Goal: Contribute content: Contribute content

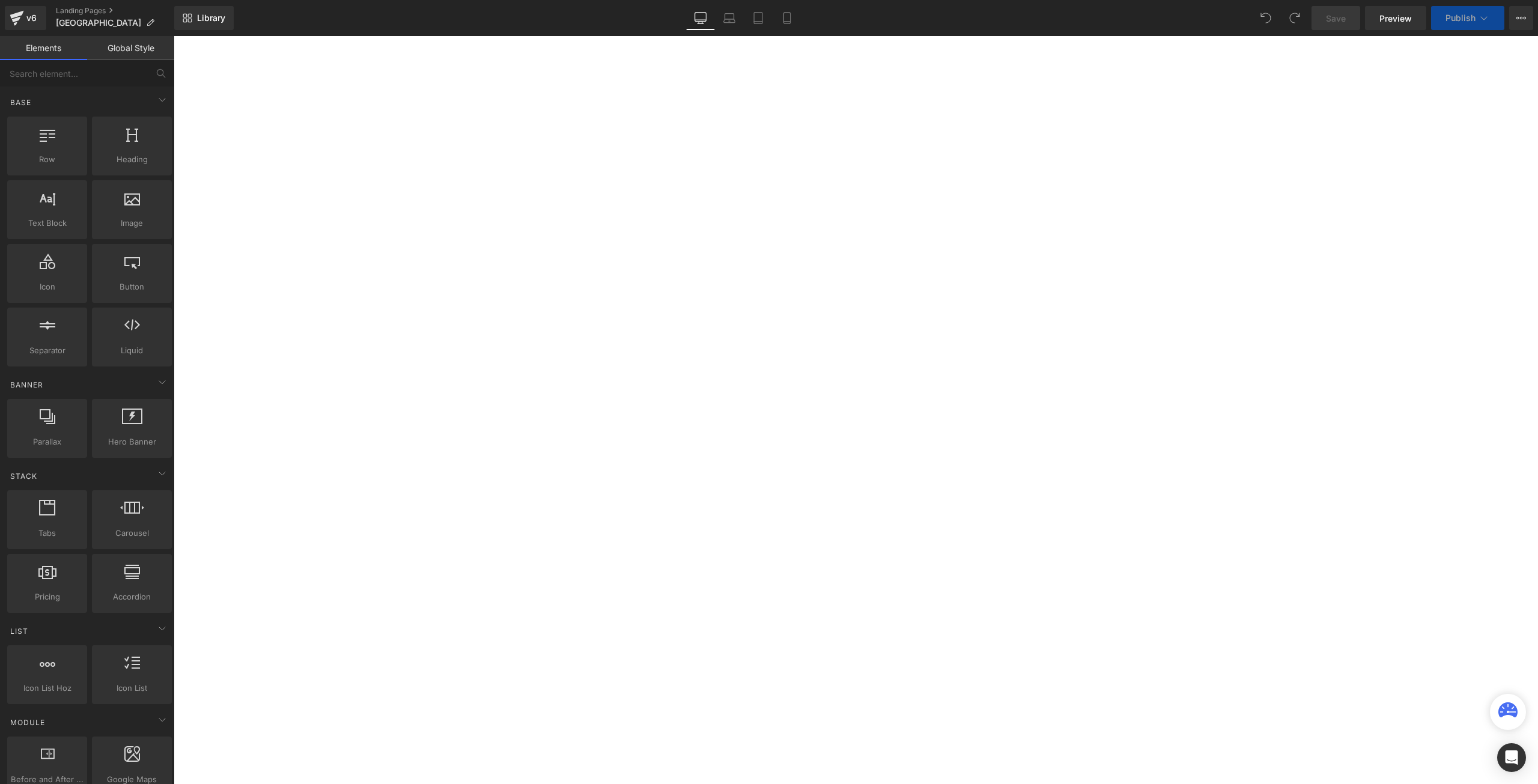
scroll to position [80, 0]
click at [173, 36] on strong "Reporting Marks: GSI, MSV, NTO, TGN, YMV" at bounding box center [173, 36] width 0 height 0
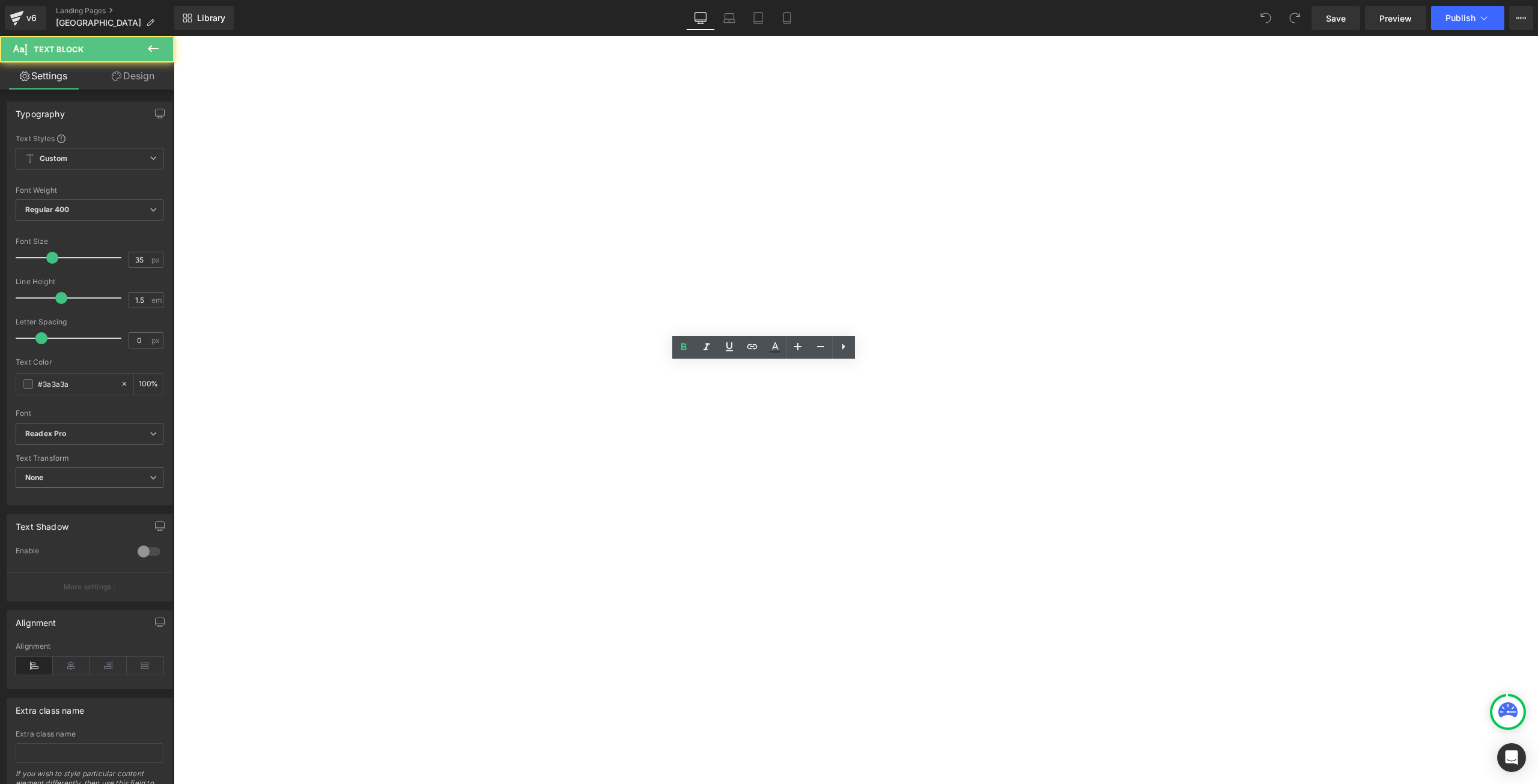
click at [173, 36] on strong "Reporting Marks: GSI, MSV, NTO, TGN, YMV" at bounding box center [173, 36] width 0 height 0
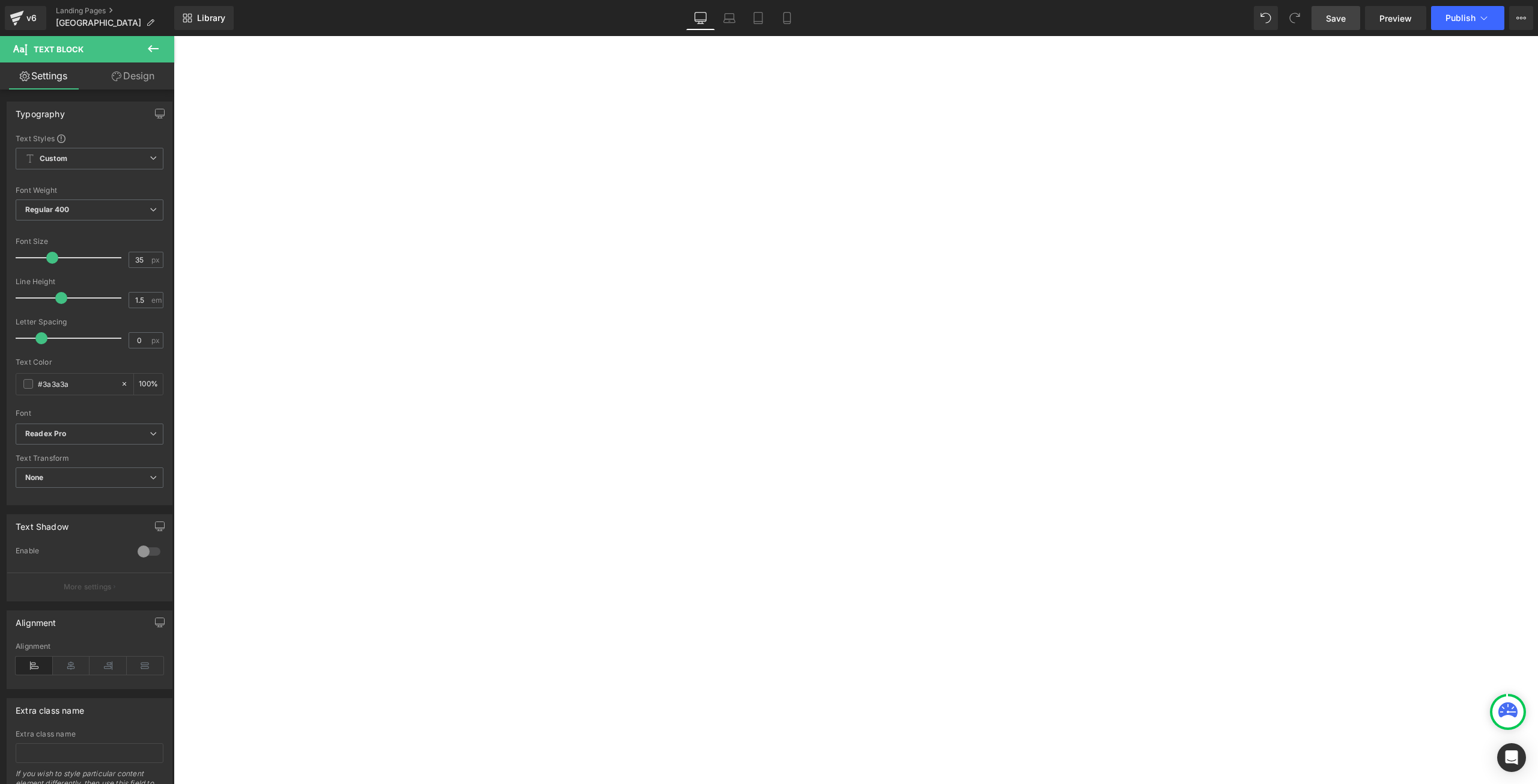
click at [1343, 23] on span "Save" at bounding box center [1336, 18] width 20 height 12
click at [1444, 19] on button "Publish" at bounding box center [1467, 17] width 73 height 24
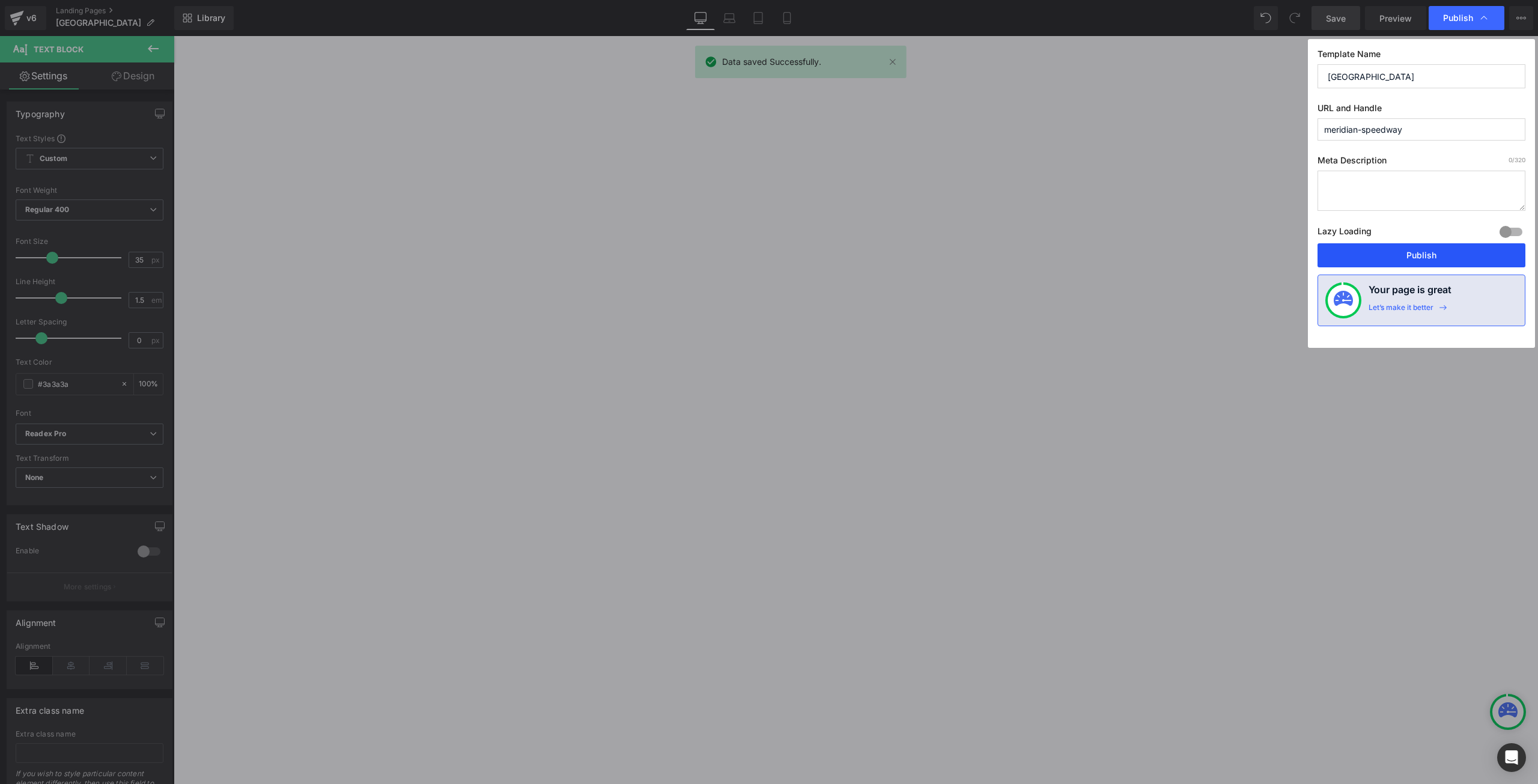
drag, startPoint x: 1410, startPoint y: 251, endPoint x: 424, endPoint y: 328, distance: 989.0
click at [1410, 251] on button "Publish" at bounding box center [1422, 254] width 208 height 24
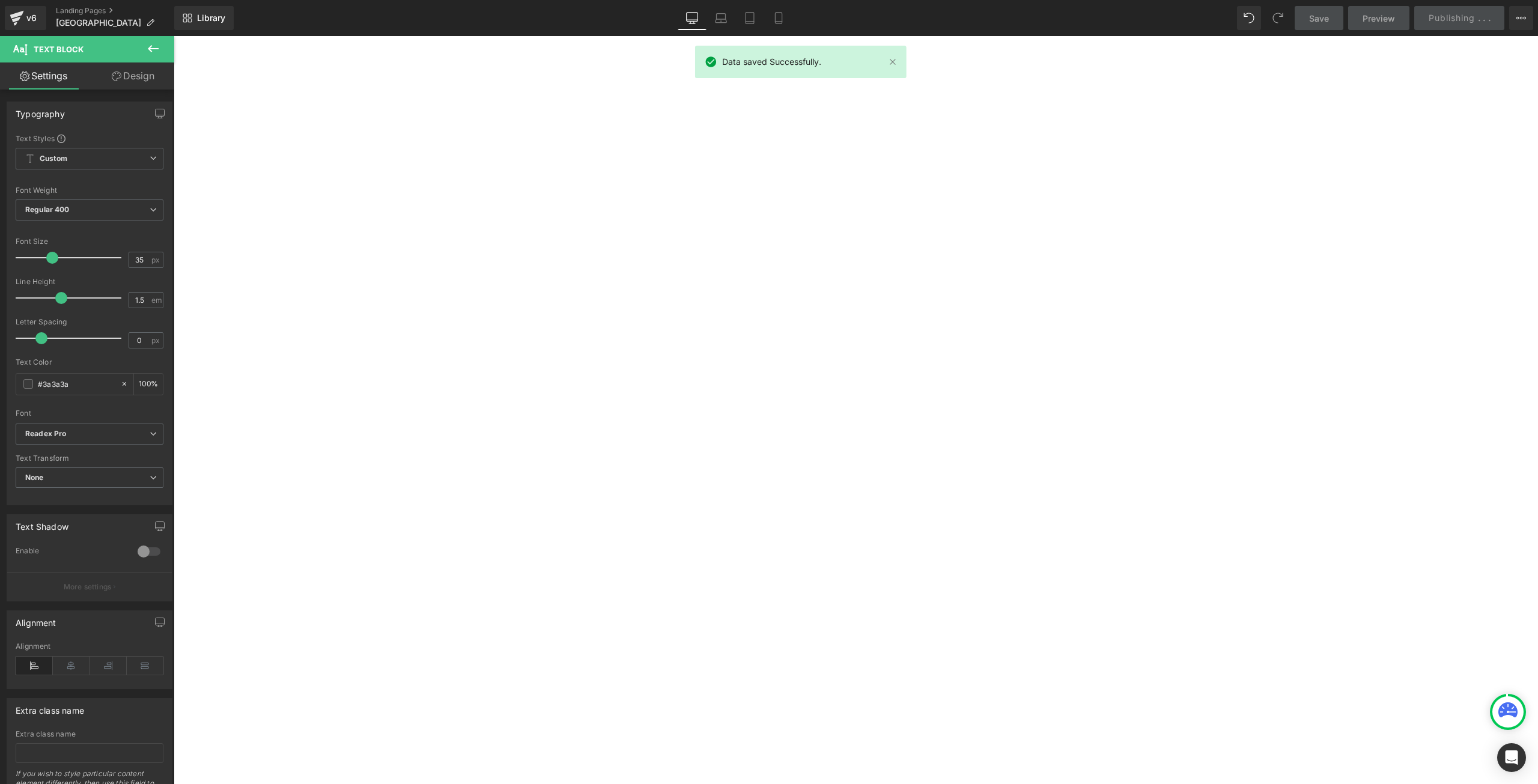
scroll to position [401, 0]
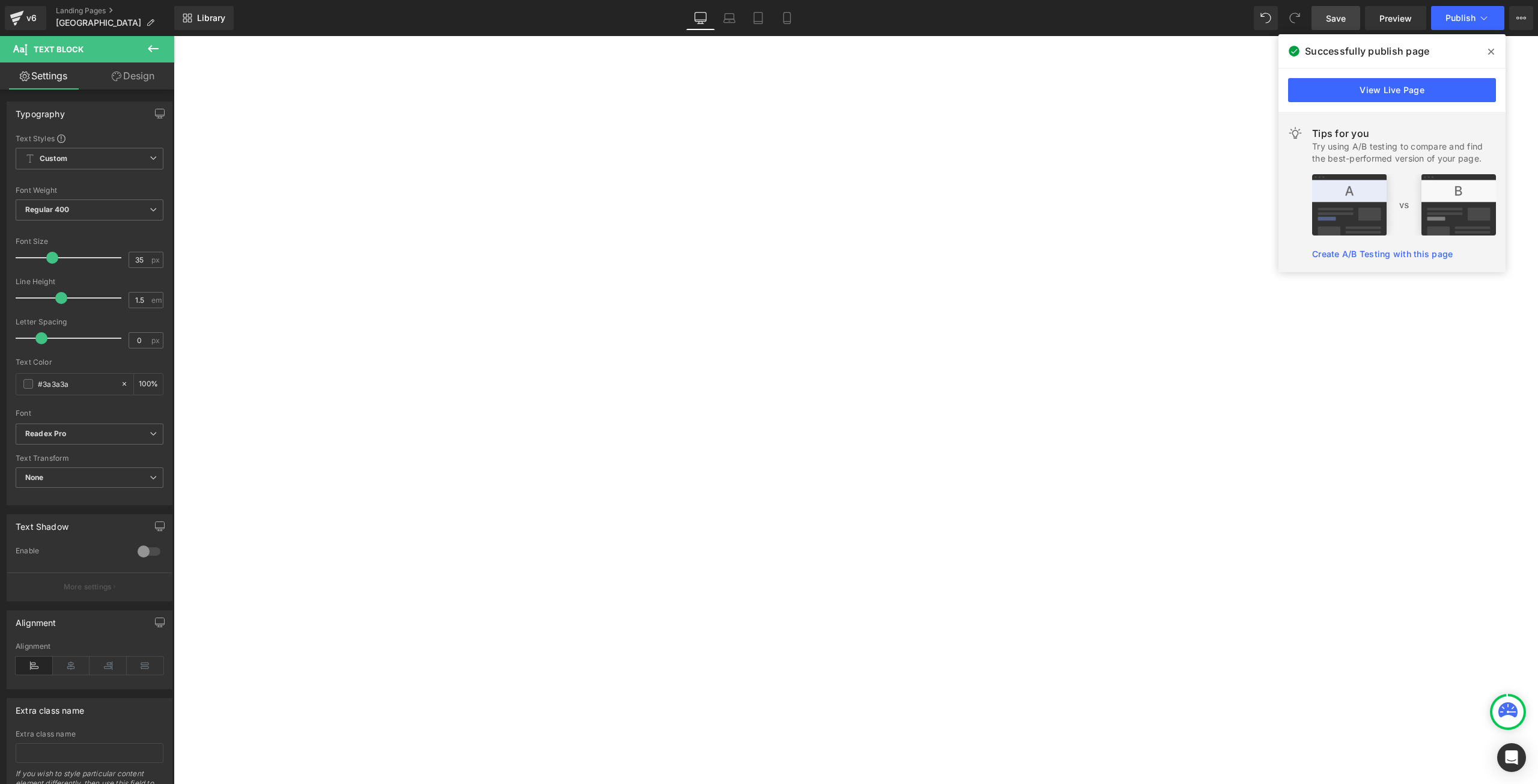
scroll to position [320, 0]
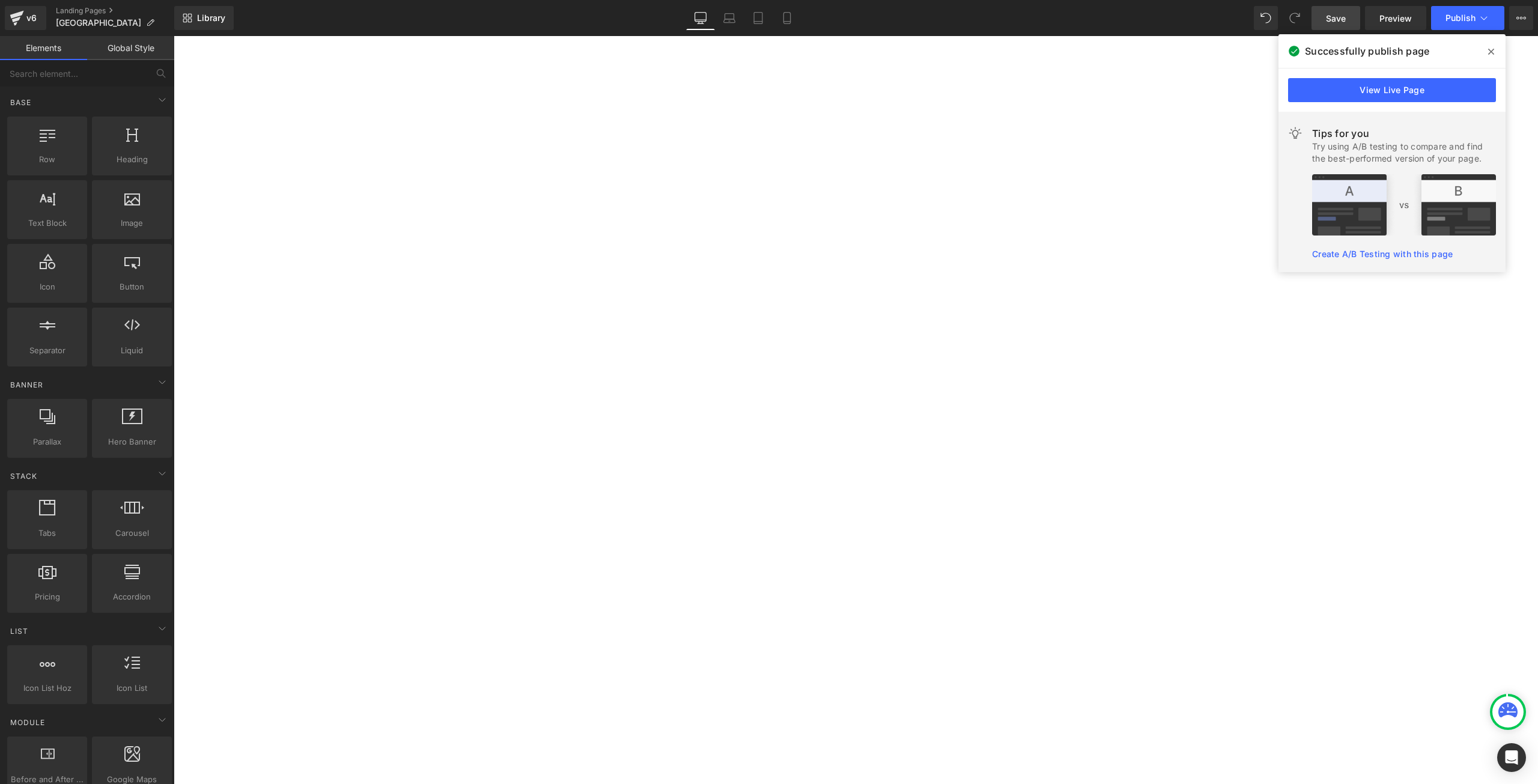
drag, startPoint x: 427, startPoint y: 745, endPoint x: 474, endPoint y: 509, distance: 240.6
click at [173, 36] on div "Image Owner: Chris Palmieri Location: Irving, TX States of Operation: AL, LA, M…" at bounding box center [173, 36] width 0 height 0
click at [173, 36] on font "The art of making a freelance model railroad concept take on a believable perso…" at bounding box center [173, 36] width 0 height 0
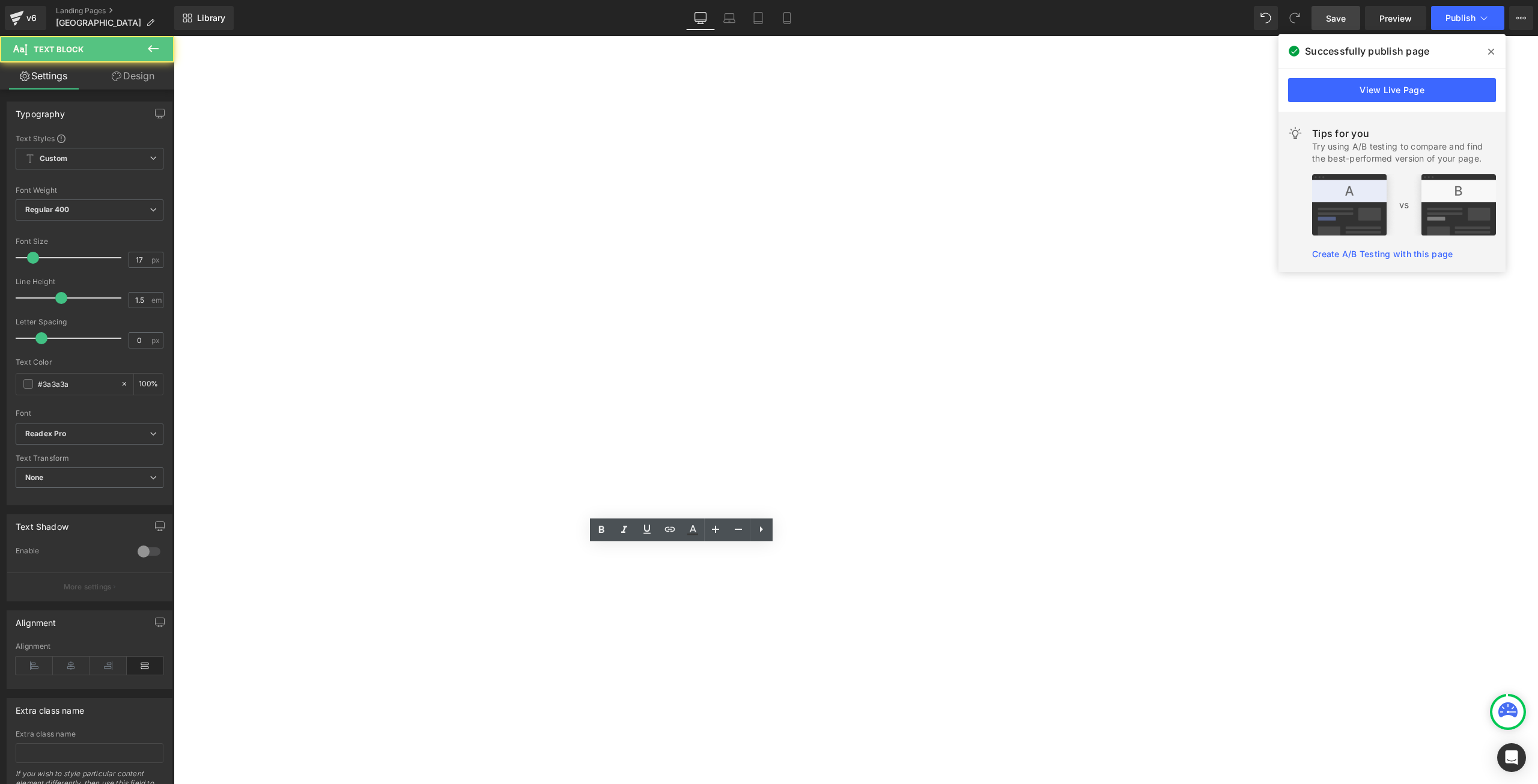
scroll to position [560, 0]
click at [173, 36] on font "Before getting into the more modern forms of social media, Mr. Palmieri create …" at bounding box center [173, 36] width 0 height 0
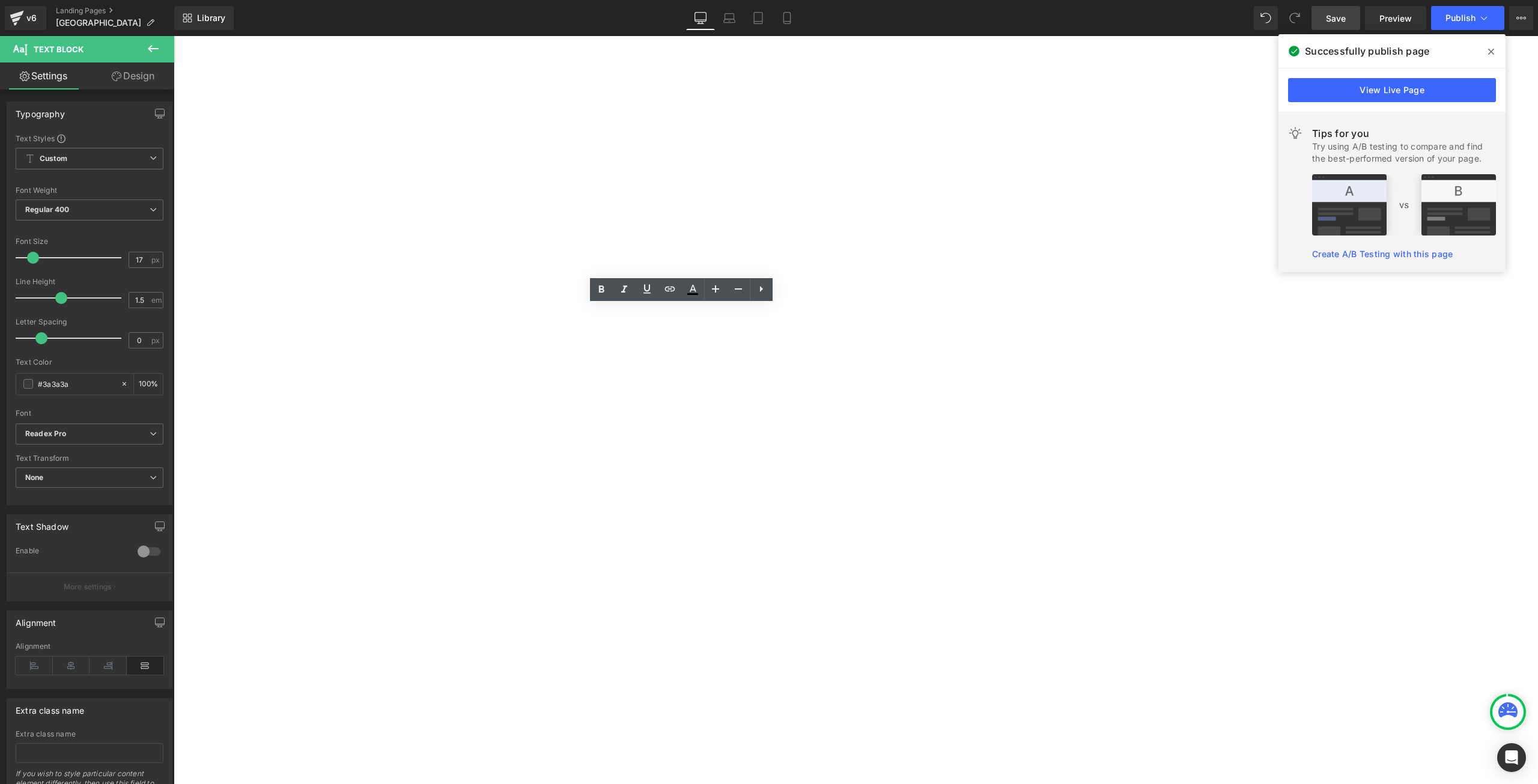
click at [173, 36] on font "Before getting into the more modern forms of social media, Mr. Palmieri create …" at bounding box center [173, 36] width 0 height 0
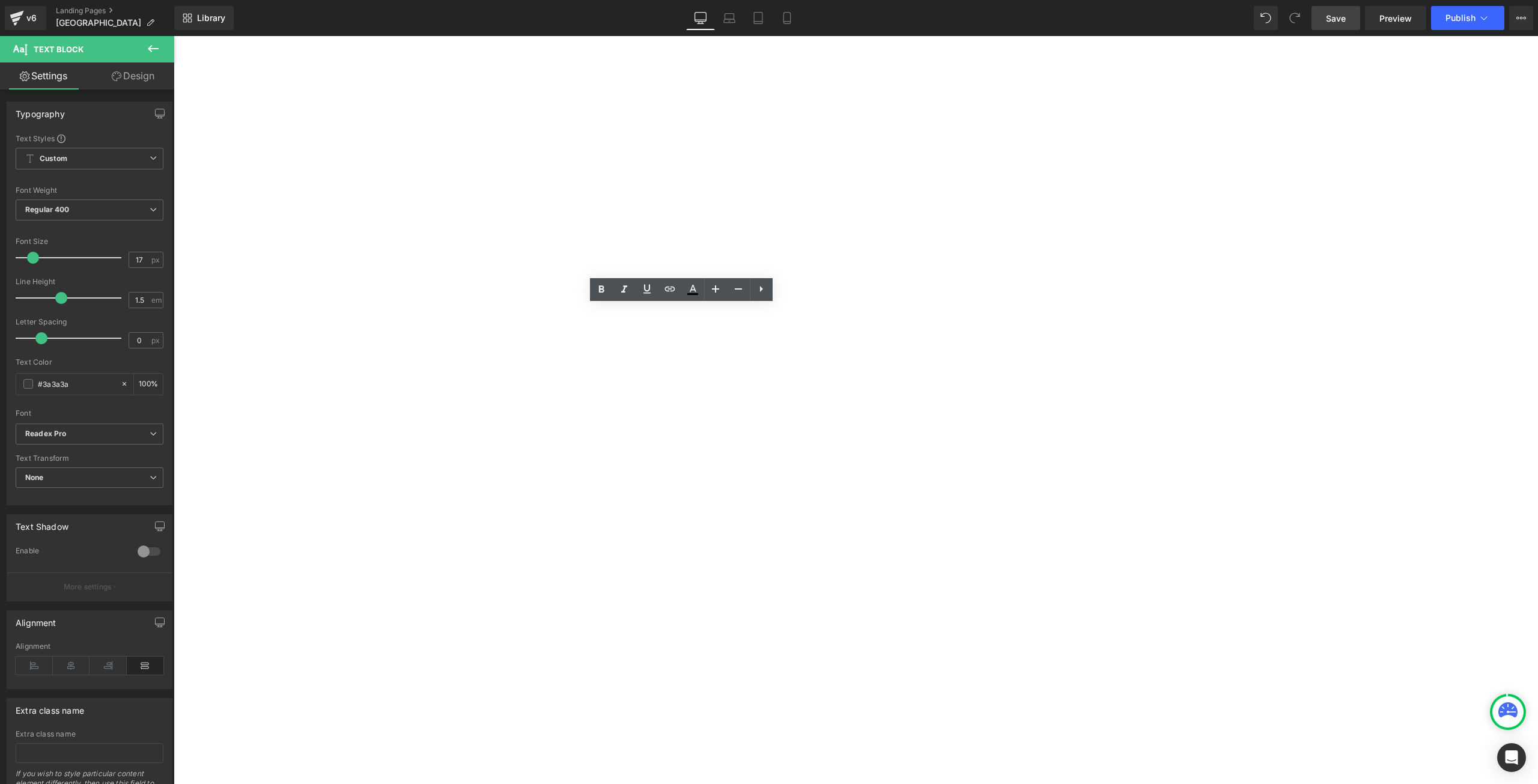
click at [173, 36] on div "Some railroads had" at bounding box center [173, 36] width 0 height 0
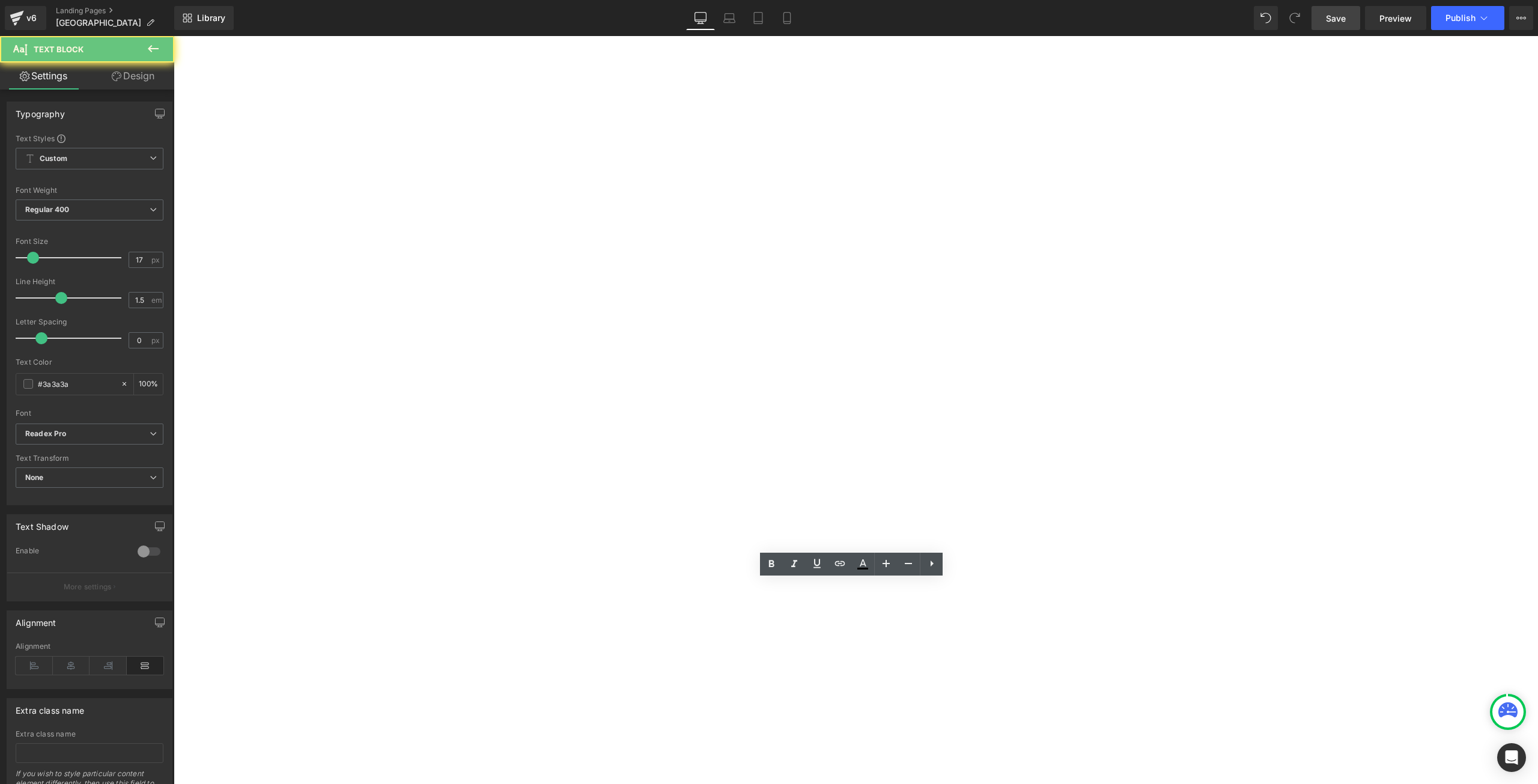
click at [173, 36] on div "Some railroads had" at bounding box center [173, 36] width 0 height 0
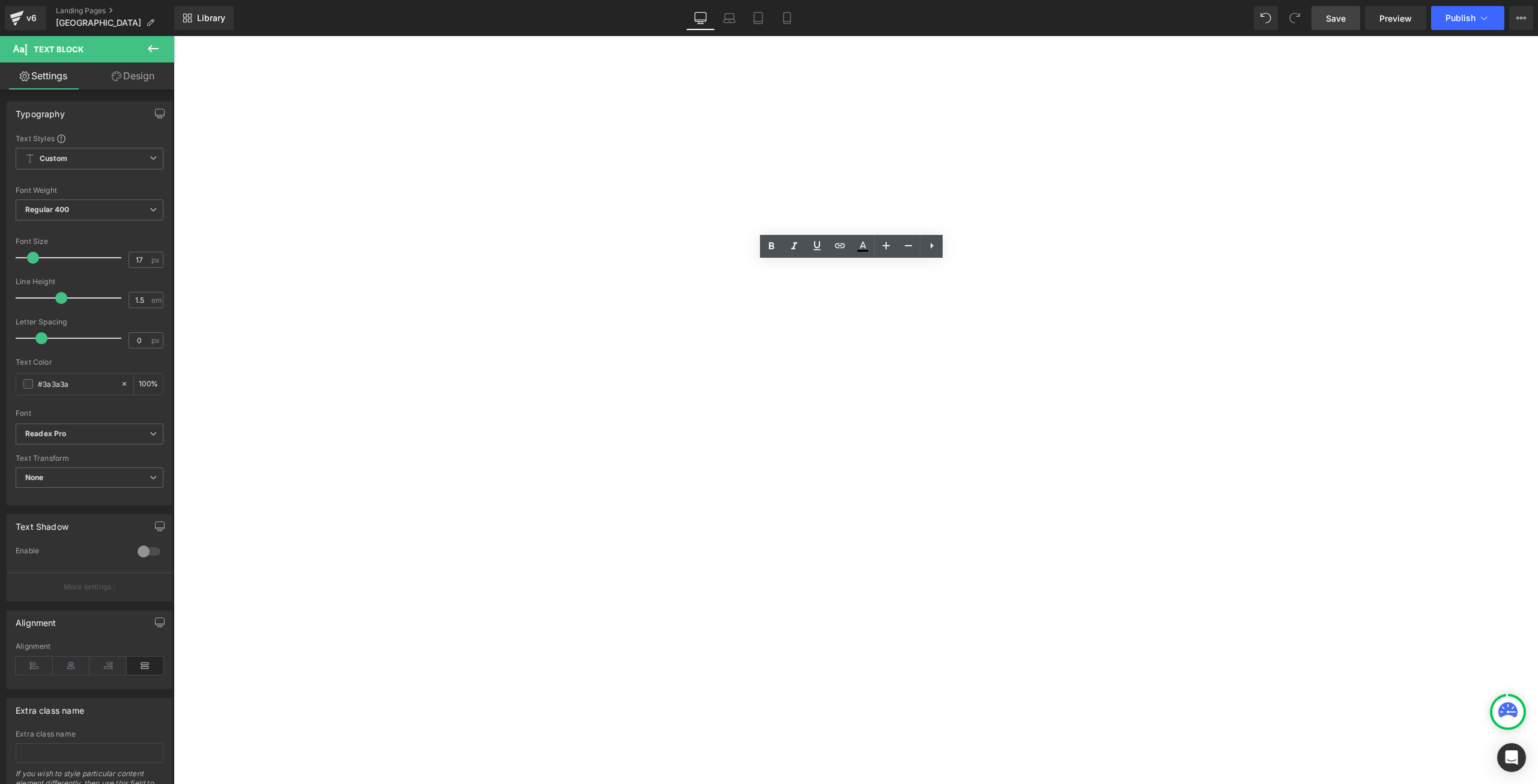
scroll to position [881, 0]
click at [173, 36] on div at bounding box center [173, 36] width 0 height 0
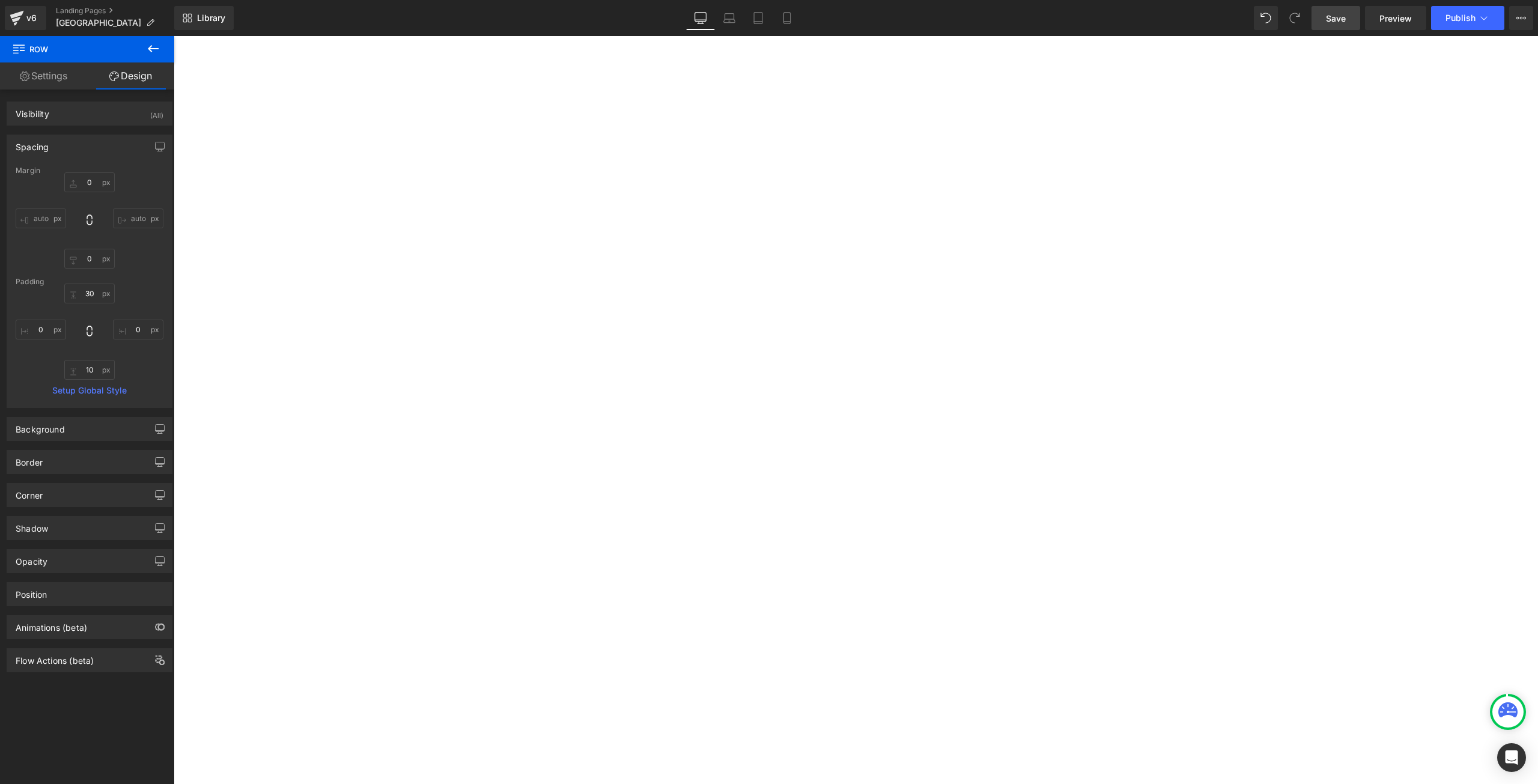
click at [173, 36] on span "Image" at bounding box center [173, 36] width 0 height 0
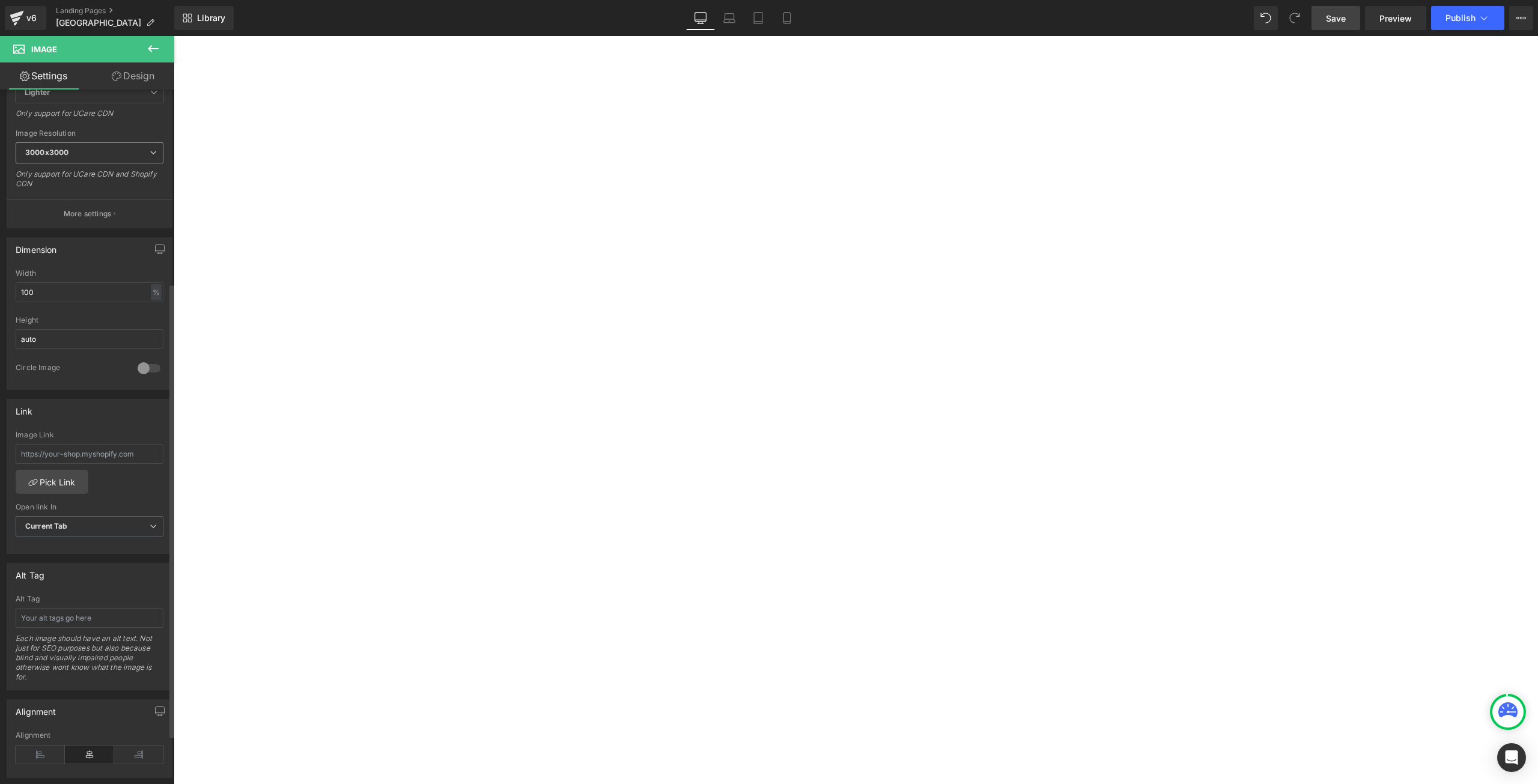
scroll to position [320, 0]
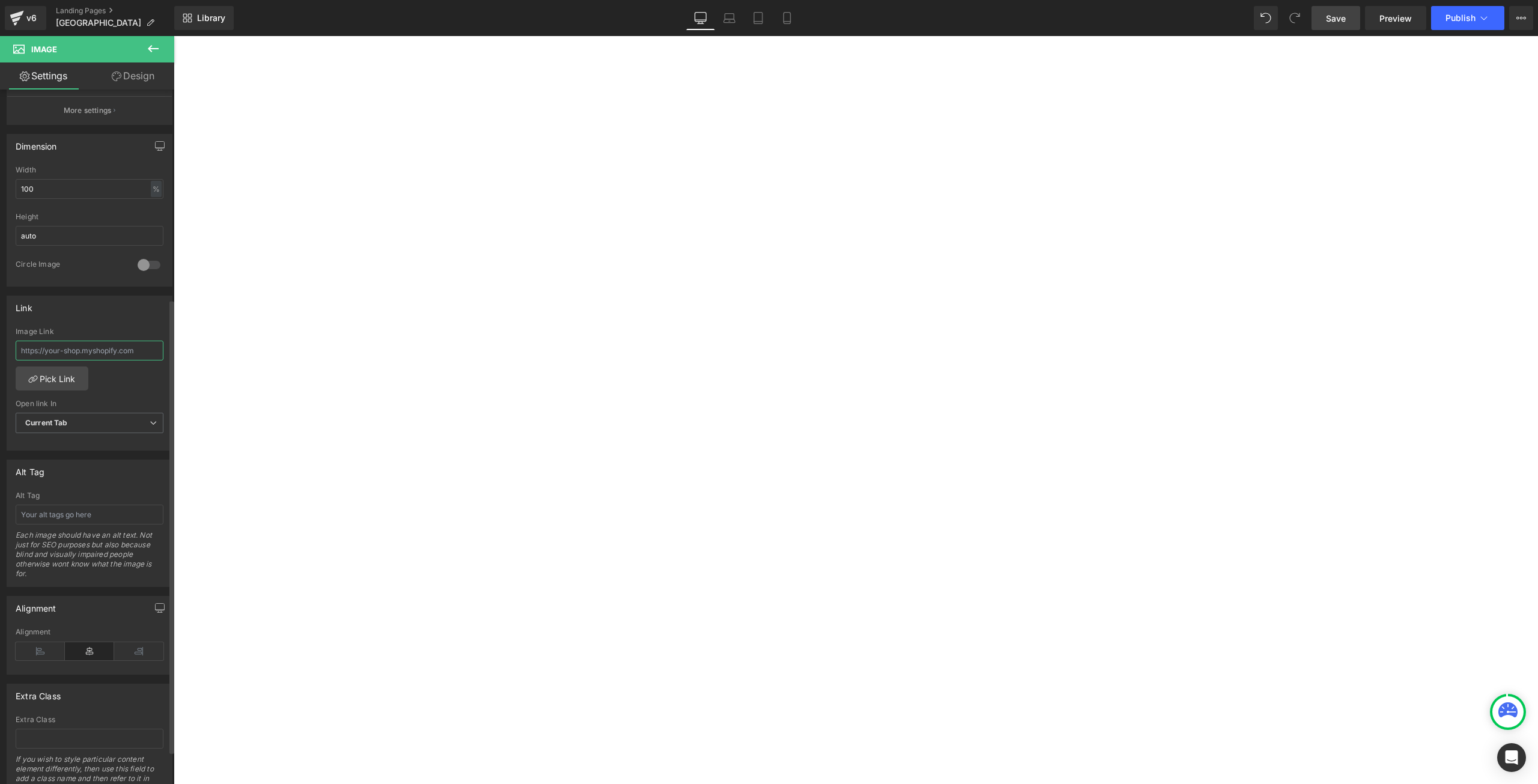
click at [71, 352] on input "text" at bounding box center [89, 351] width 148 height 20
type input "https://www.meridianspeedway.net/"
click at [124, 425] on span "Current Tab" at bounding box center [89, 423] width 148 height 21
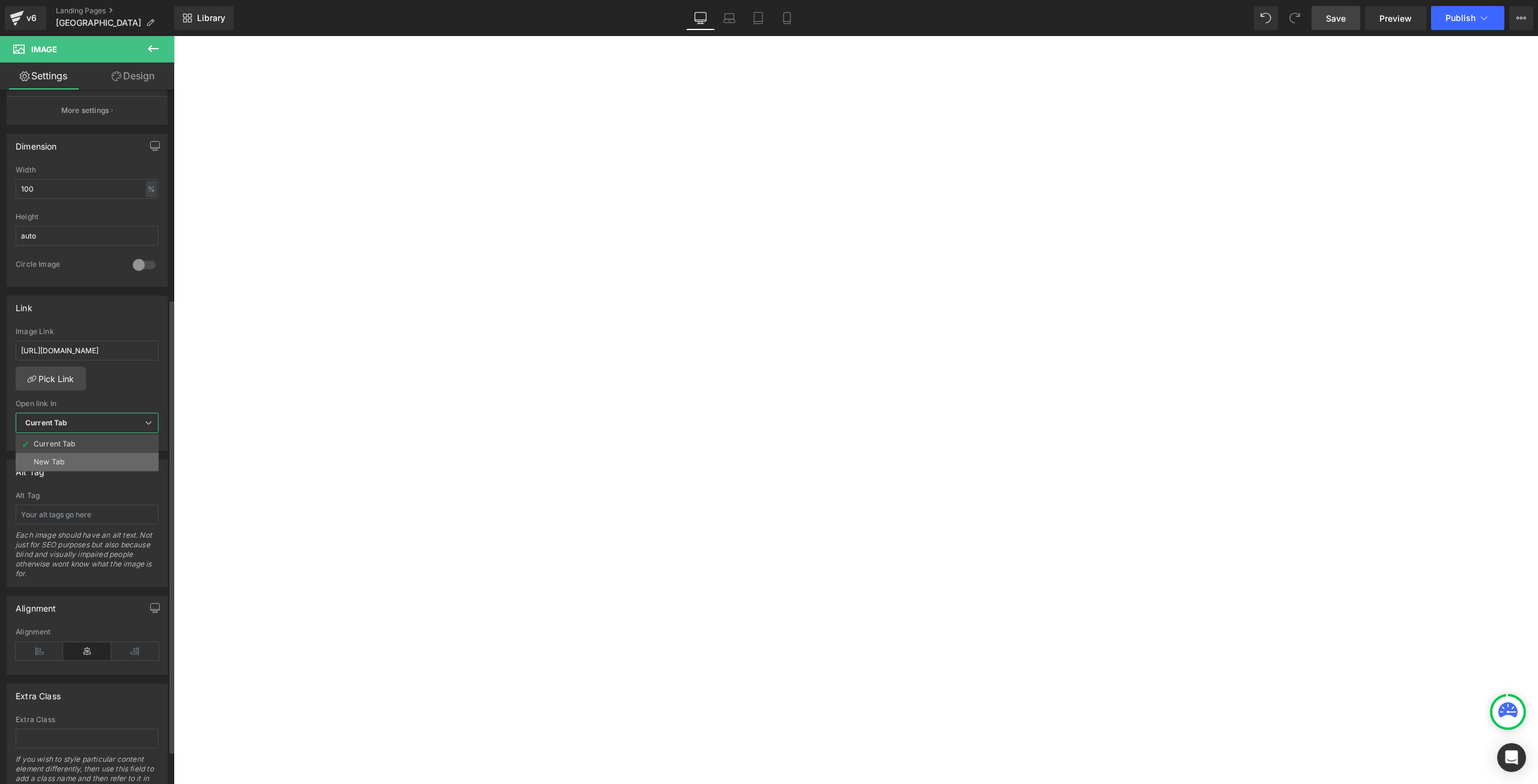
click at [108, 456] on li "New Tab" at bounding box center [87, 461] width 143 height 18
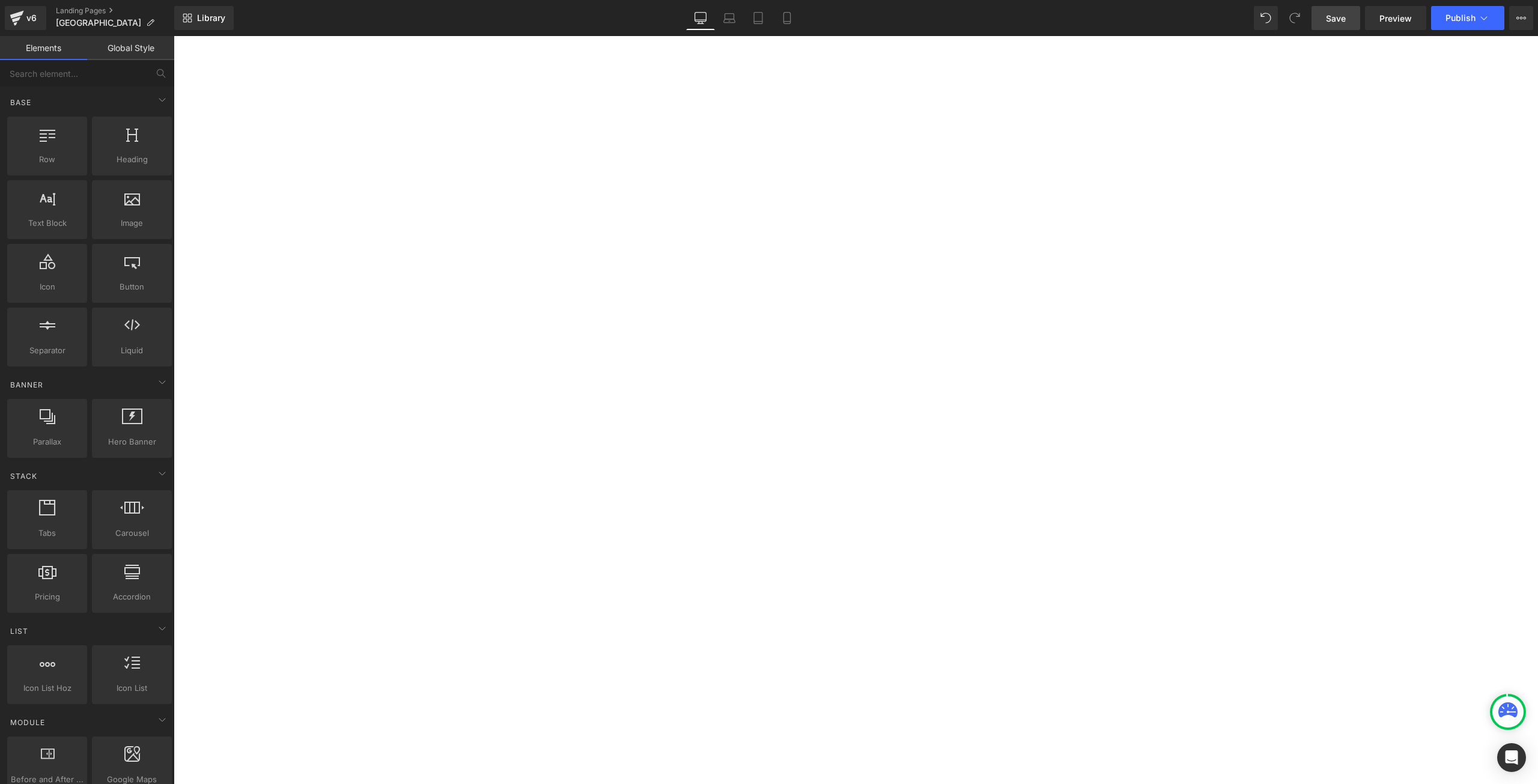
click at [173, 36] on div "Image Owner: Chris Palmieri Location: Irving, TX States of Operation: AL, LA, M…" at bounding box center [173, 36] width 0 height 0
click at [1337, 25] on link "Save" at bounding box center [1335, 17] width 49 height 24
click at [1469, 17] on span "Publish" at bounding box center [1461, 18] width 30 height 10
click at [1447, 29] on button "Publish" at bounding box center [1467, 17] width 73 height 24
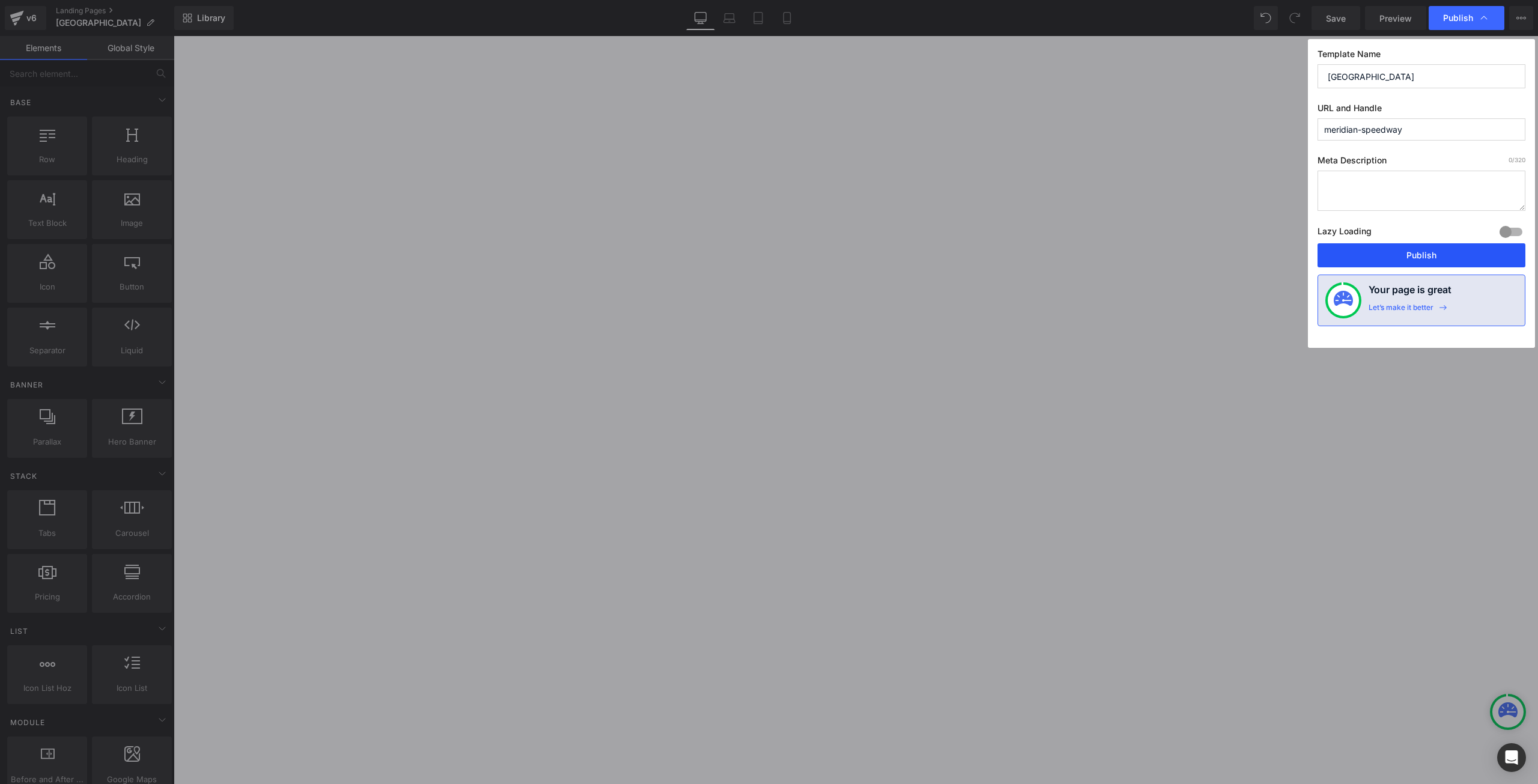
click at [1386, 259] on button "Publish" at bounding box center [1422, 254] width 208 height 24
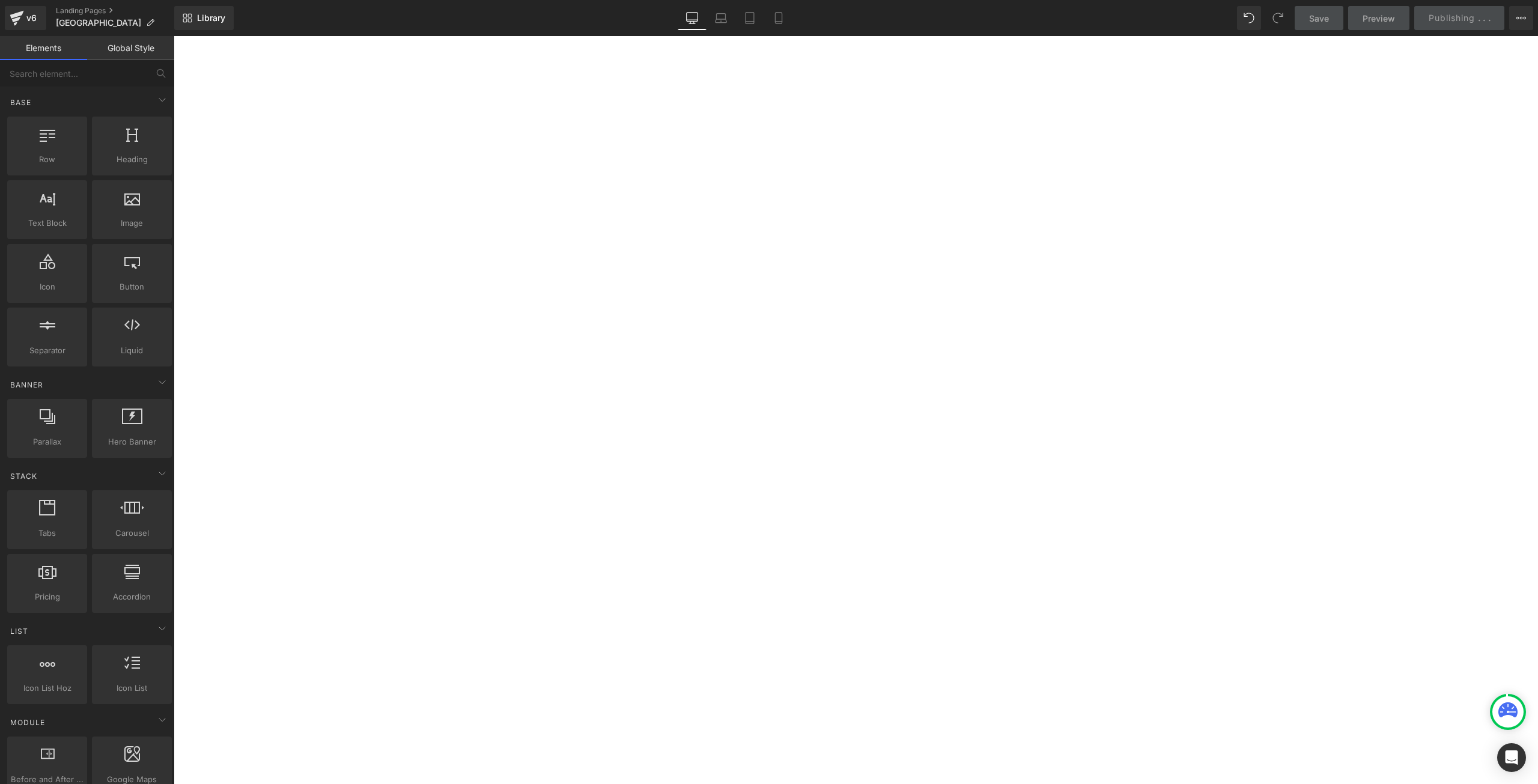
scroll to position [401, 0]
click at [173, 36] on div "Some railroads had" at bounding box center [173, 36] width 0 height 0
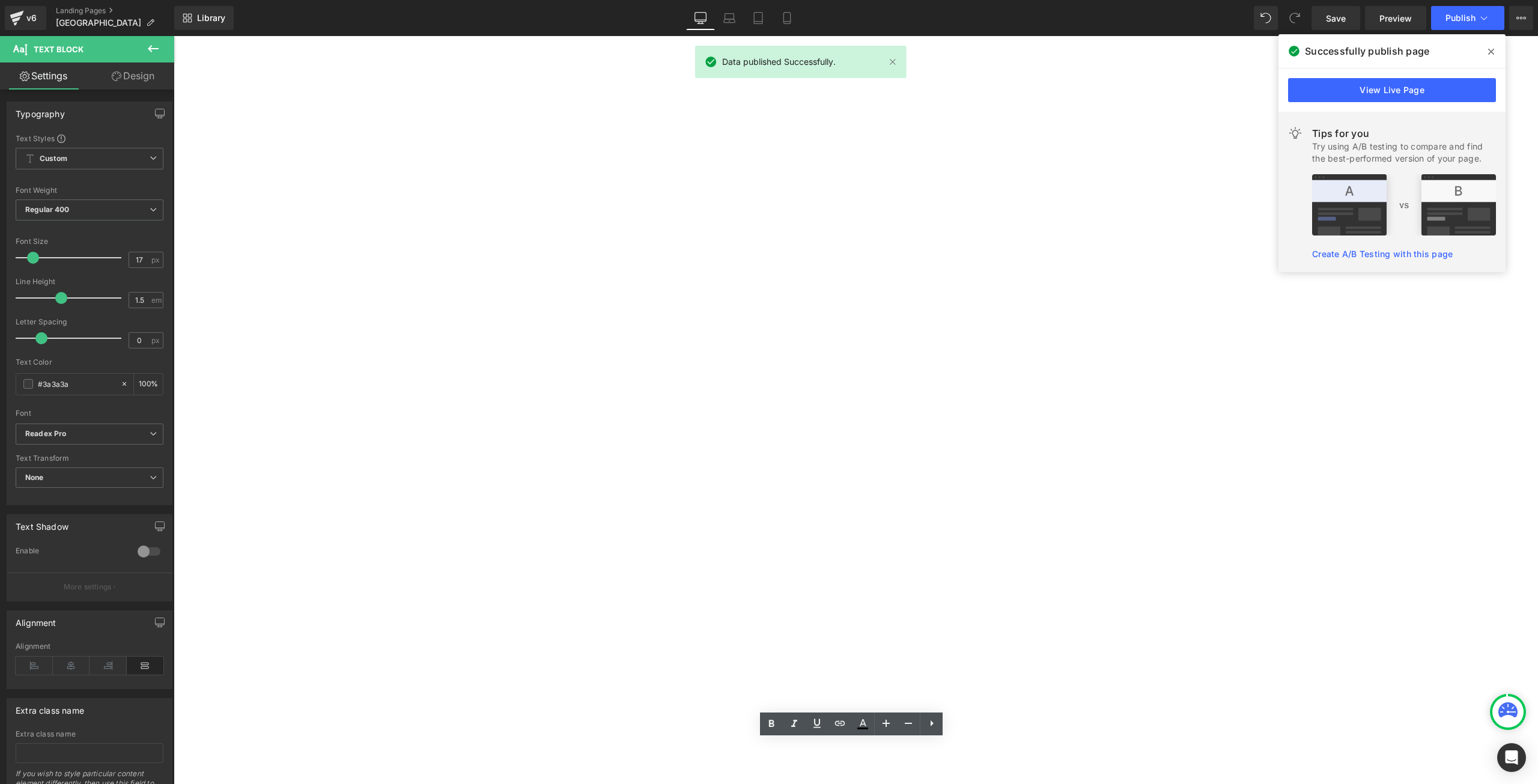
click at [173, 36] on img at bounding box center [173, 36] width 0 height 0
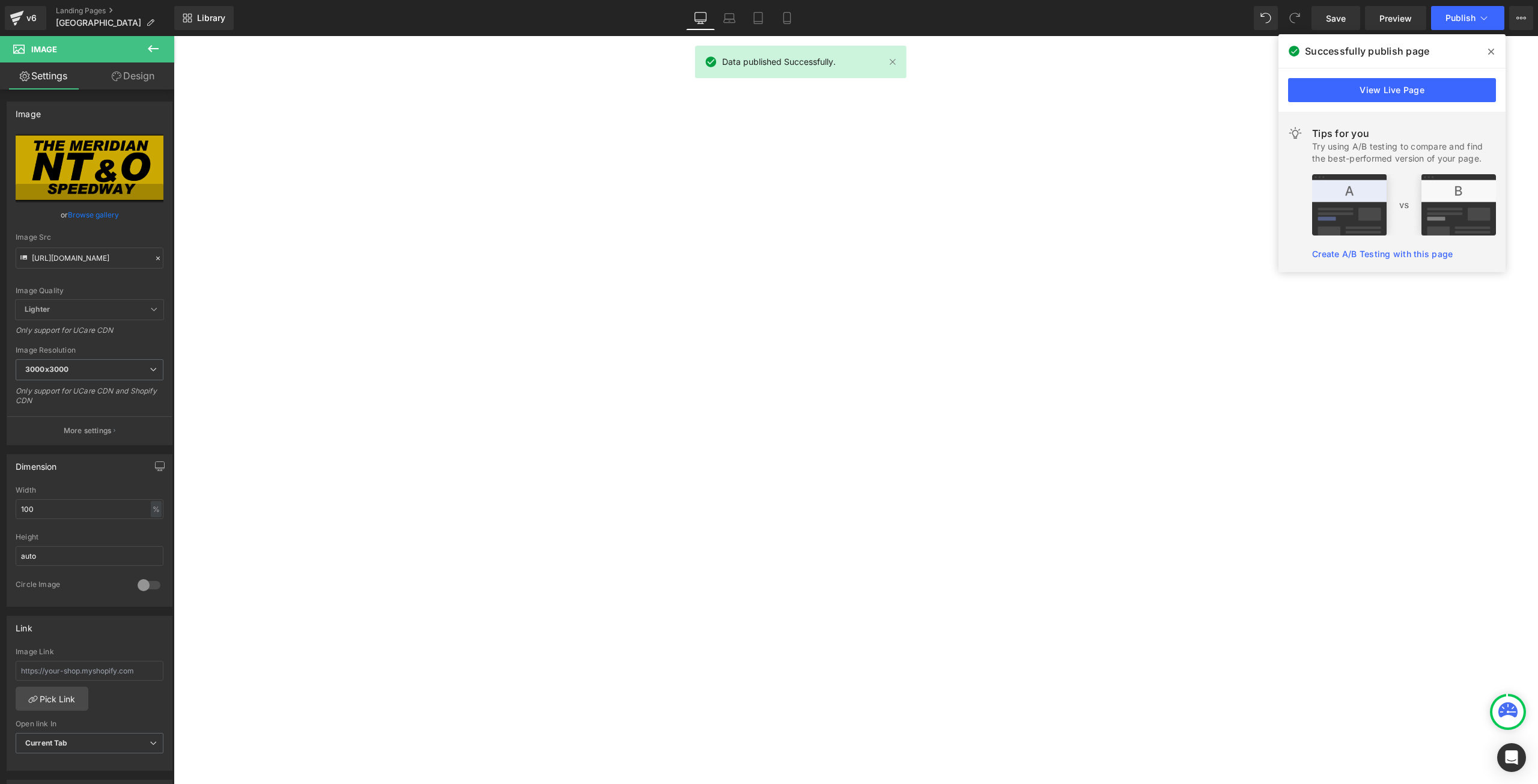
click at [173, 36] on link at bounding box center [173, 36] width 0 height 0
click at [173, 36] on icon at bounding box center [173, 36] width 0 height 0
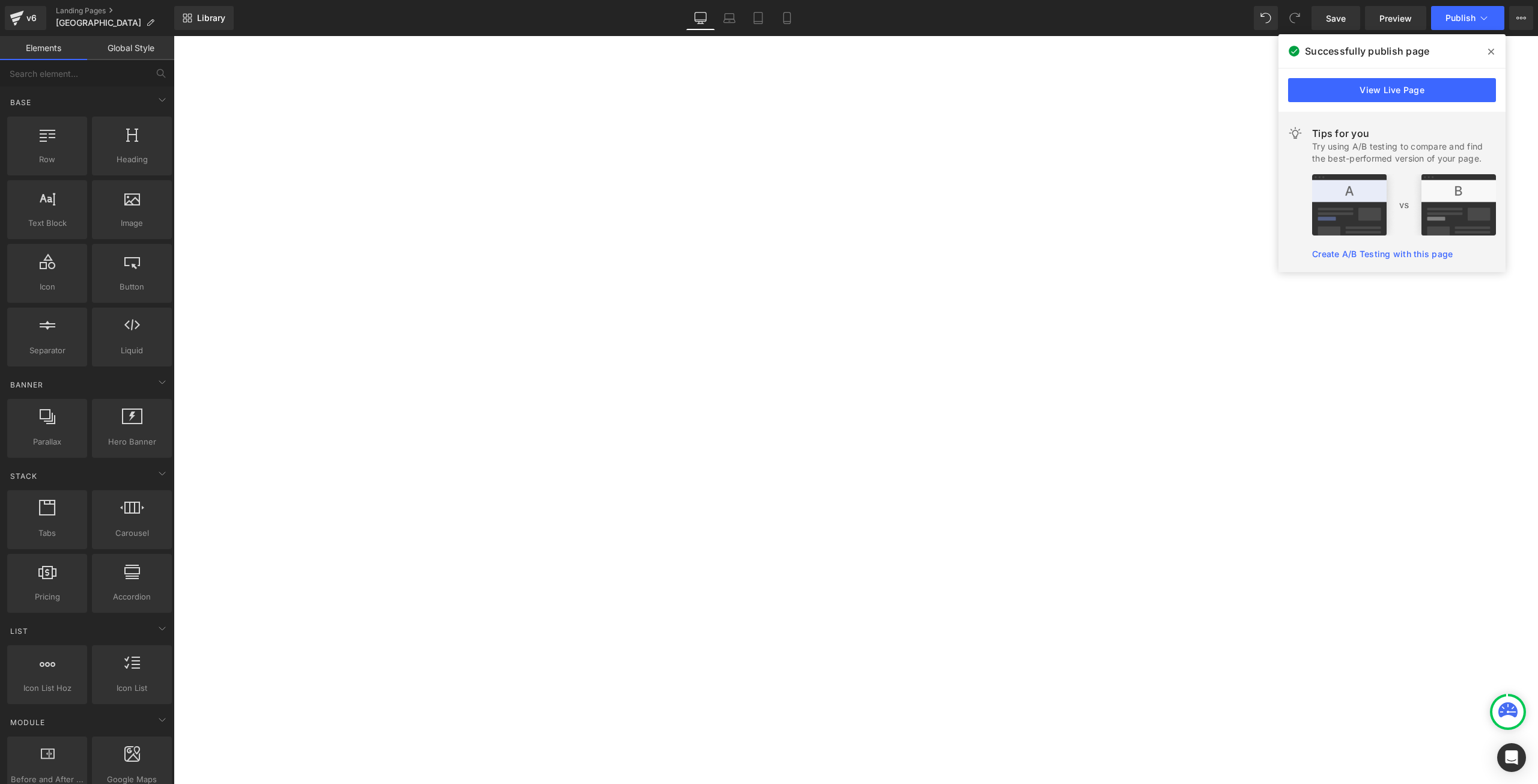
click at [173, 36] on div "The Meridian Speedway freelance model railroad concept is Home Shops' Owner and…" at bounding box center [173, 36] width 0 height 0
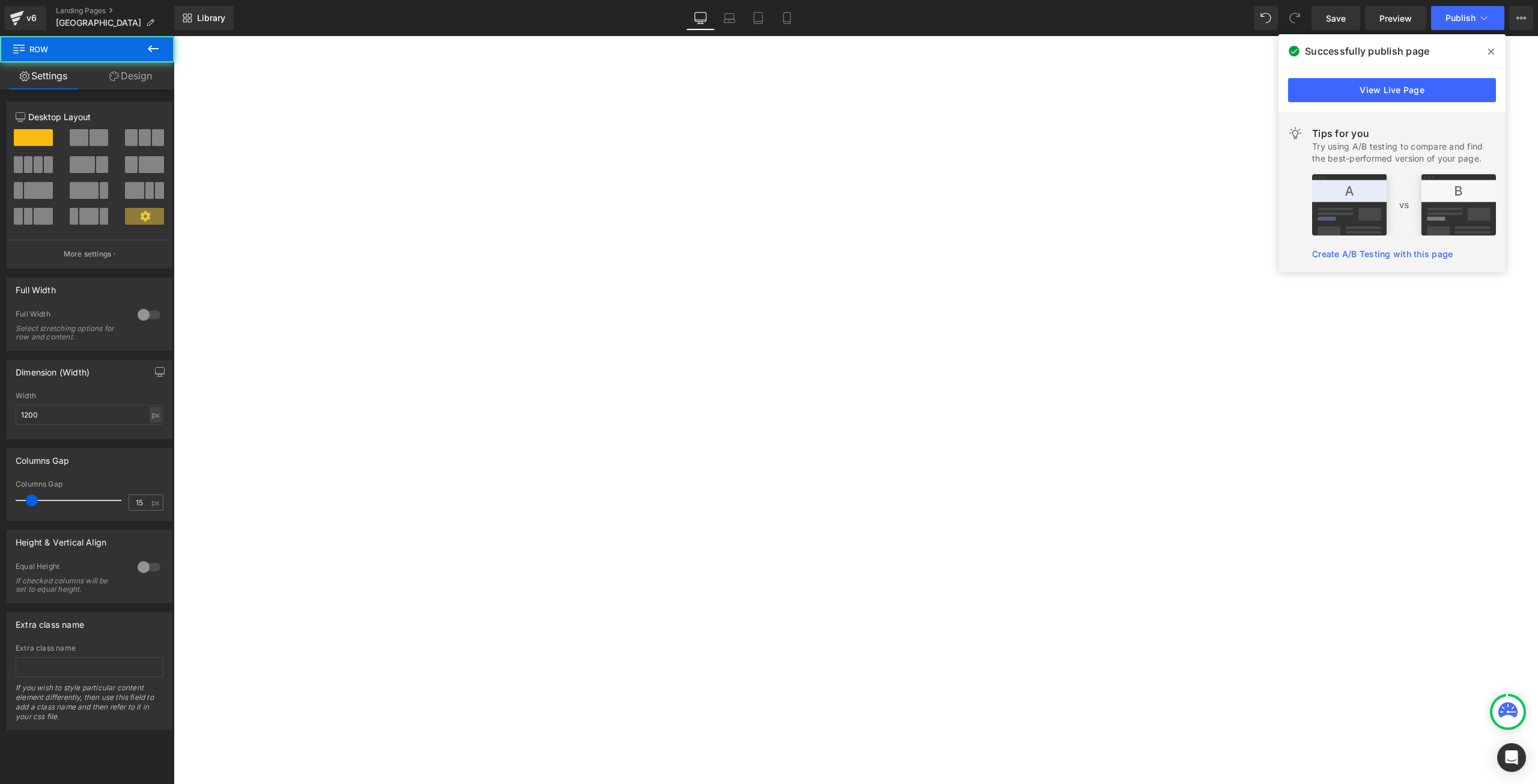
click at [173, 36] on link at bounding box center [173, 36] width 0 height 0
click at [173, 36] on icon at bounding box center [173, 36] width 0 height 0
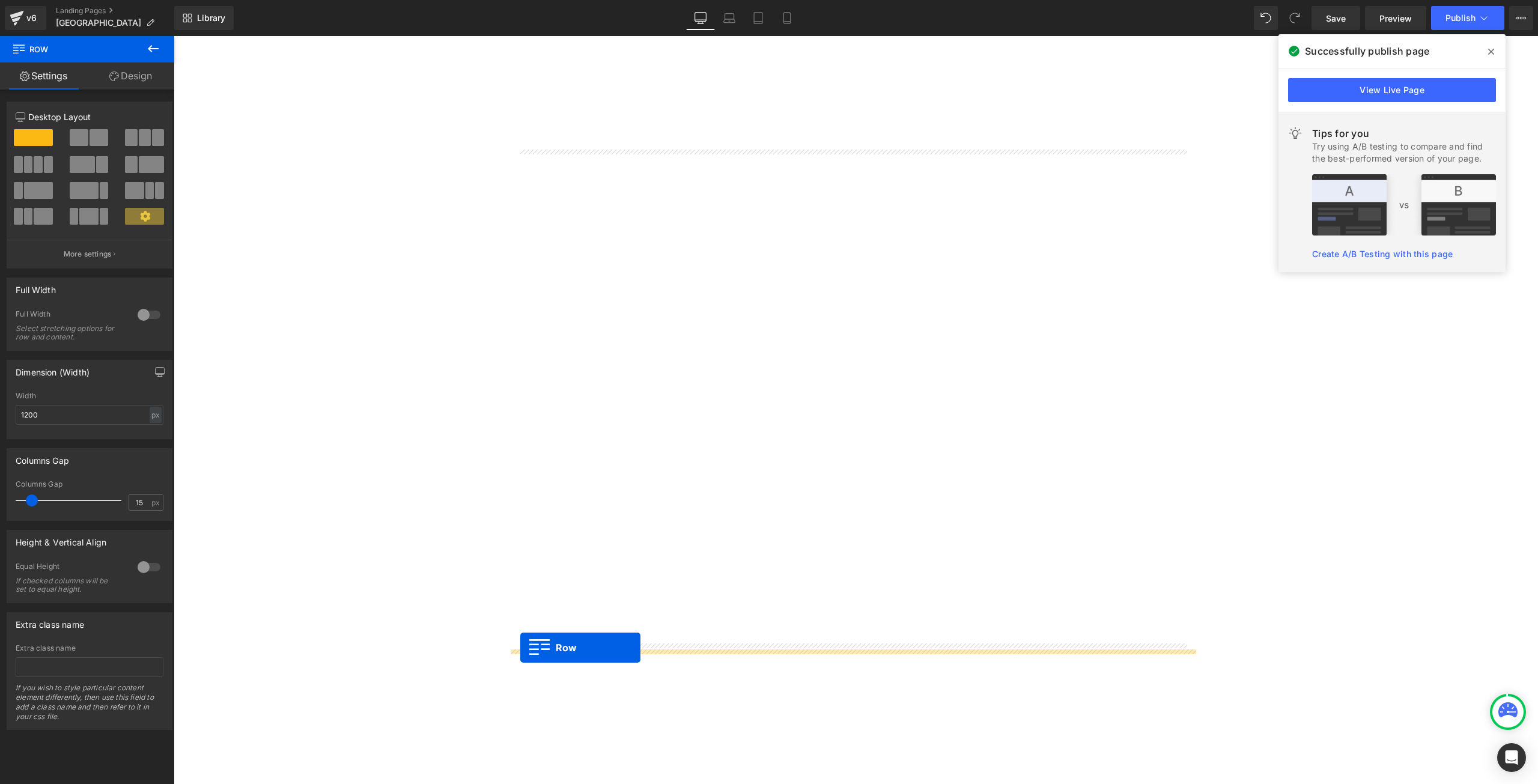
drag, startPoint x: 508, startPoint y: 96, endPoint x: 520, endPoint y: 648, distance: 552.1
click at [173, 36] on img at bounding box center [173, 36] width 0 height 0
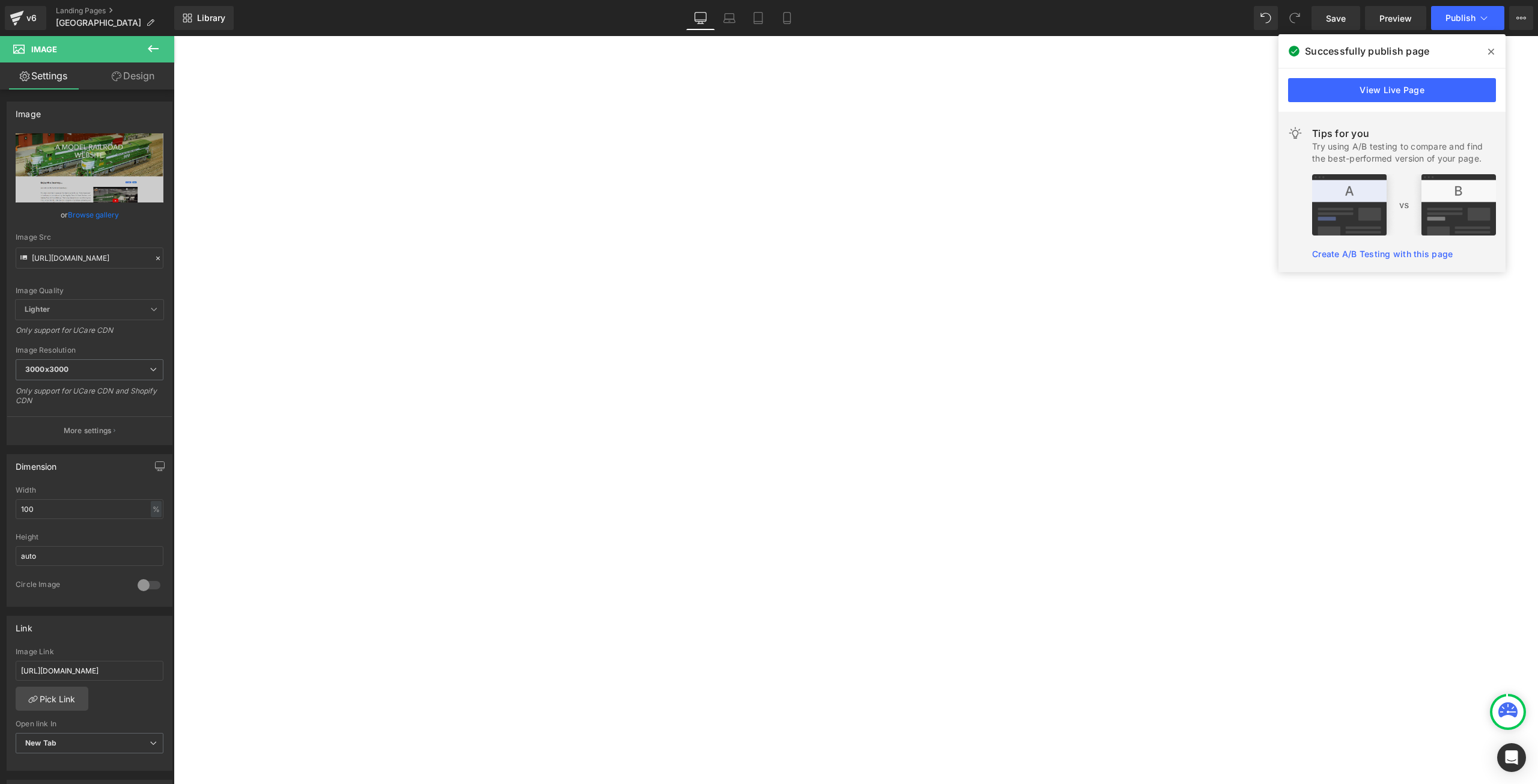
click at [173, 36] on icon at bounding box center [173, 36] width 0 height 0
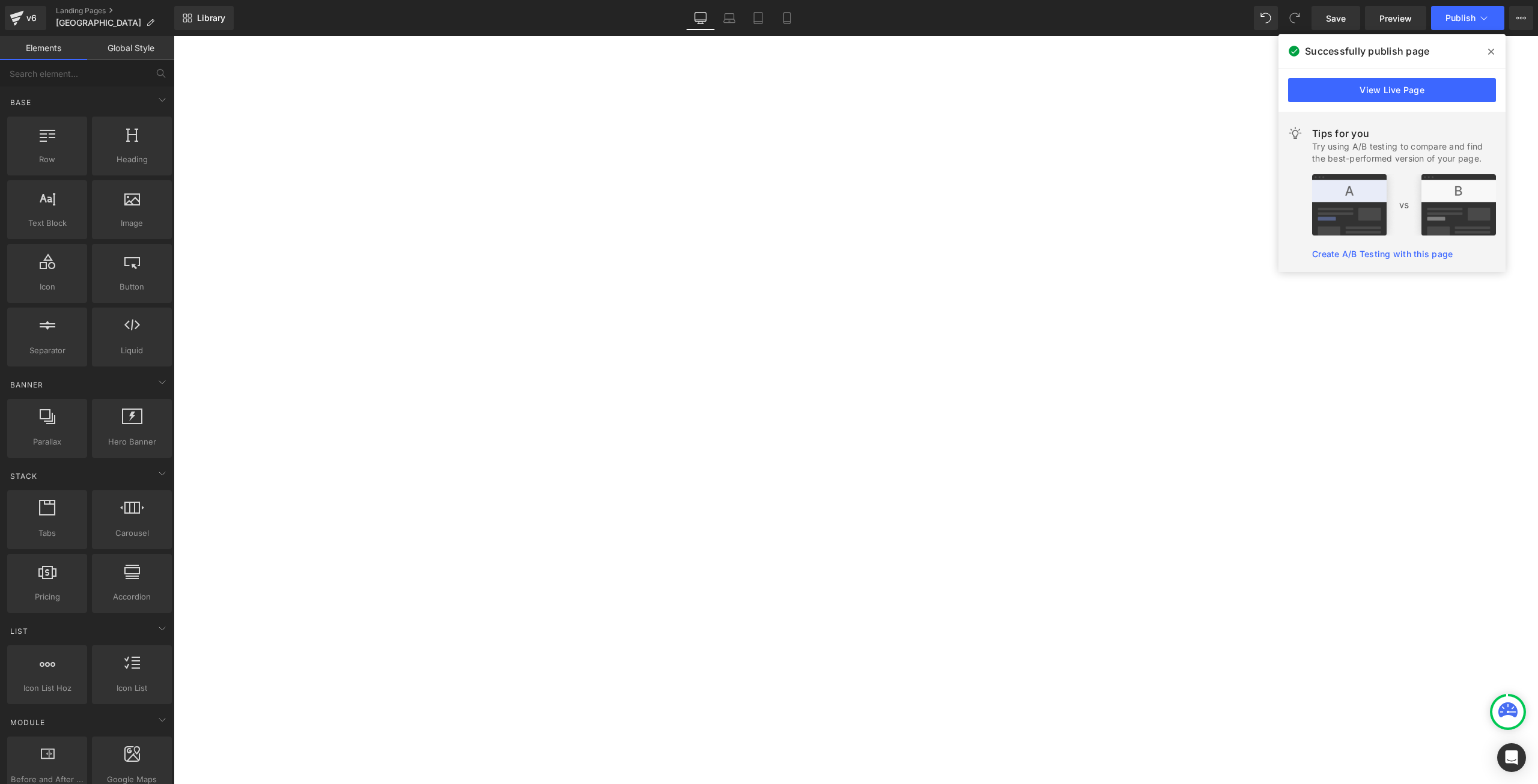
scroll to position [1478, 0]
click at [173, 36] on icon at bounding box center [173, 36] width 0 height 0
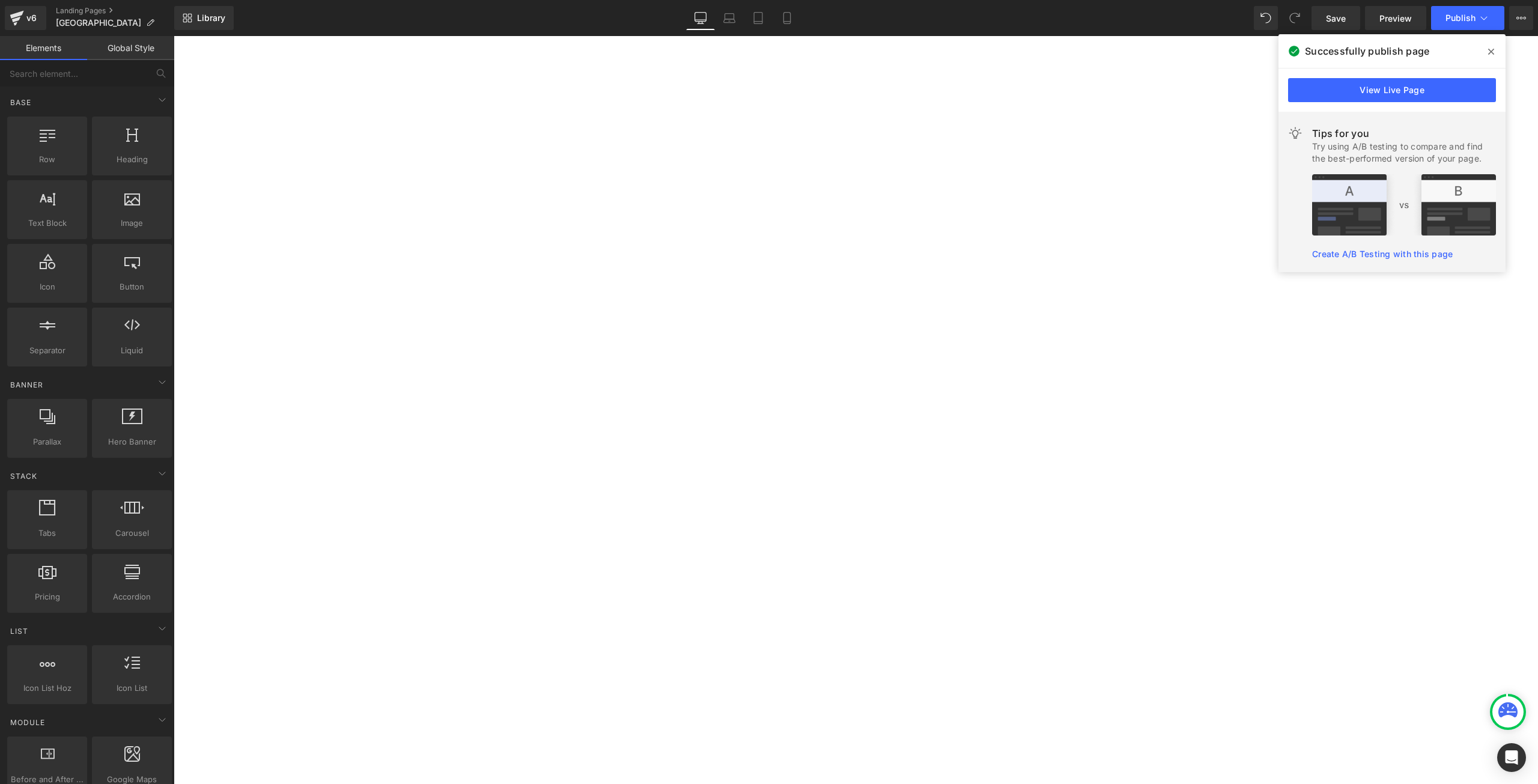
click at [173, 36] on h1 "About the Meridian Speedway" at bounding box center [173, 36] width 0 height 0
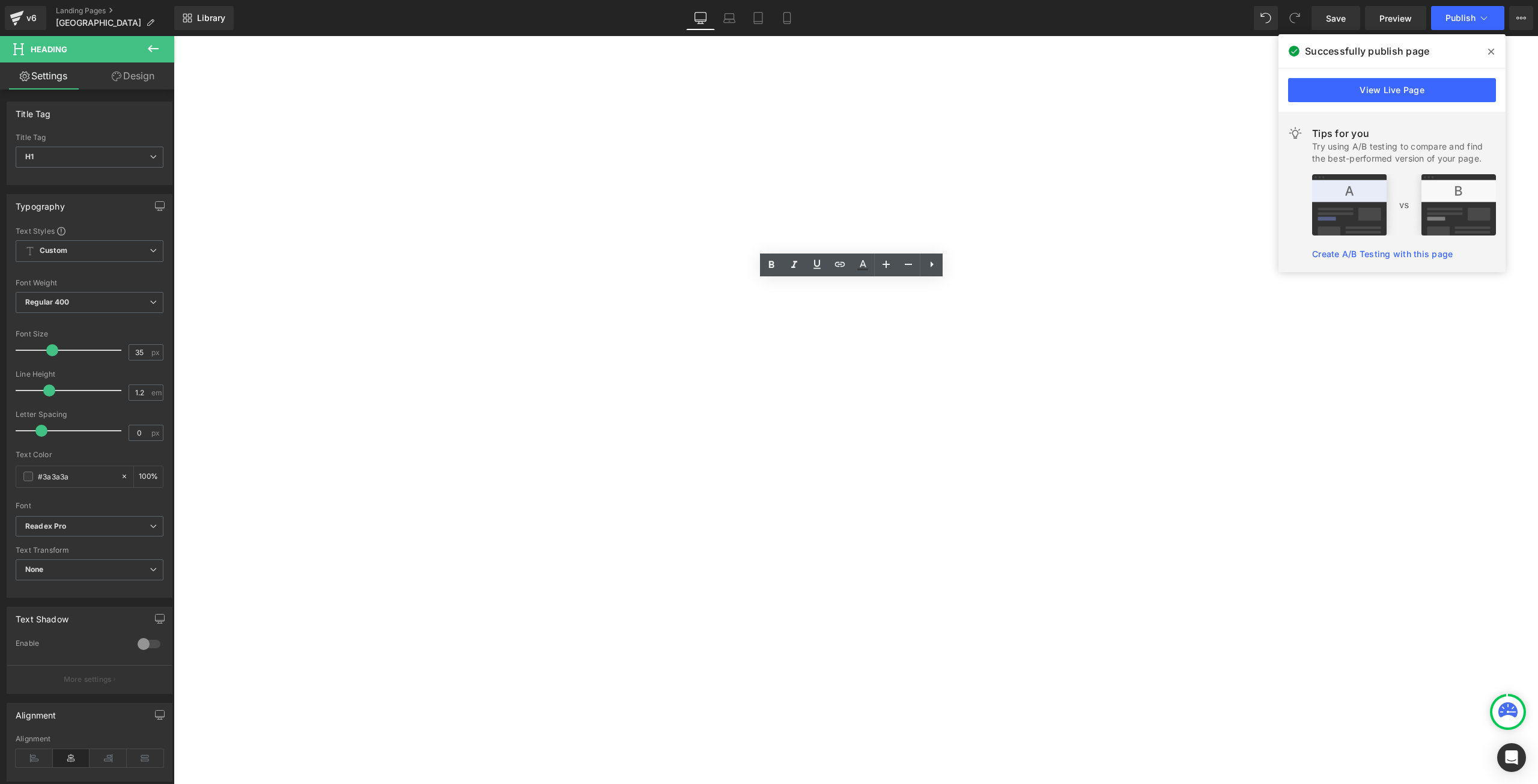
drag, startPoint x: 697, startPoint y: 302, endPoint x: 801, endPoint y: 293, distance: 104.4
click at [173, 36] on h1 "About the Meridian Speedway" at bounding box center [173, 36] width 0 height 0
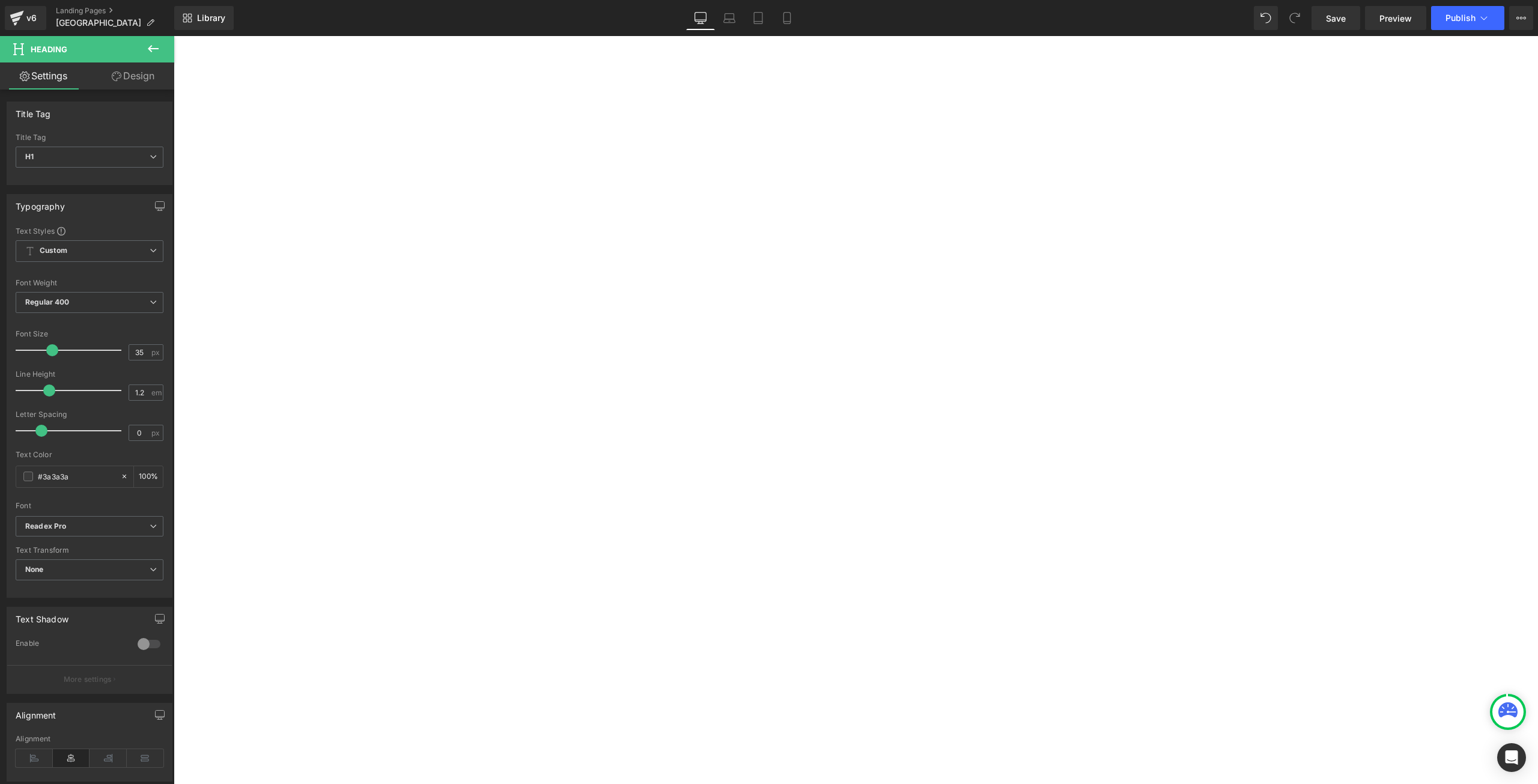
click at [173, 36] on p "With the influence of his father Michael who was plugged into both the regional…" at bounding box center [173, 36] width 0 height 0
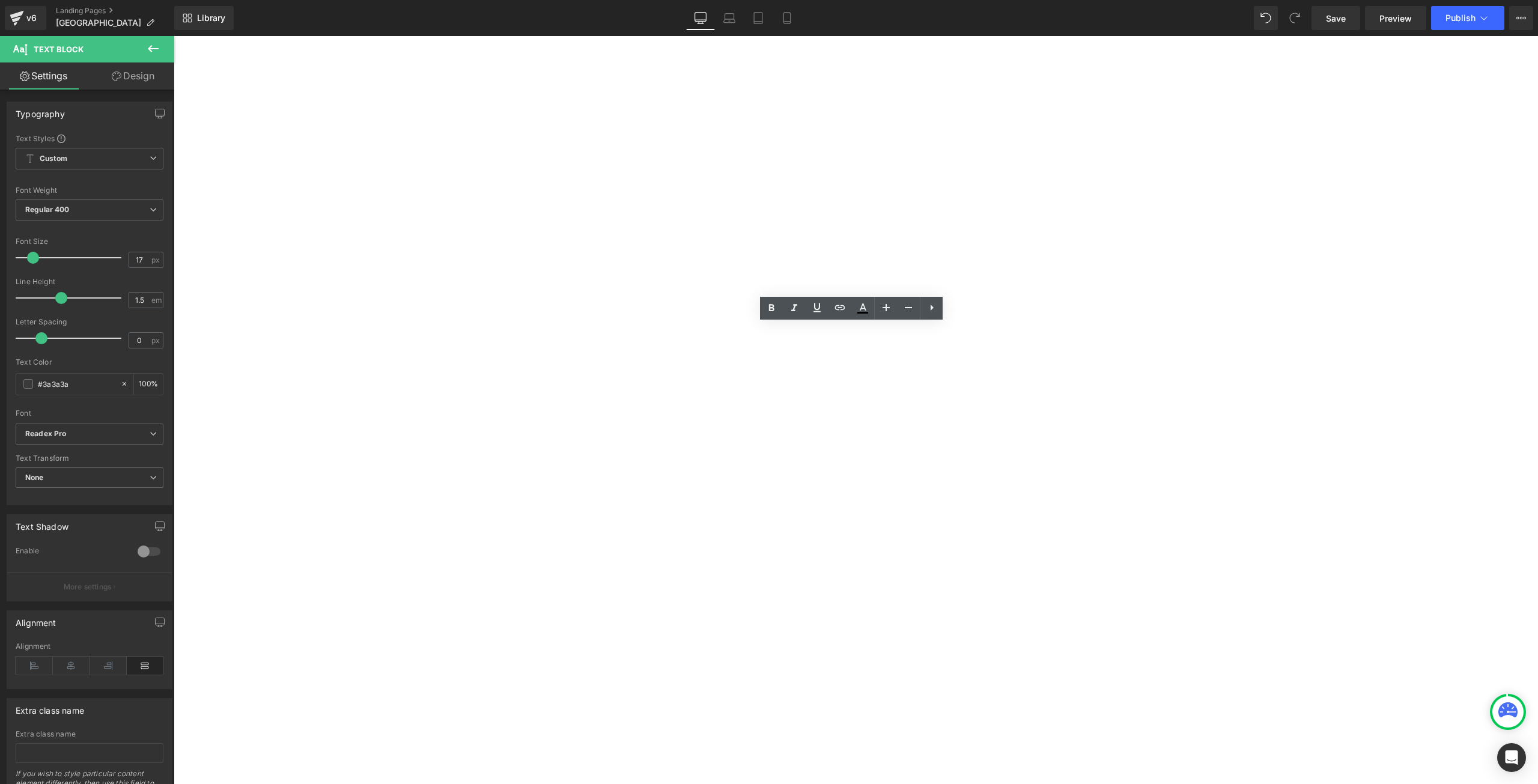
drag, startPoint x: 1103, startPoint y: 435, endPoint x: 689, endPoint y: 349, distance: 422.8
click at [173, 36] on div "The Meridian Speedway freelance model railroad concept is Home Shops' Owner and…" at bounding box center [173, 36] width 0 height 0
paste div
click at [173, 36] on p "Being a professional railroader for over 20 years and a model railroader for mo…" at bounding box center [173, 36] width 0 height 0
click at [173, 36] on font "vision that defines my Proto-Freelanced railroad network: to create for the vis…" at bounding box center [173, 36] width 0 height 0
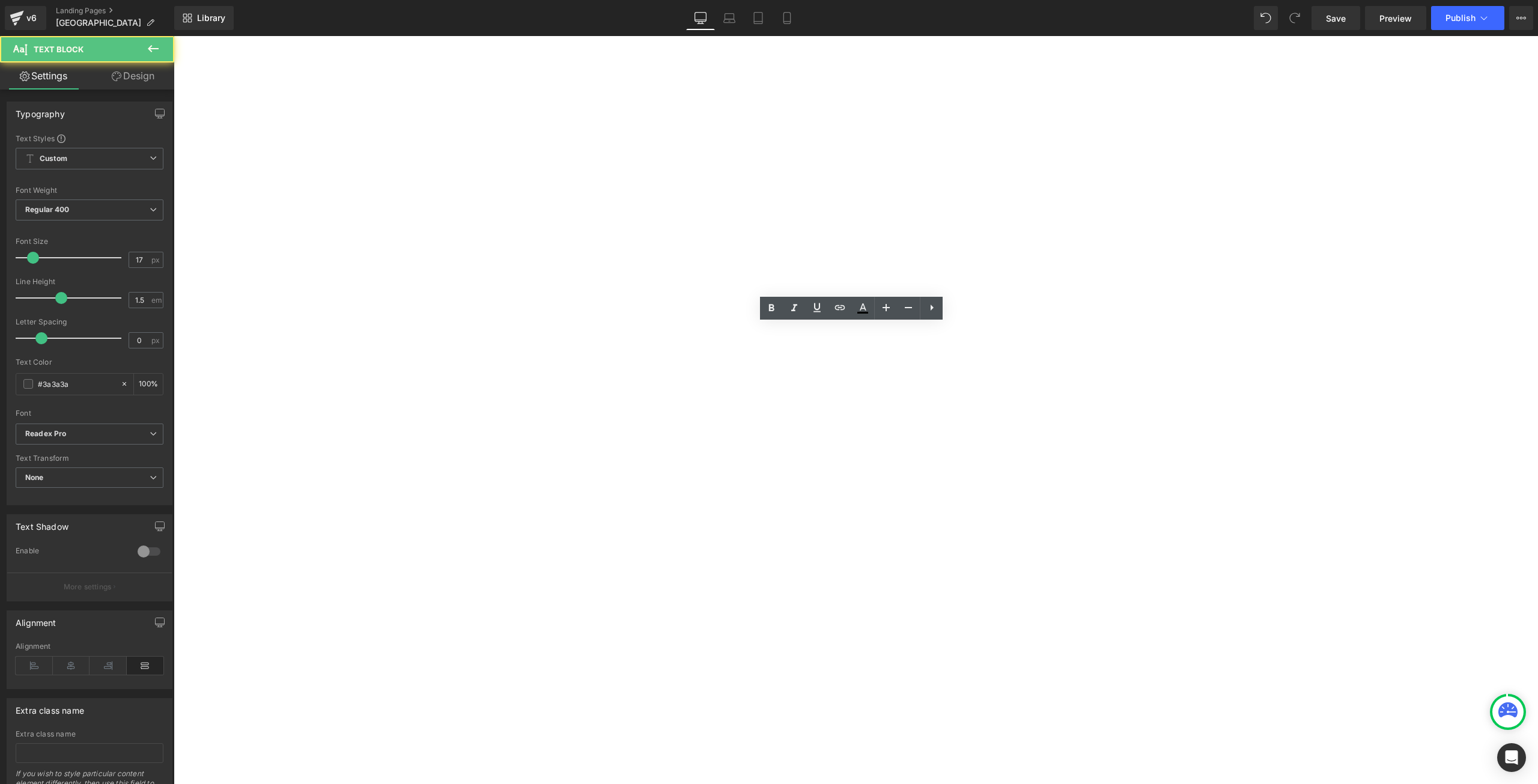
click at [173, 36] on p "Being a professional railroader for over 20 years and a model railroader for mo…" at bounding box center [173, 36] width 0 height 0
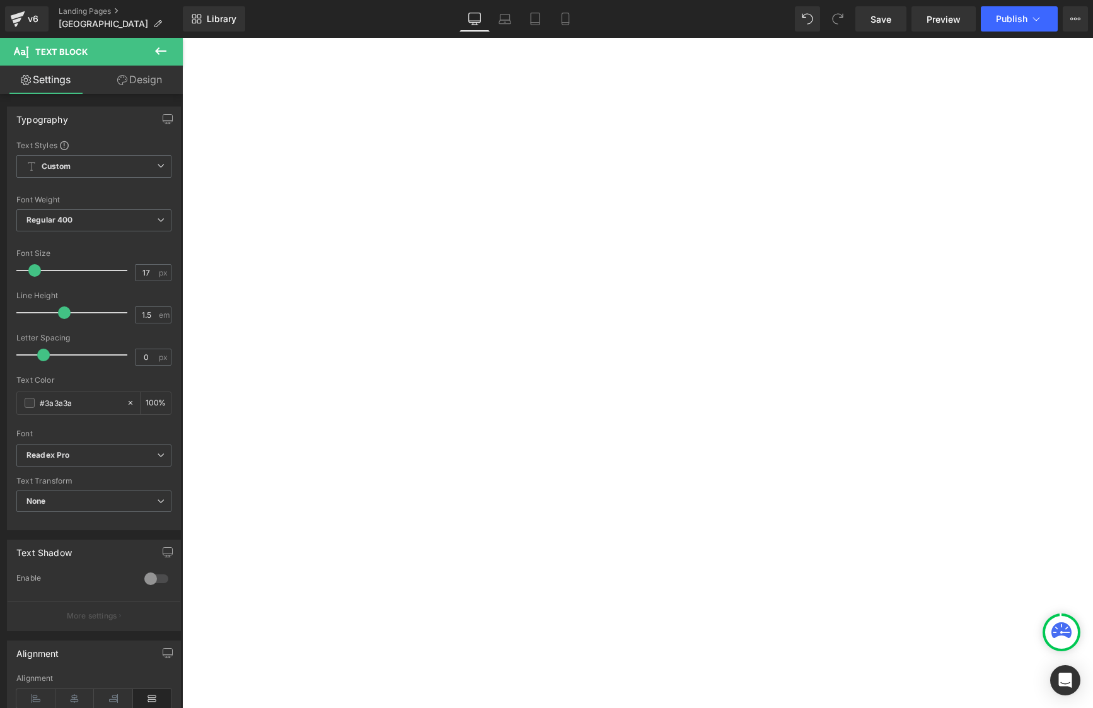
click at [156, 56] on icon at bounding box center [160, 51] width 15 height 15
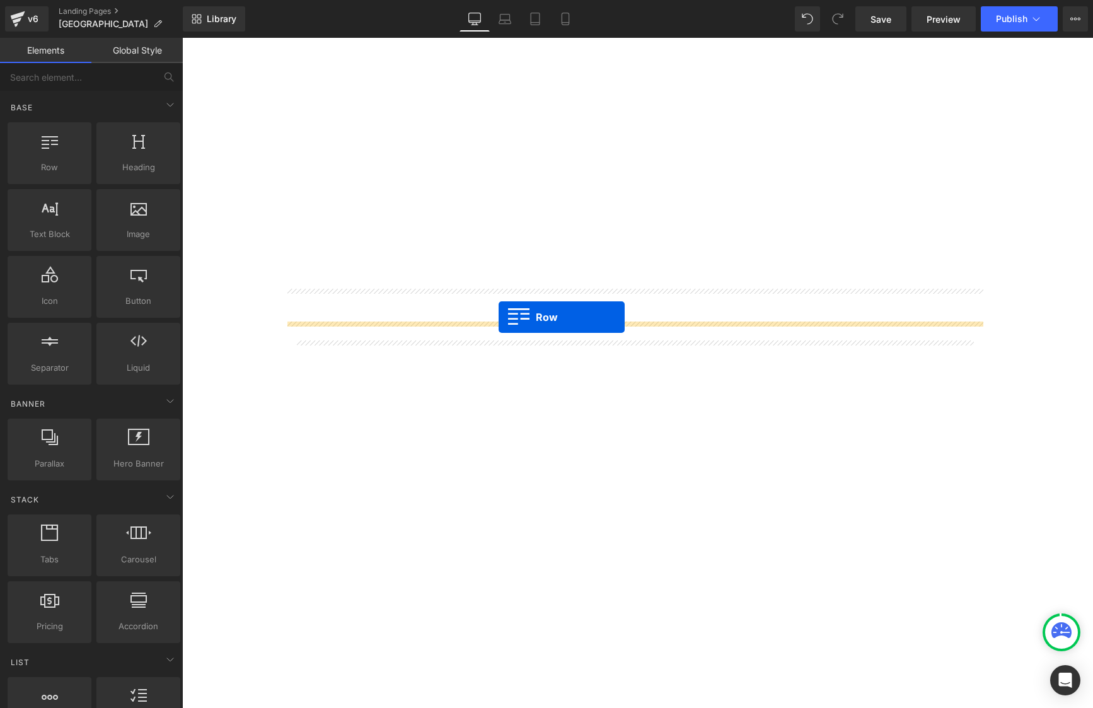
drag, startPoint x: 231, startPoint y: 181, endPoint x: 499, endPoint y: 317, distance: 300.6
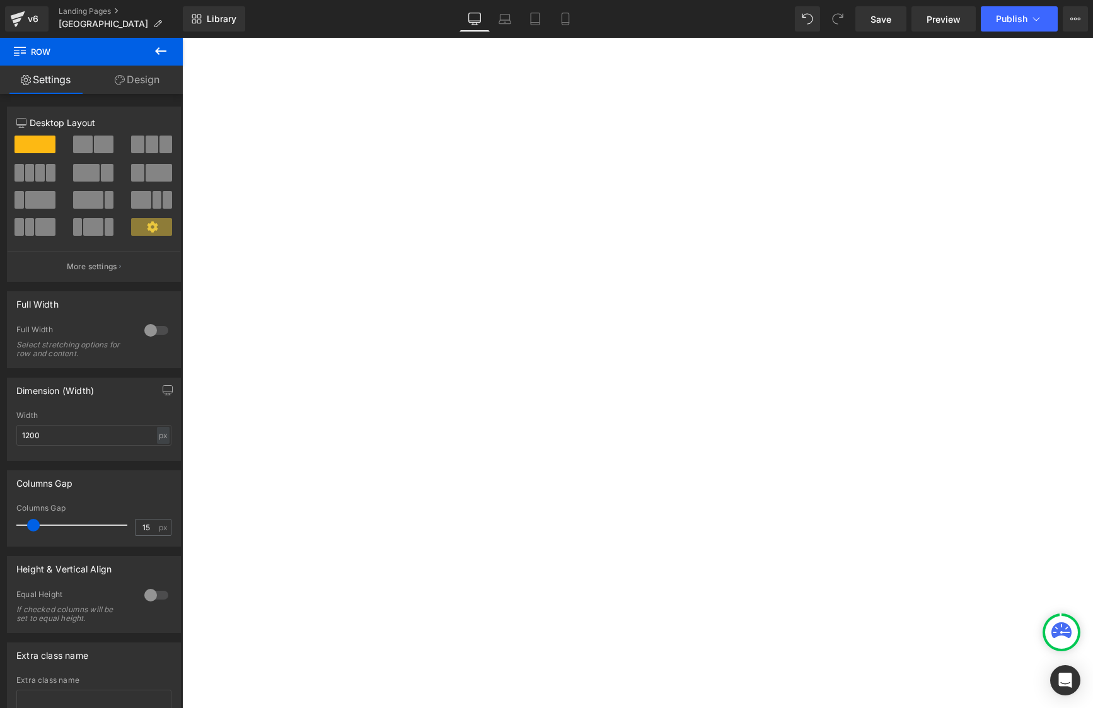
click at [163, 45] on icon at bounding box center [160, 51] width 15 height 15
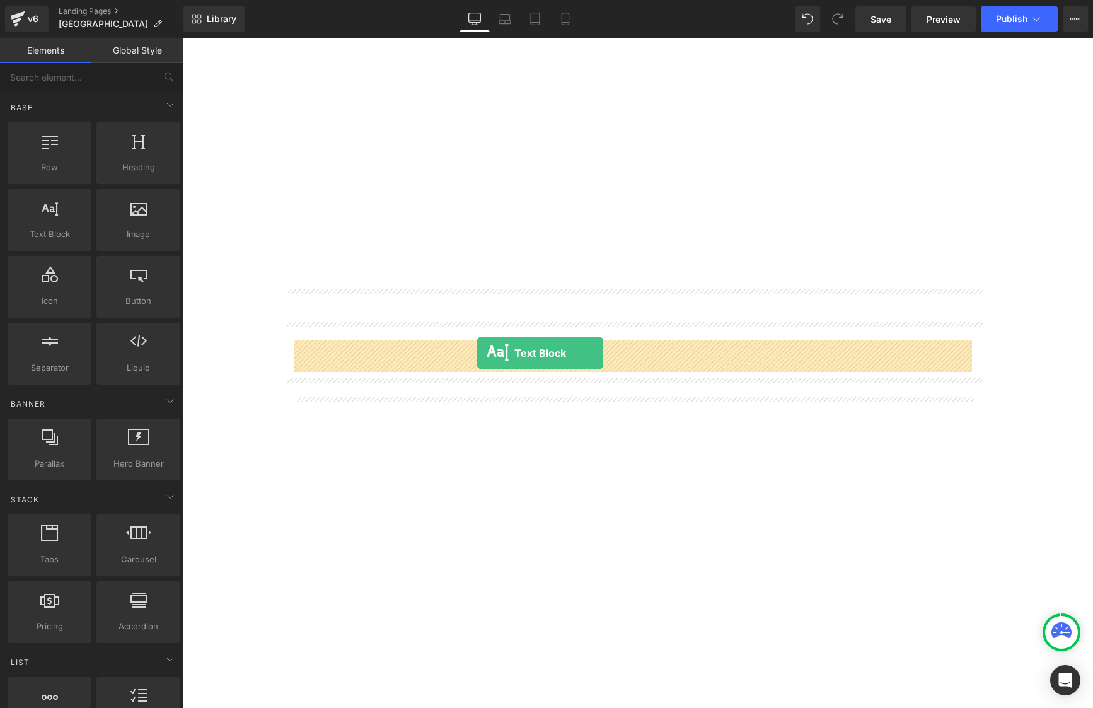
drag, startPoint x: 221, startPoint y: 270, endPoint x: 477, endPoint y: 353, distance: 269.0
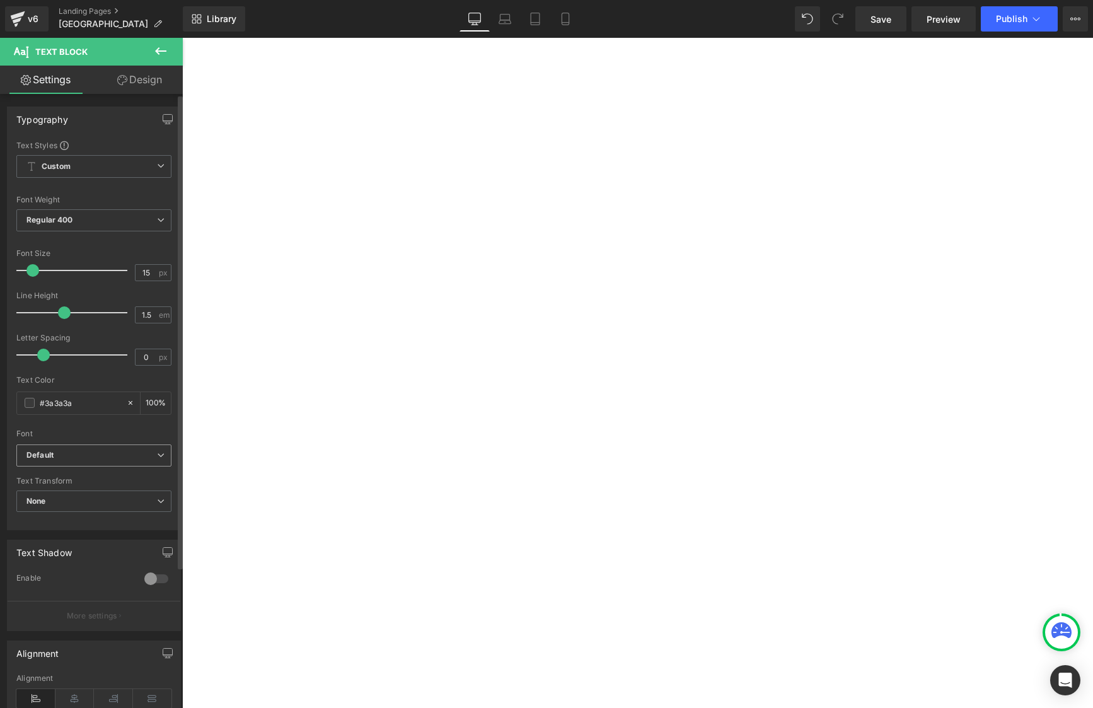
click at [142, 455] on b "Default" at bounding box center [91, 455] width 131 height 11
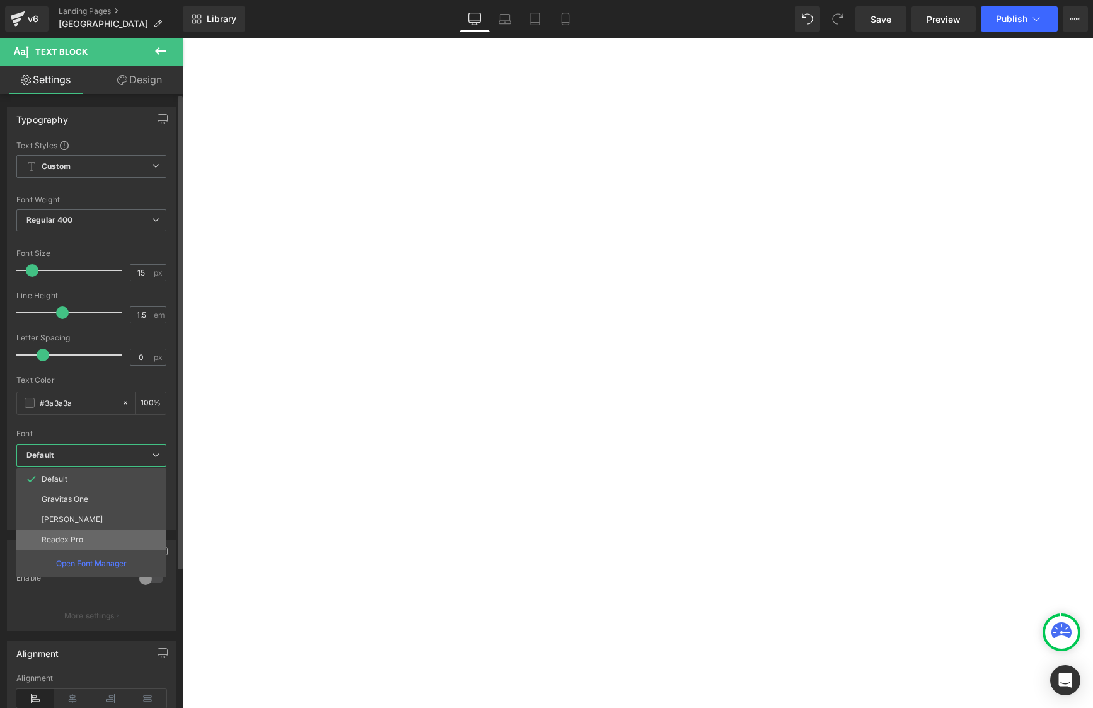
click at [112, 538] on li "Readex Pro" at bounding box center [91, 540] width 150 height 20
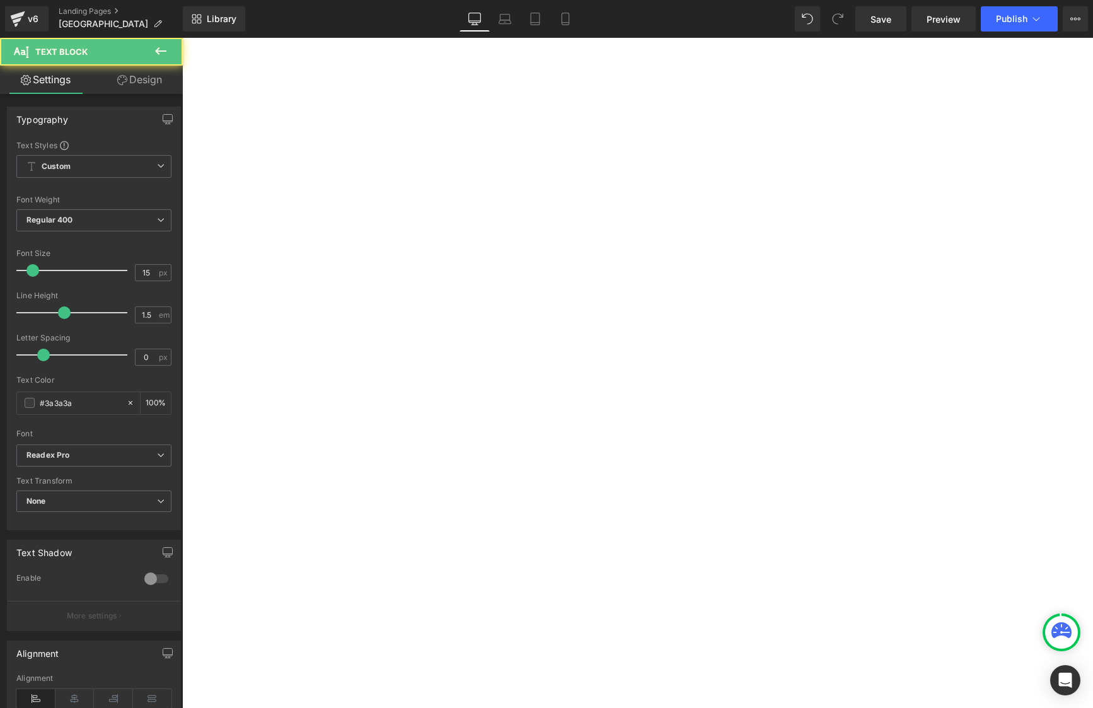
drag, startPoint x: 343, startPoint y: 387, endPoint x: 264, endPoint y: 342, distance: 90.6
click at [182, 38] on div "About the Meridian Speedway Heading The Meridian Speedway freelance model railr…" at bounding box center [182, 38] width 0 height 0
click at [74, 689] on div "Alignment" at bounding box center [93, 698] width 155 height 49
click at [182, 38] on icon at bounding box center [182, 38] width 0 height 0
drag, startPoint x: 549, startPoint y: 347, endPoint x: 187, endPoint y: 360, distance: 362.1
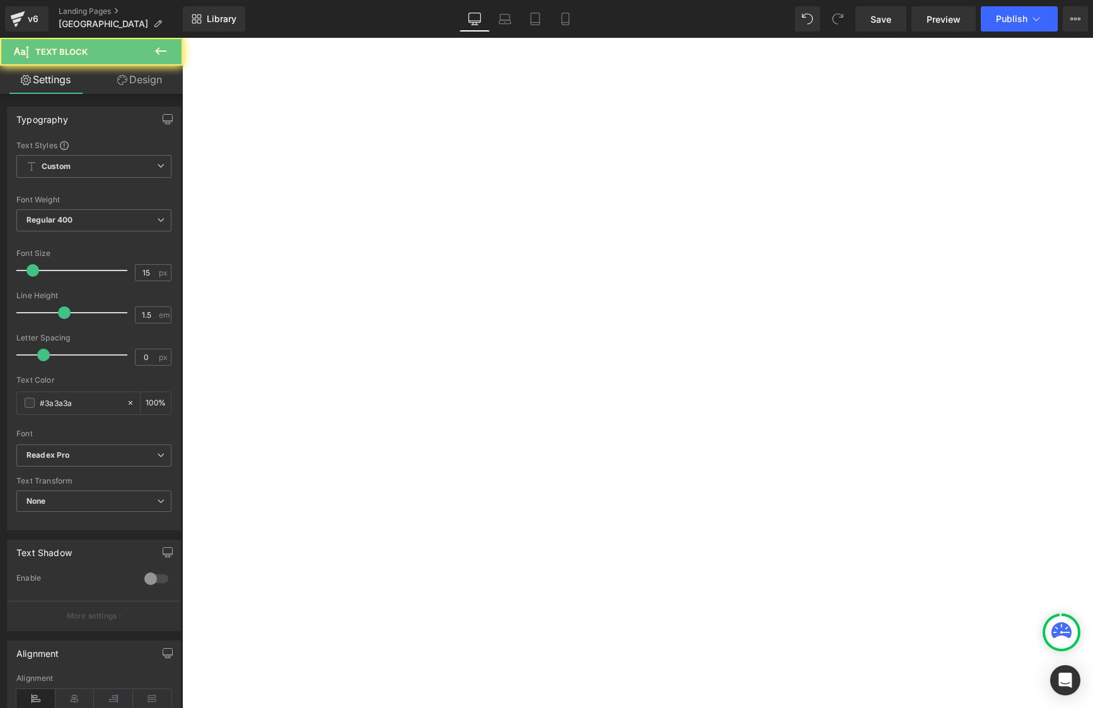
click at [182, 38] on div "Image Owner: Chris Palmieri Location: Irving, TX States of Operation: AL, LA, M…" at bounding box center [182, 38] width 0 height 0
click at [79, 697] on icon at bounding box center [74, 698] width 39 height 19
click at [182, 38] on link at bounding box center [182, 38] width 0 height 0
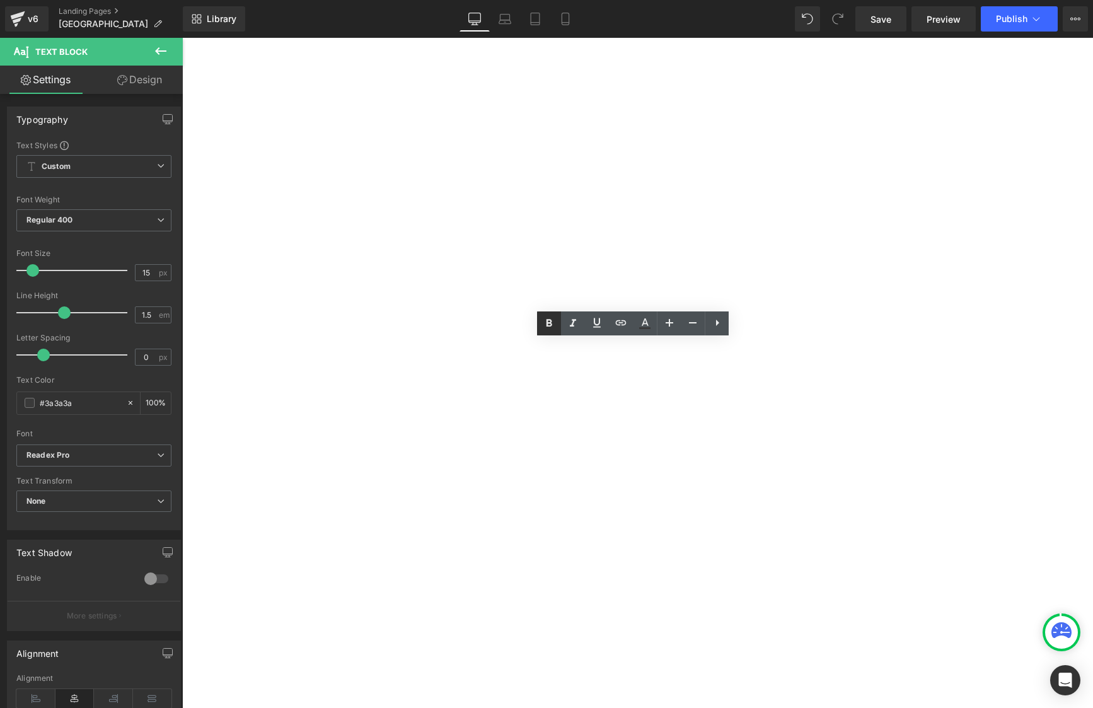
click at [555, 318] on icon at bounding box center [549, 323] width 15 height 15
click at [573, 323] on icon at bounding box center [573, 324] width 6 height 8
click at [579, 320] on icon at bounding box center [573, 323] width 15 height 15
drag, startPoint x: 791, startPoint y: 346, endPoint x: 807, endPoint y: 349, distance: 16.8
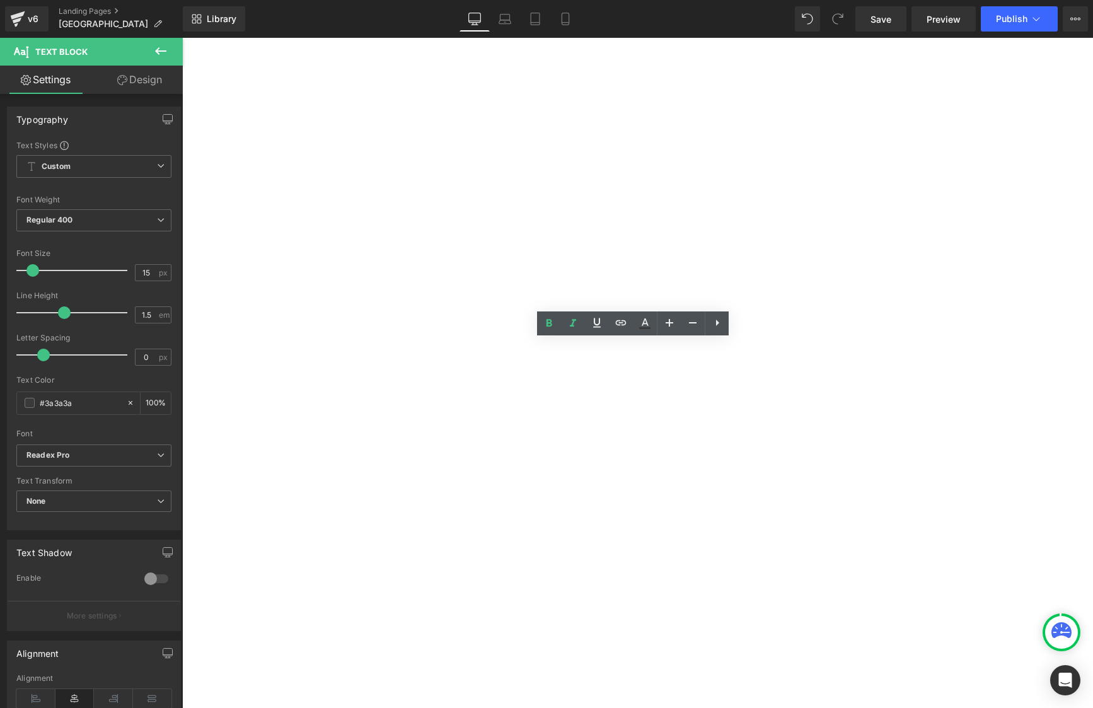
click at [182, 38] on p "A synopsis from the ww.MeridianSpeedway.net" at bounding box center [182, 38] width 0 height 0
click at [182, 38] on p "operating experience. The details and storyline will adhere to the adjusted &qu…" at bounding box center [182, 38] width 0 height 0
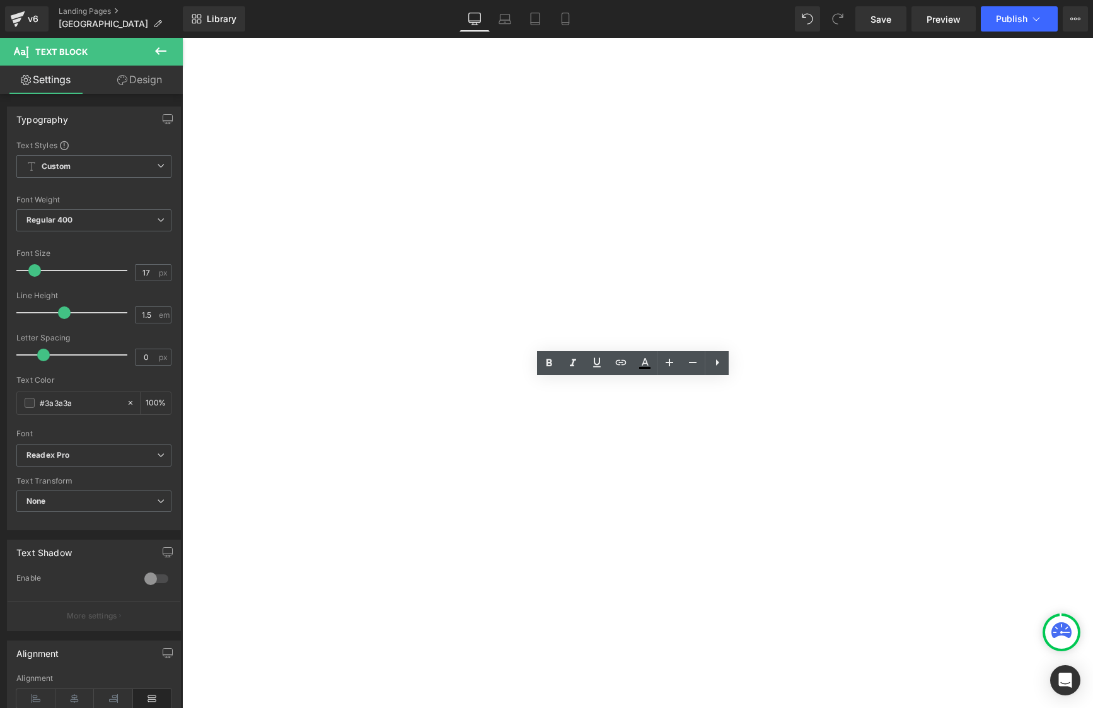
click at [182, 38] on div at bounding box center [182, 38] width 0 height 0
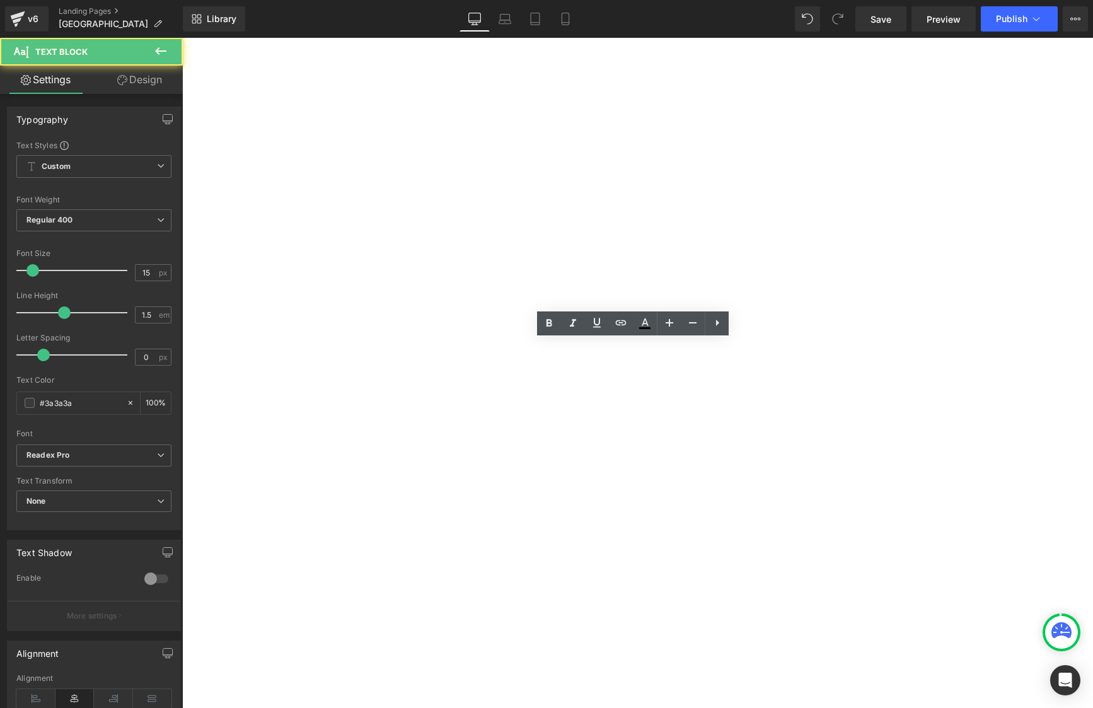
click at [182, 38] on strong "A synopsis from the ww.MeridianSpeedway.net" at bounding box center [182, 38] width 0 height 0
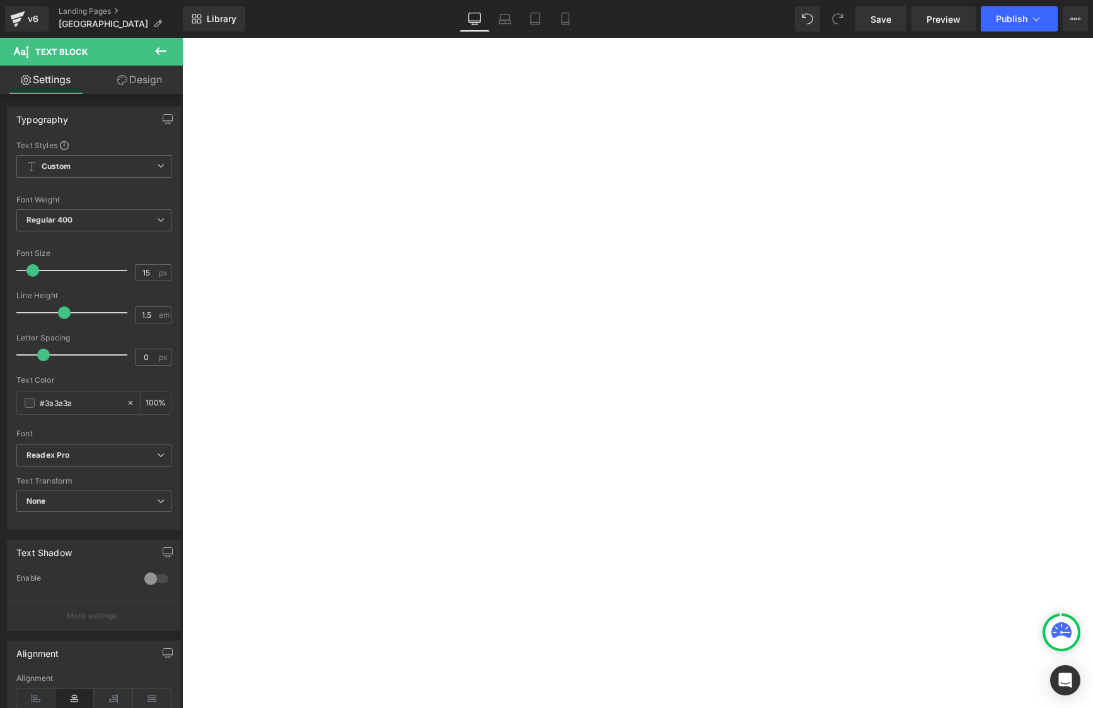
click at [182, 38] on p "A synopsis from the www.MeridianSpeedway.net" at bounding box center [182, 38] width 0 height 0
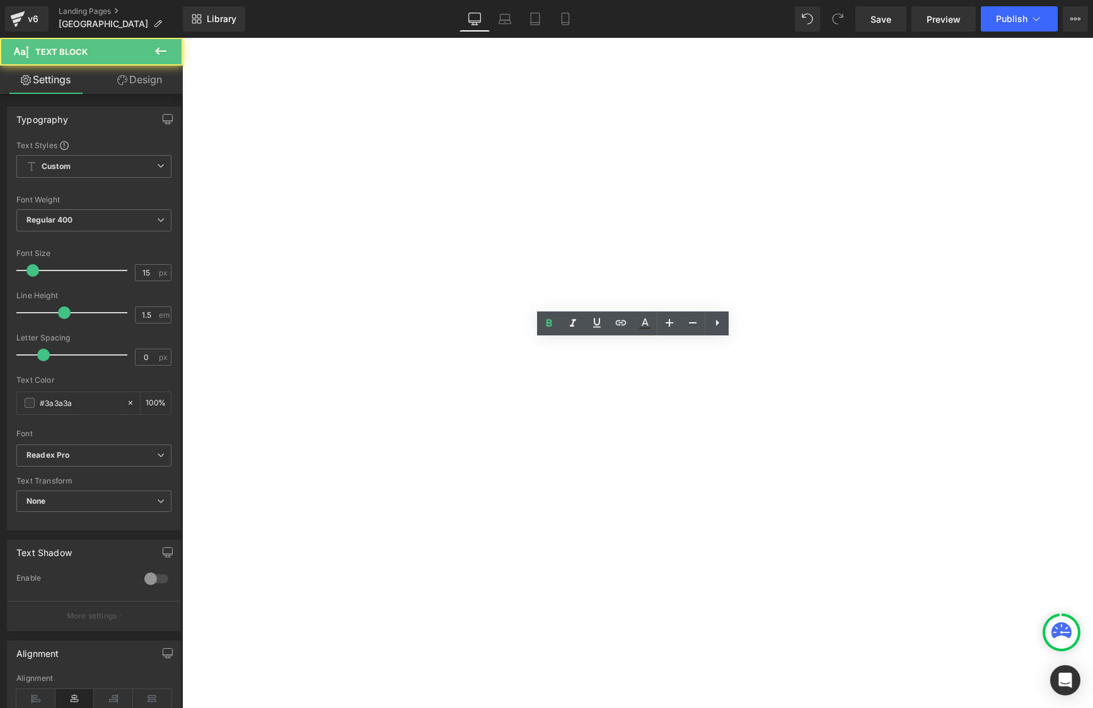
click at [182, 38] on strong "A synopsis from the www.MeridianSpeedway.net" at bounding box center [182, 38] width 0 height 0
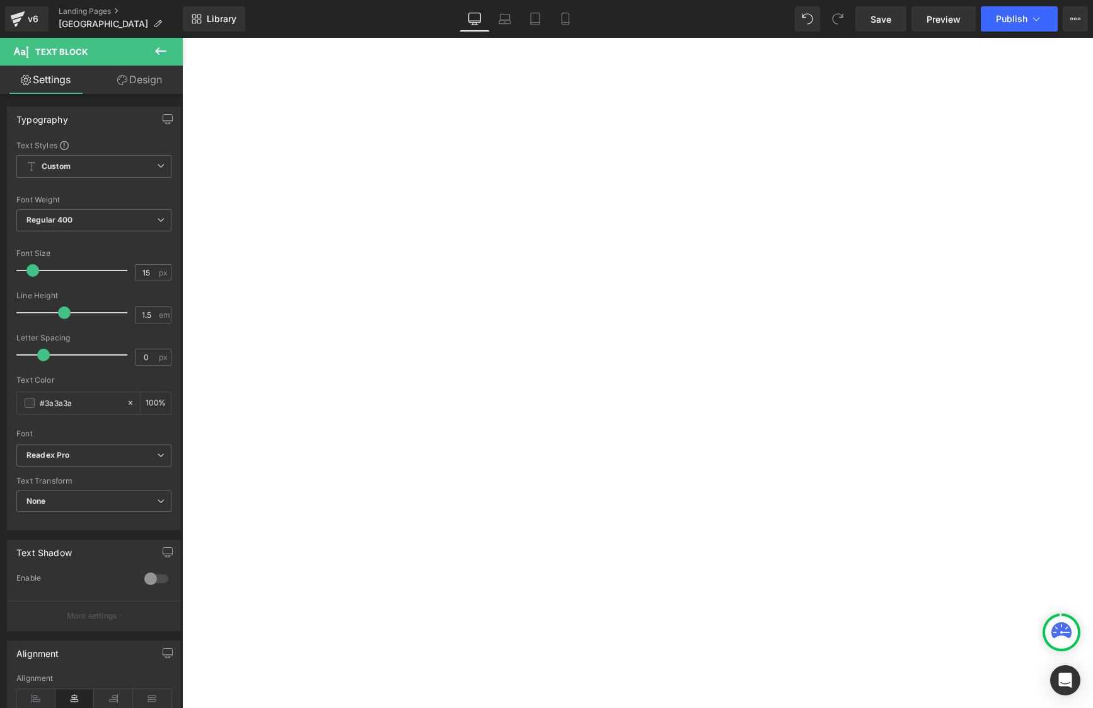
click at [182, 38] on p "Being a professional railroader for over 20 years and a model railroader for mo…" at bounding box center [182, 38] width 0 height 0
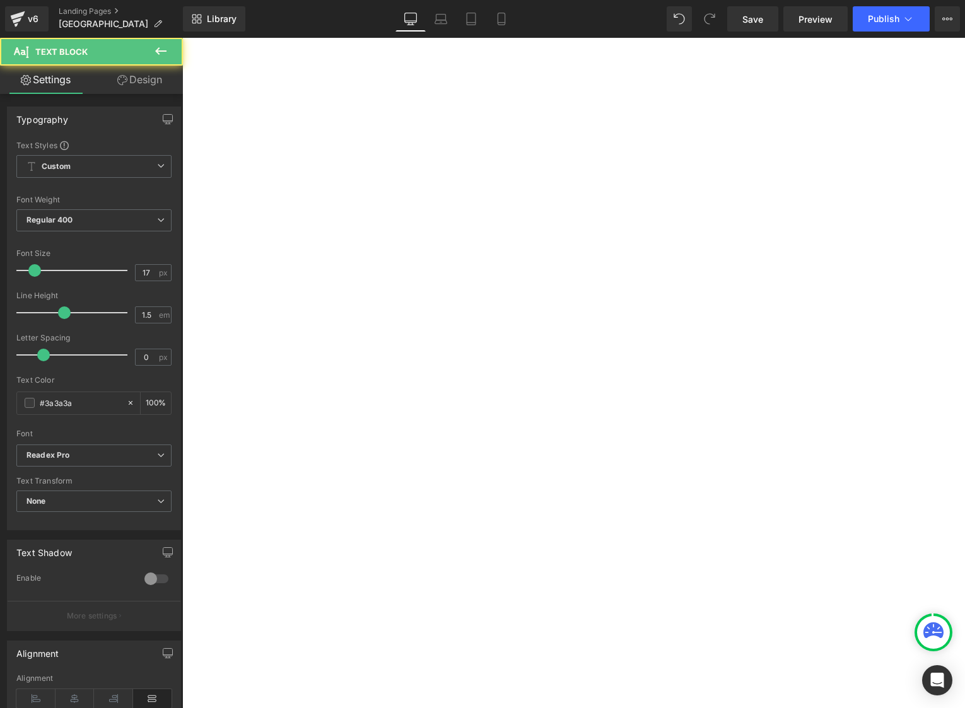
click at [182, 38] on span "operating experience. The details and storyline will adhere to the adjusted &qu…" at bounding box center [182, 38] width 0 height 0
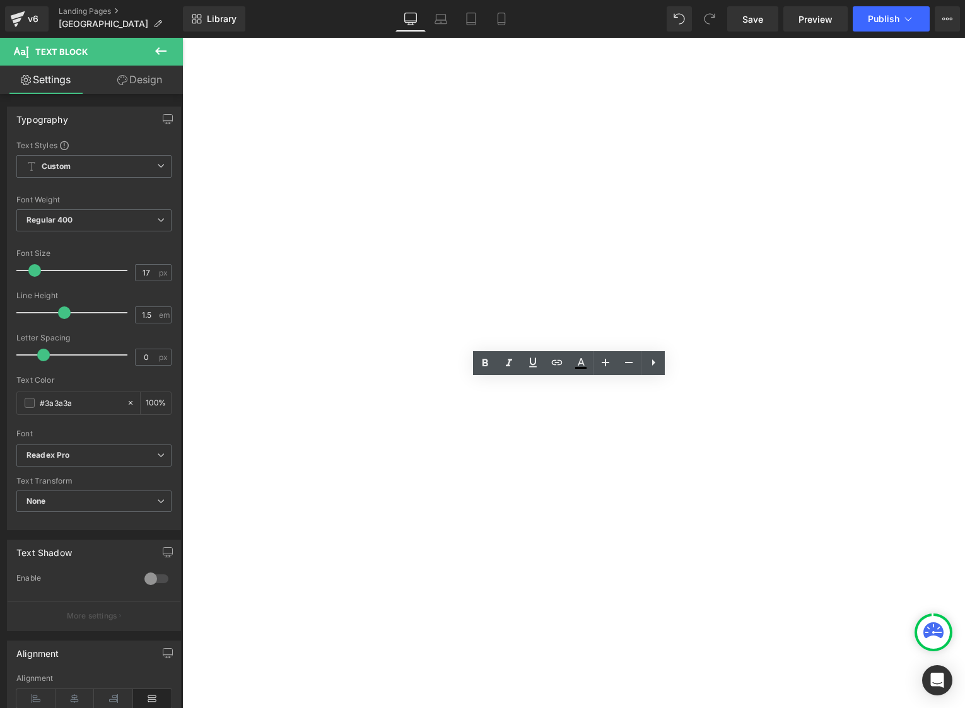
click at [182, 38] on span "operating experience. The details and storyline will adhere to the adjusted &qu…" at bounding box center [182, 38] width 0 height 0
click at [182, 38] on font "around the walls of my home office – and HomeShop headquarters – about a foot b…" at bounding box center [182, 38] width 0 height 0
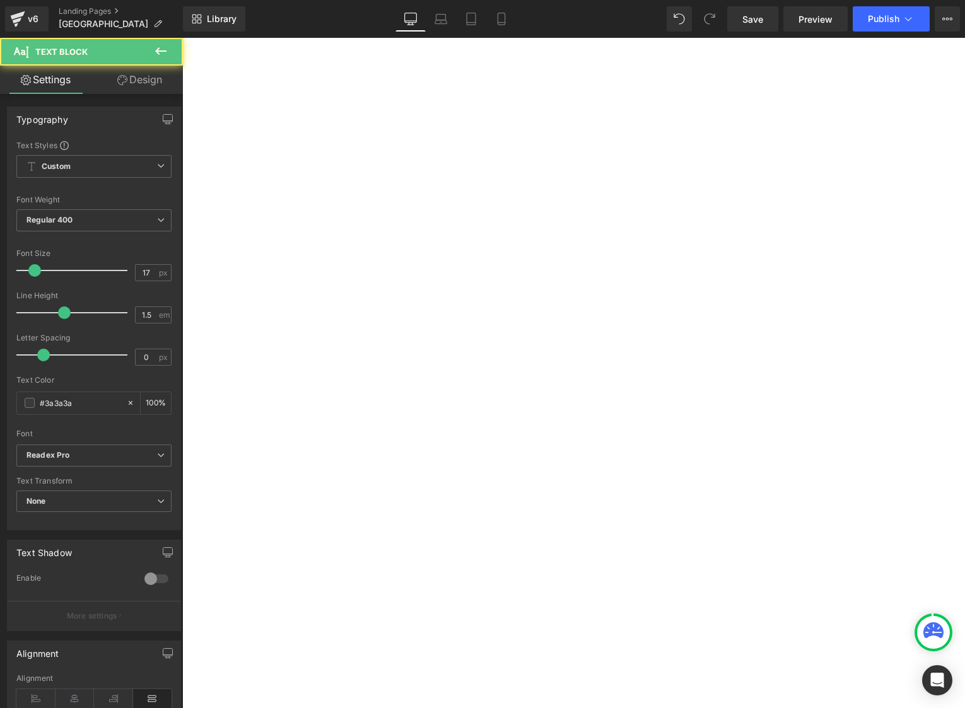
click at [182, 38] on p "around the walls of my home office – and HomeShopS headquarters – about a foot …" at bounding box center [182, 38] width 0 height 0
click at [182, 38] on p "Being a professional railroader for over 20 years and a model railroader for mo…" at bounding box center [182, 38] width 0 height 0
click at [182, 38] on p "The Meridian Speedway was the nickname of the former MidSouth Rail main line be…" at bounding box center [182, 38] width 0 height 0
click at [182, 38] on span "adopted it for my system of railroads. These are the Gulf &amp; Ship Island (G&…" at bounding box center [182, 38] width 0 height 0
click at [182, 38] on p "The Meridian Speedway was the nickname of the former MidSouth Rail main line be…" at bounding box center [182, 38] width 0 height 0
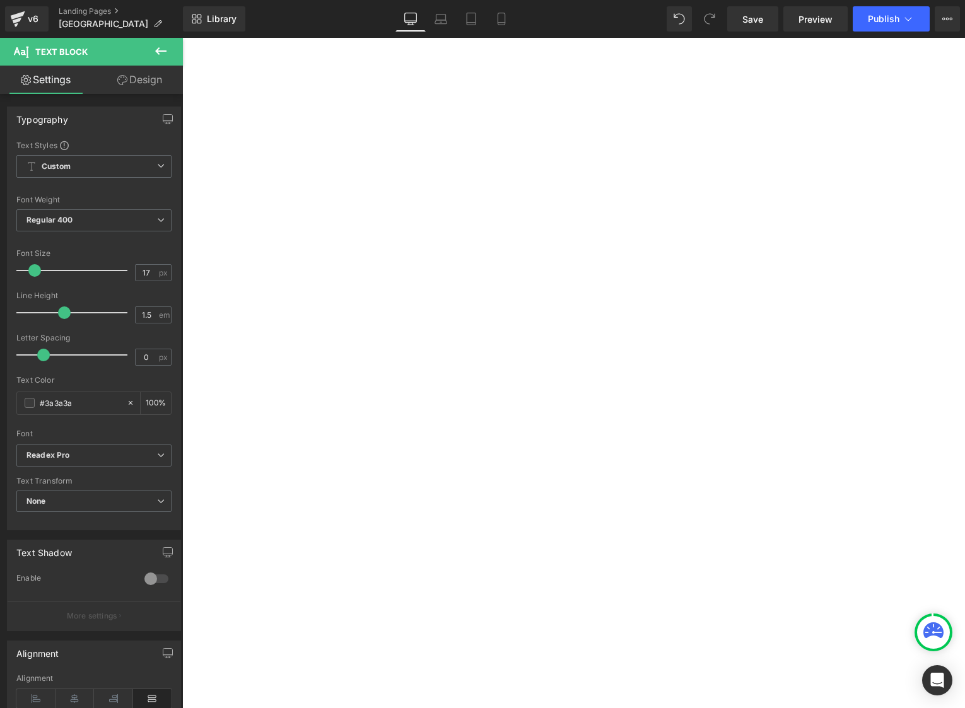
click at [182, 38] on span "Natchez Trace &amp; Orient (NT&amp;O), Texas &amp; Great Northern (T&amp;GN), a…" at bounding box center [182, 38] width 0 height 0
click at [182, 38] on span "Natchez Trace &amp; Orient (NT&O), Texas &amp; Great Northern (T&amp;GN), and Y…" at bounding box center [182, 38] width 0 height 0
click at [182, 38] on font "(Y&amp;MV). There is also a Mexican subsidiary, the Chihuahua Rio Fuerte y Paci…" at bounding box center [182, 38] width 0 height 0
click at [182, 38] on p "(Y&MV). There is also a Mexican subsidiary, the Chihuahua Rio Fuerte y Pacifico…" at bounding box center [182, 38] width 0 height 0
drag, startPoint x: 771, startPoint y: 608, endPoint x: 788, endPoint y: 610, distance: 17.2
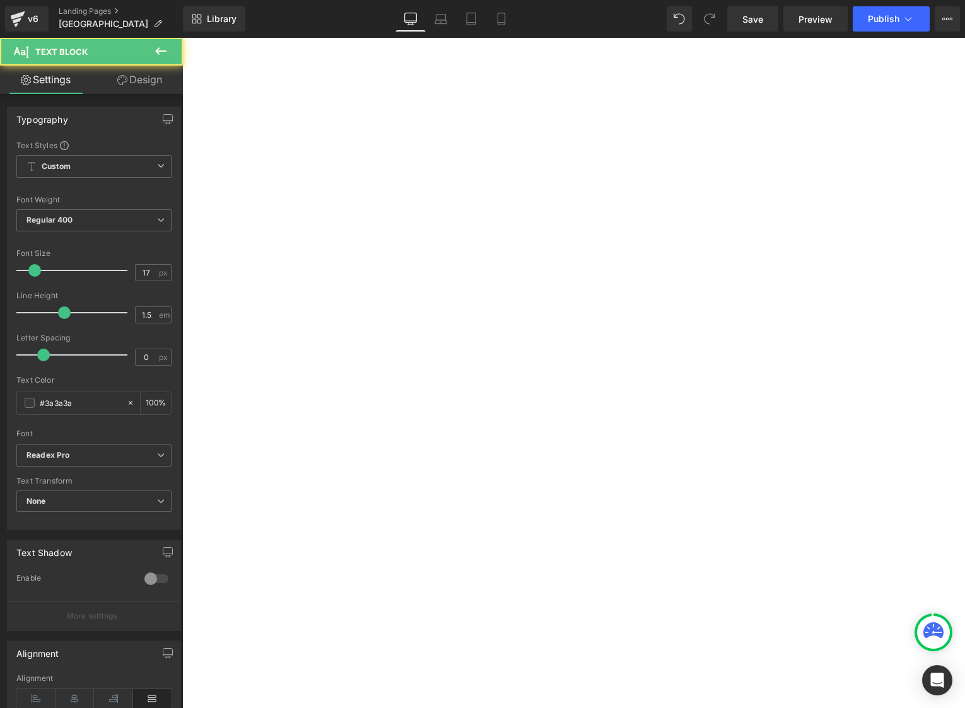
click at [182, 38] on p "The Meridian Speedway story involved adjusting the dates and details for some o…" at bounding box center [182, 38] width 0 height 0
drag, startPoint x: 521, startPoint y: 439, endPoint x: 566, endPoint y: 458, distance: 48.6
click at [182, 38] on font "The largest of these railroads is the Natchez Trace &amp; Orient, nicknamed the…" at bounding box center [182, 38] width 0 height 0
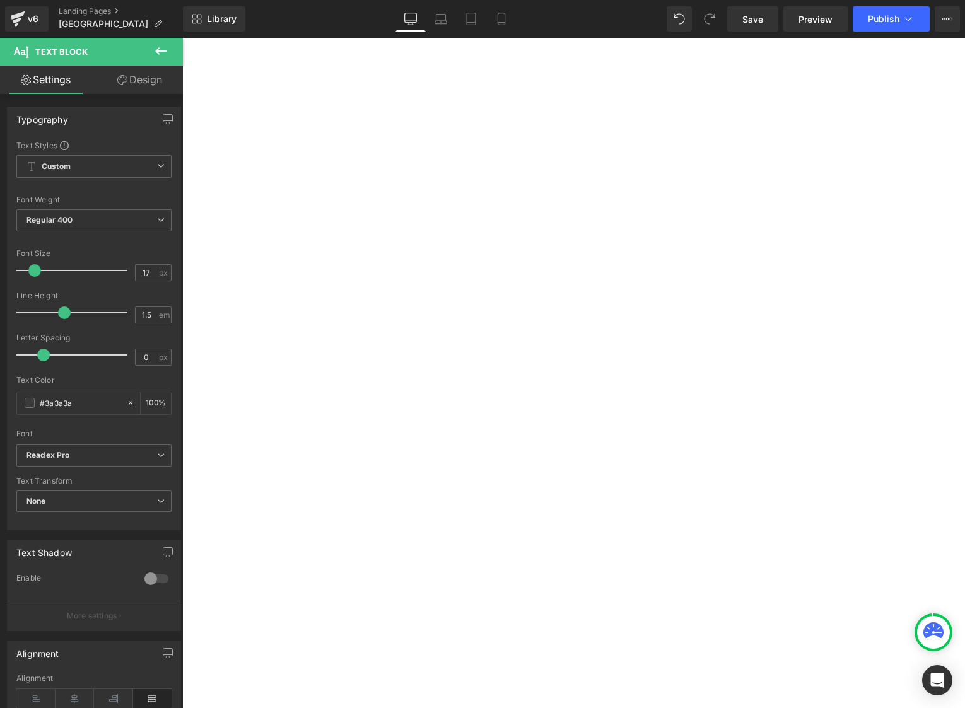
click at [182, 38] on p "The largest of these railroads is the Natchez Trace & Orient, nicknamed the Mer…" at bounding box center [182, 38] width 0 height 0
click at [182, 38] on span "border. This NT&O incorporates the original Meridian Speedway. The next largest…" at bounding box center [182, 38] width 0 height 0
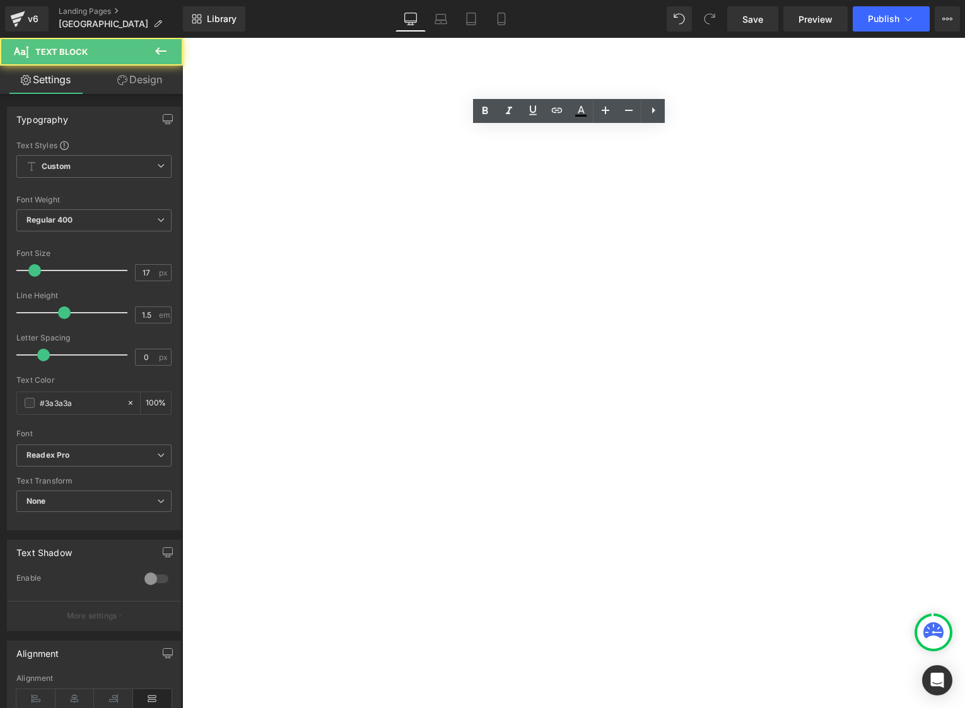
click at [182, 38] on span "border. This NT&O incorporates the original Meridian Speedway. The next largest…" at bounding box center [182, 38] width 0 height 0
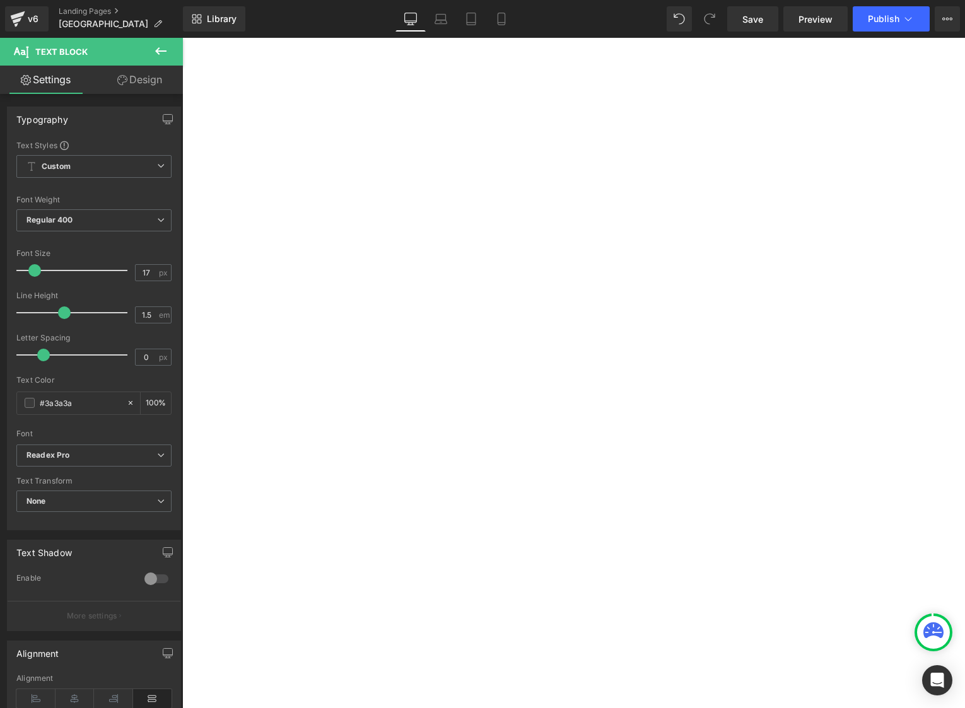
click at [182, 38] on span "Northern, which operates in Texas and Oklahoma and connects with the NT&amp;O a…" at bounding box center [182, 38] width 0 height 0
click at [182, 38] on p "operate in Mississippi." at bounding box center [182, 38] width 0 height 0
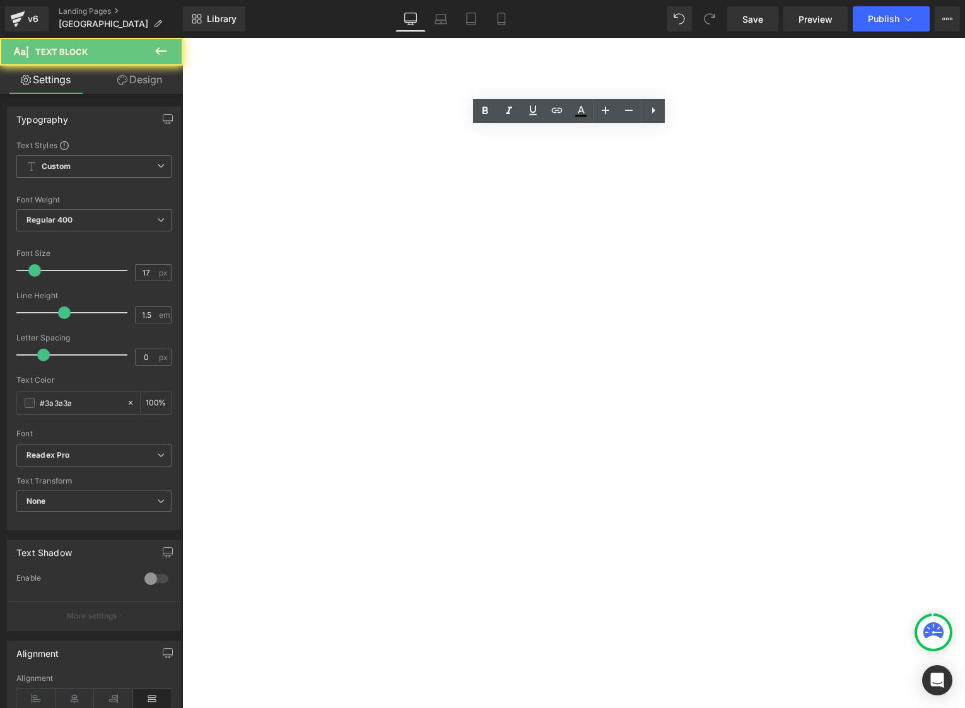
click at [182, 38] on p "The largest of these railroads is the Natchez Trace & Orient, nicknamed the Mer…" at bounding box center [182, 38] width 0 height 0
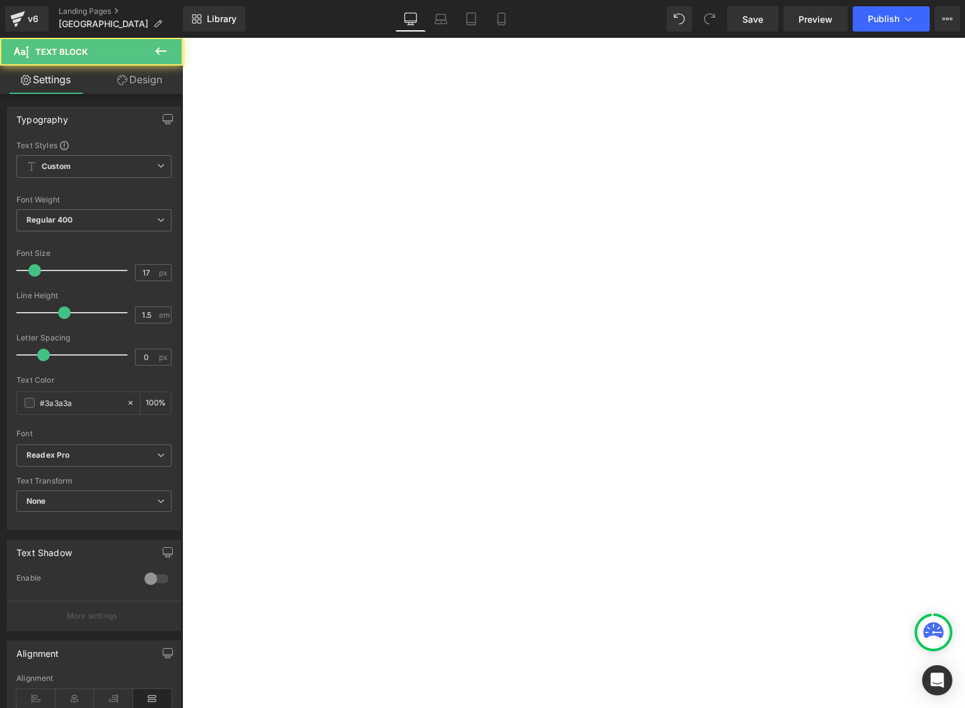
click at [182, 38] on p "My railroad is set in 1996. This year is significant as it was the last year th…" at bounding box center [182, 38] width 0 height 0
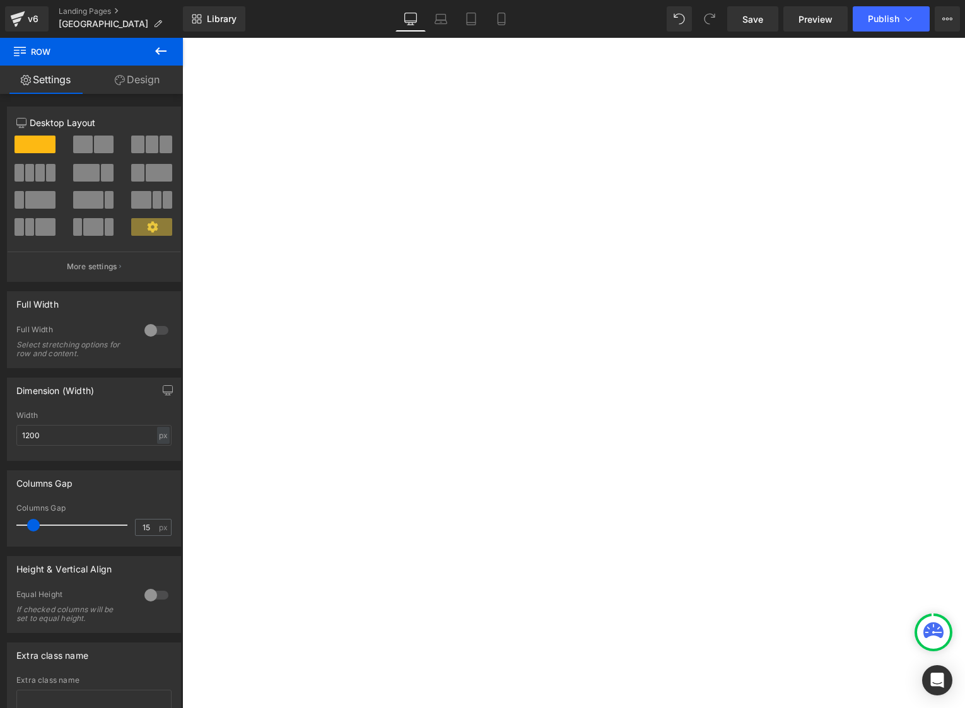
click at [161, 77] on link "Design" at bounding box center [136, 80] width 91 height 28
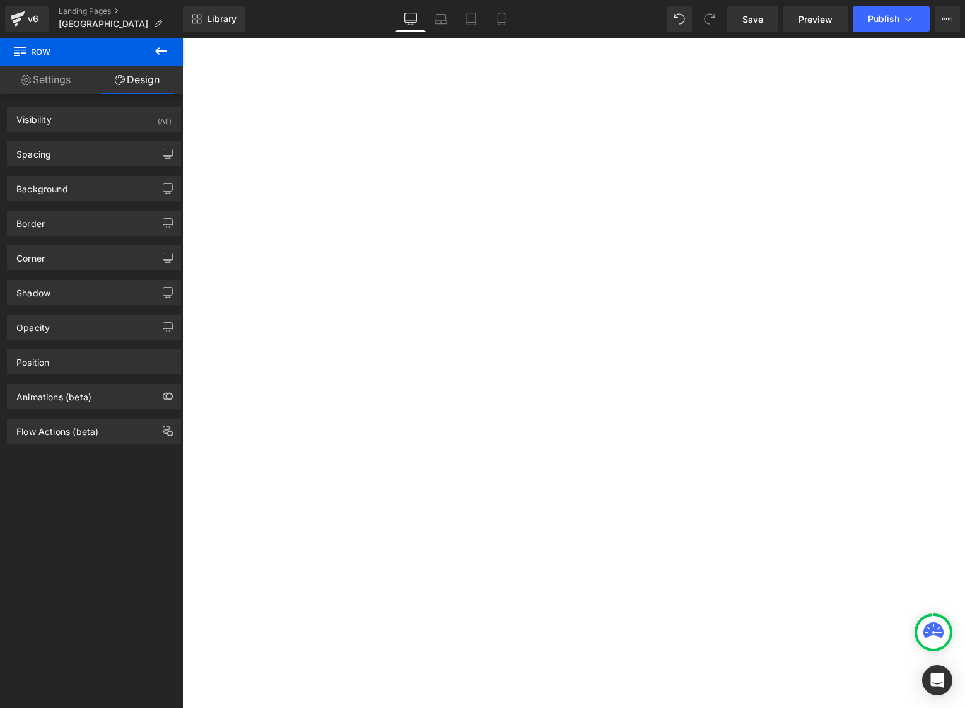
type input "0"
type input "10"
type input "0"
type input "10"
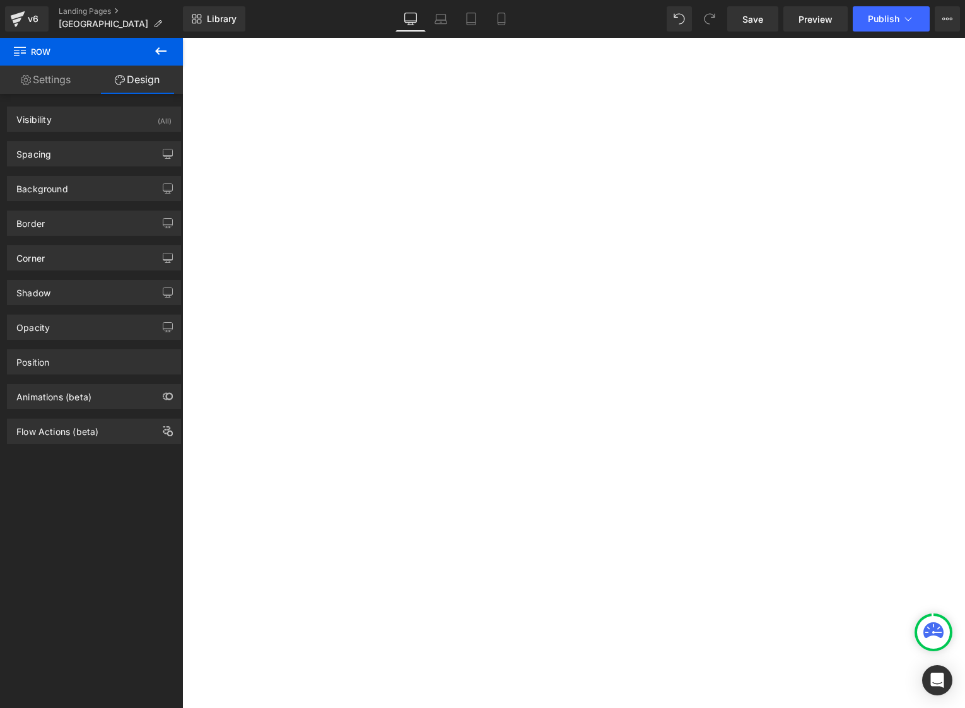
type input "0"
click at [119, 151] on div "Spacing" at bounding box center [94, 154] width 173 height 24
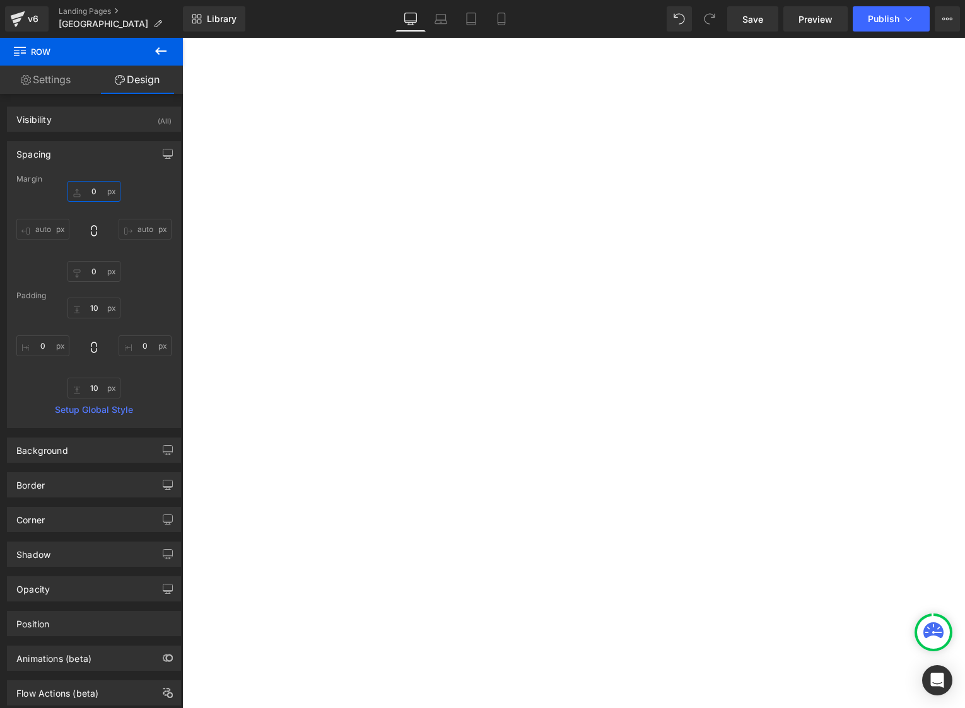
click at [94, 201] on input "0" at bounding box center [93, 191] width 53 height 21
type input "25"
click at [99, 309] on input "10" at bounding box center [93, 308] width 53 height 21
type input "15"
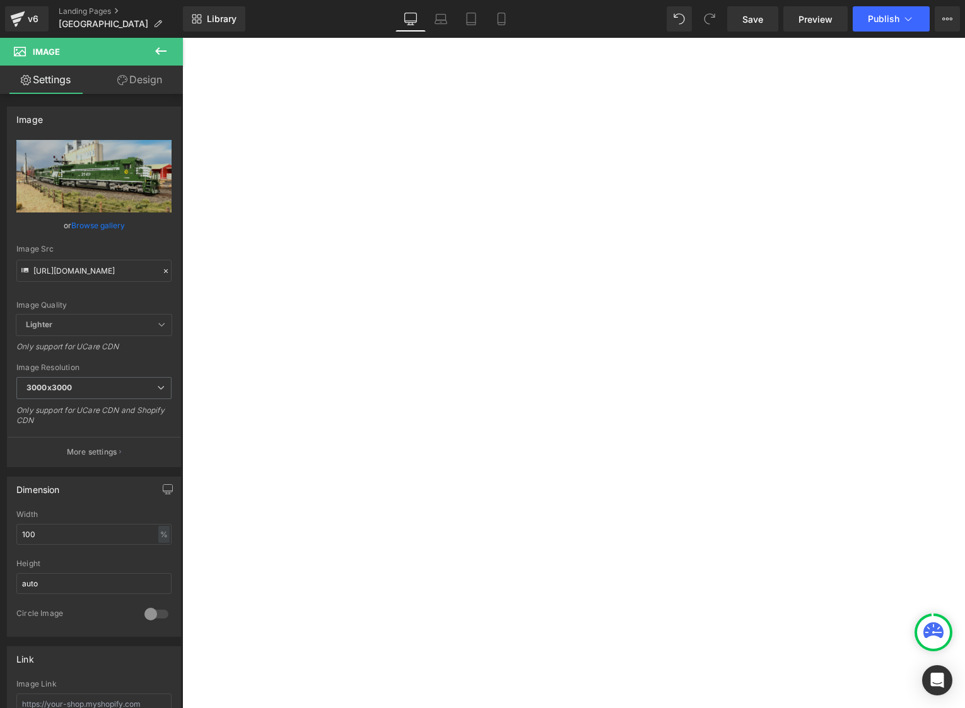
click at [129, 82] on link "Design" at bounding box center [139, 80] width 91 height 28
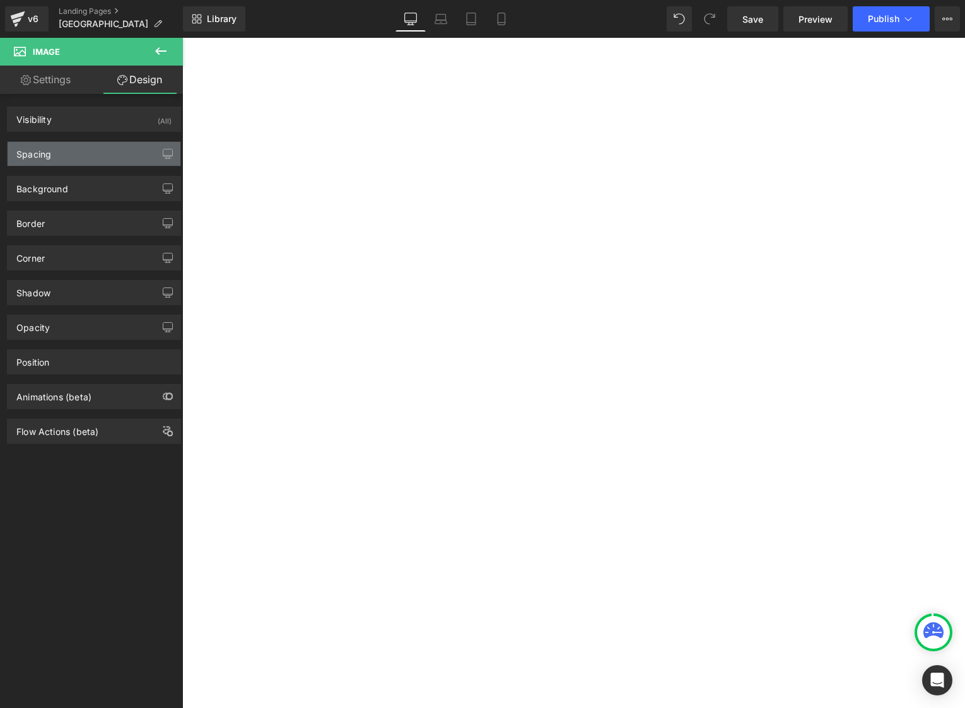
click at [64, 151] on div "Spacing" at bounding box center [94, 154] width 173 height 24
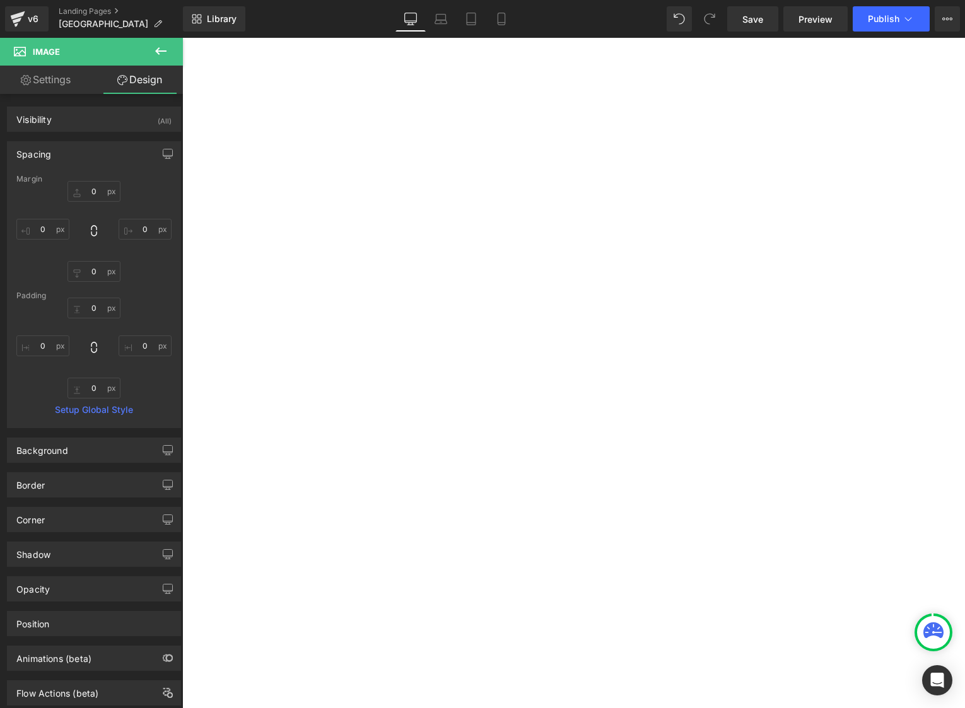
type input "0"
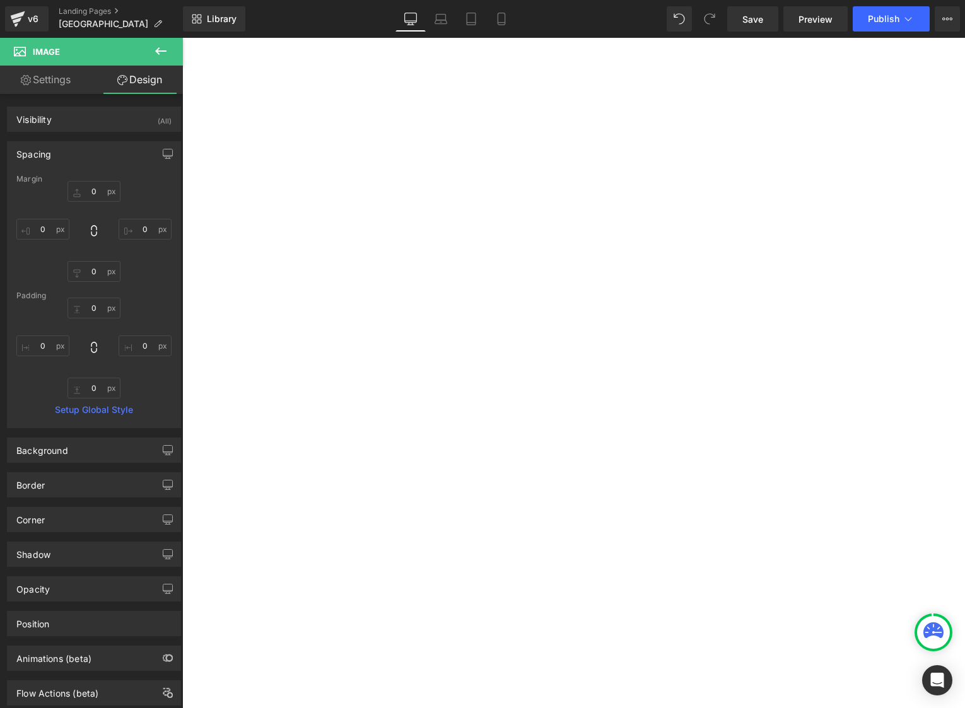
type input "0"
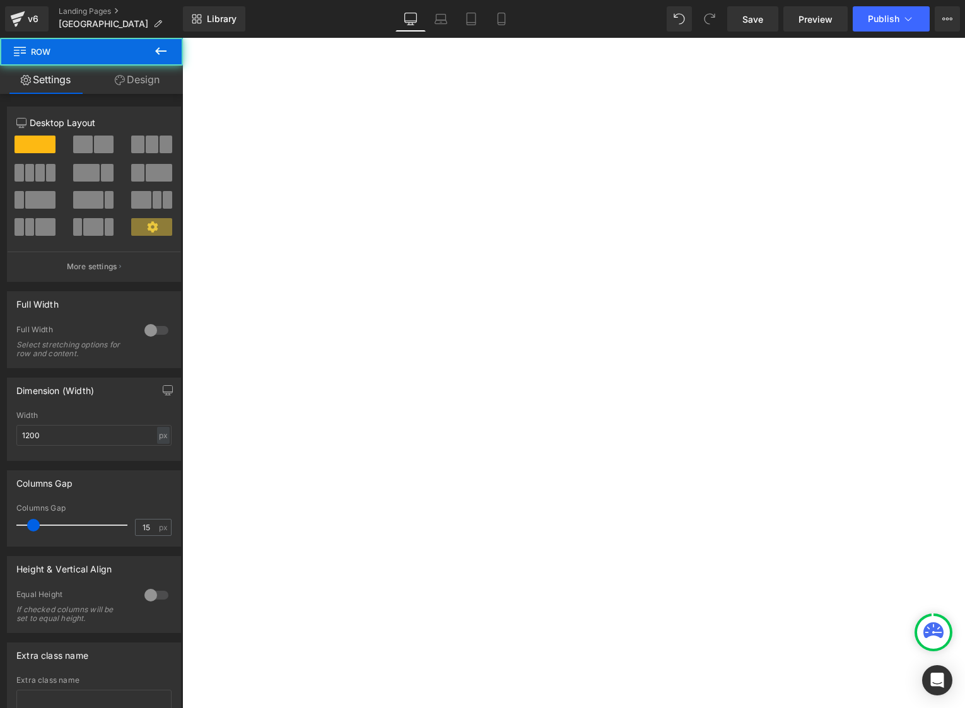
click at [128, 87] on link "Design" at bounding box center [136, 80] width 91 height 28
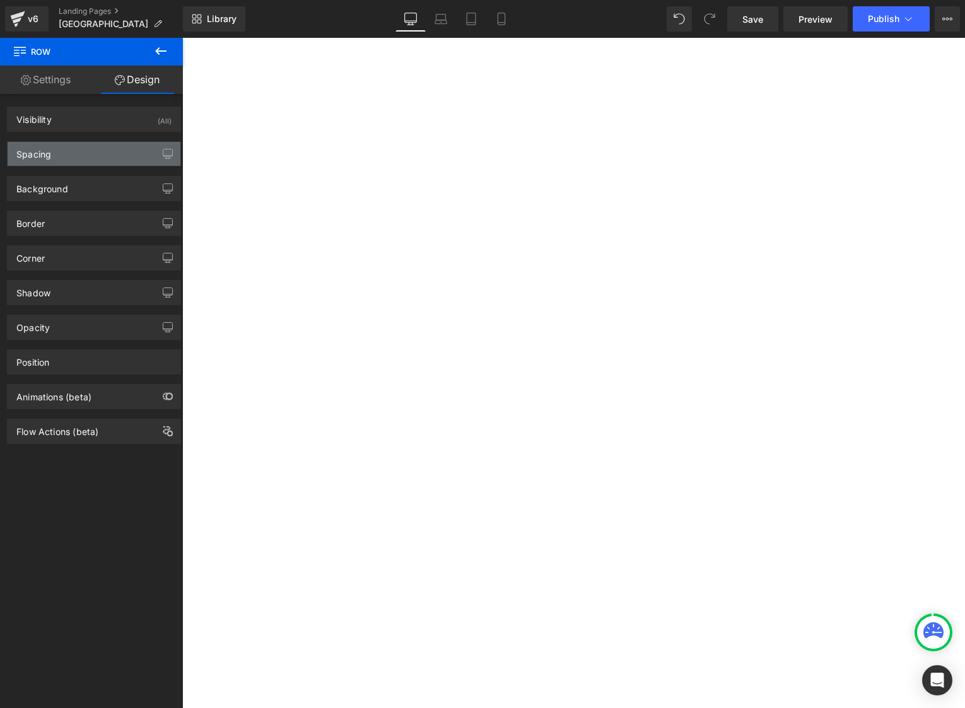
click at [76, 157] on div "Spacing" at bounding box center [94, 154] width 173 height 24
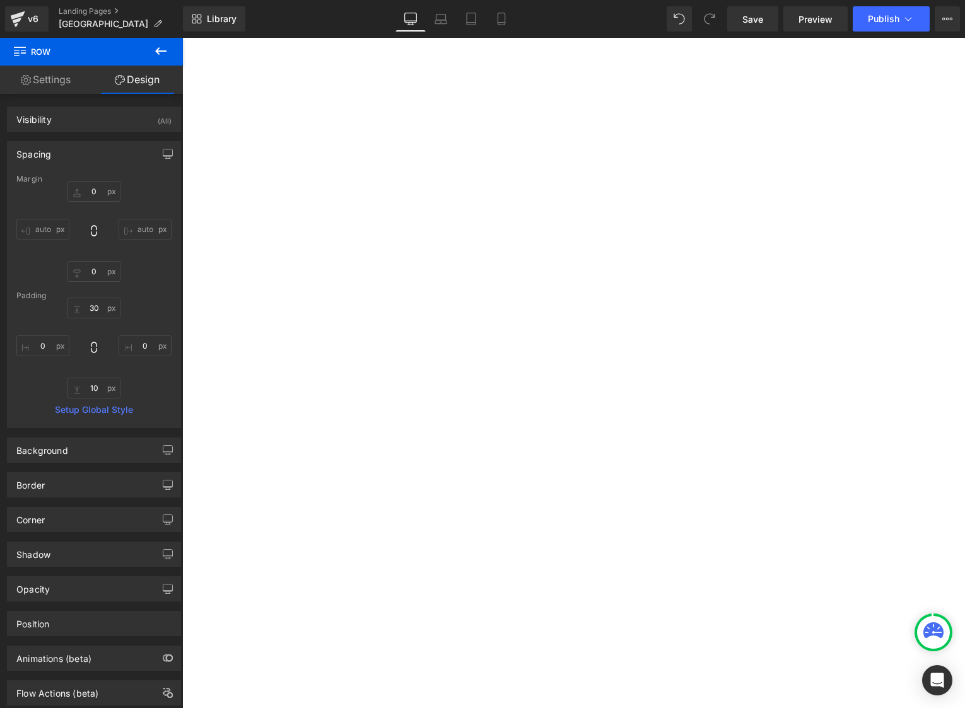
type input "0"
type input "30"
type input "0"
type input "10"
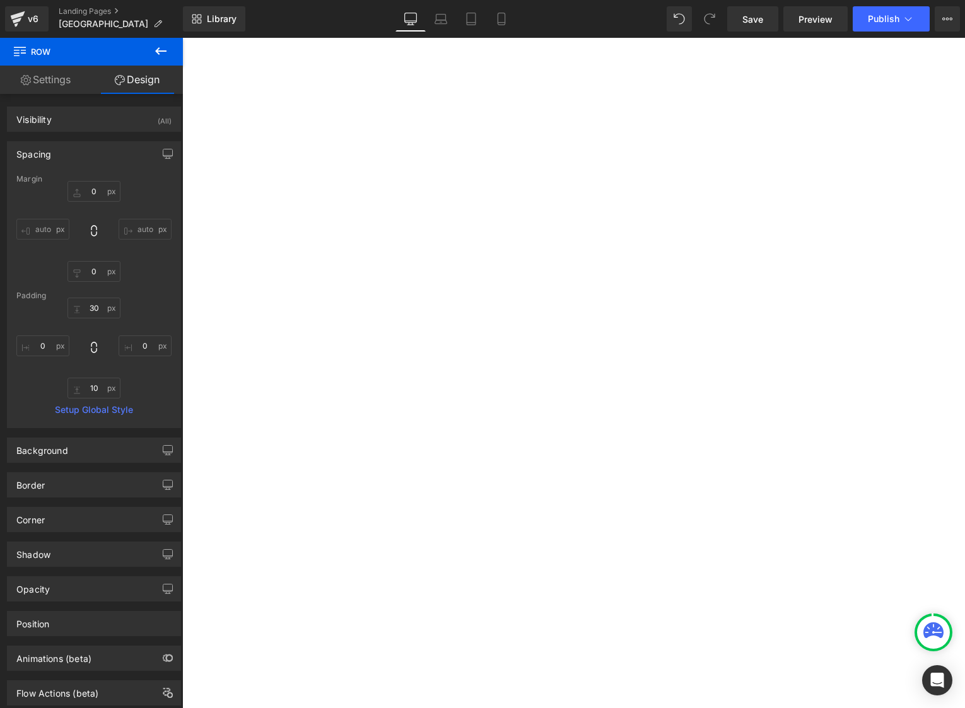
type input "0"
click at [96, 303] on input "30" at bounding box center [93, 308] width 53 height 21
type input "15"
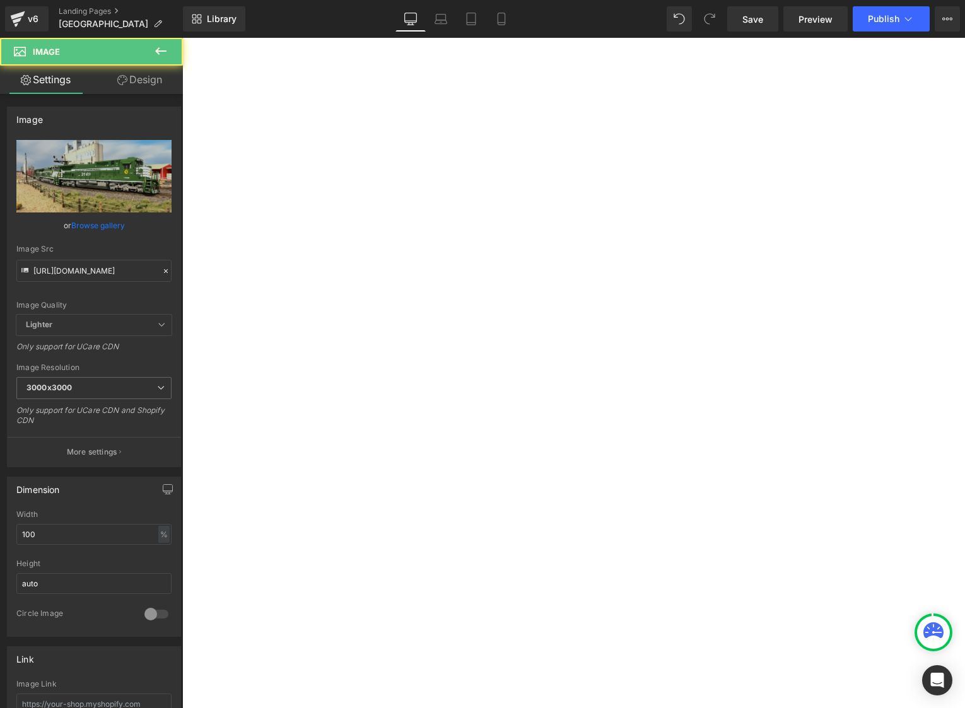
scroll to position [1154, 0]
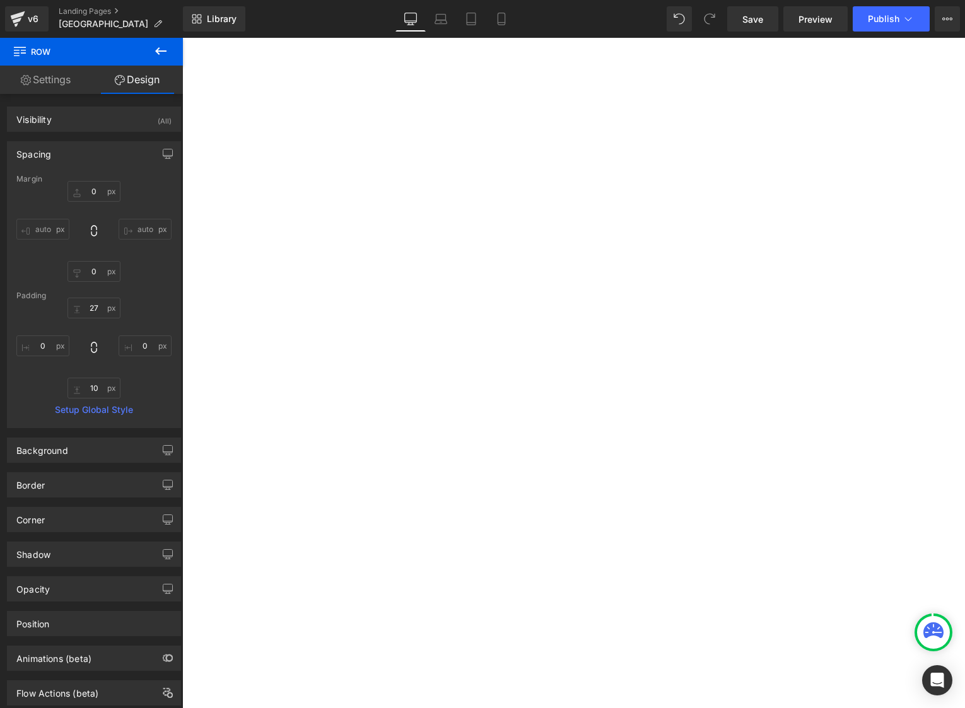
scroll to position [1910, 0]
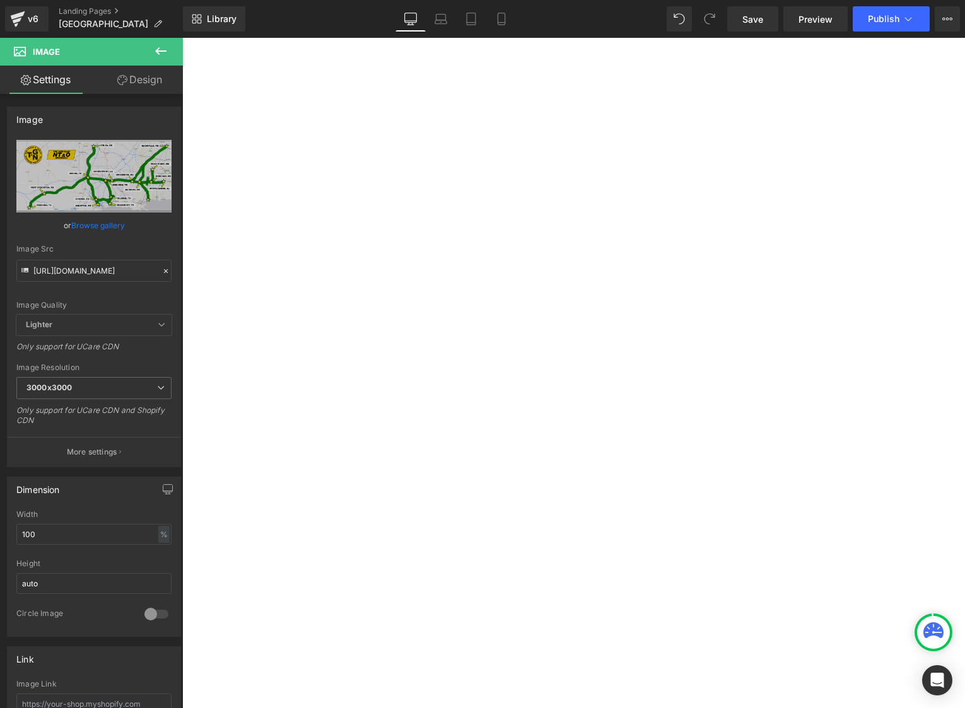
click at [132, 78] on link "Design" at bounding box center [139, 80] width 91 height 28
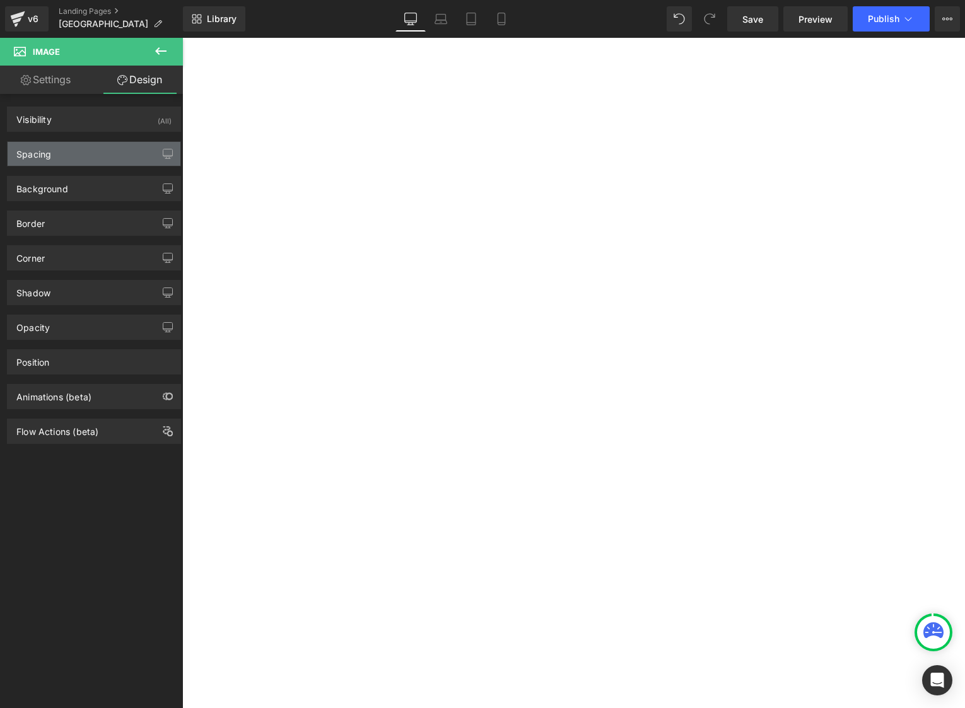
click at [90, 147] on div "Spacing" at bounding box center [94, 154] width 173 height 24
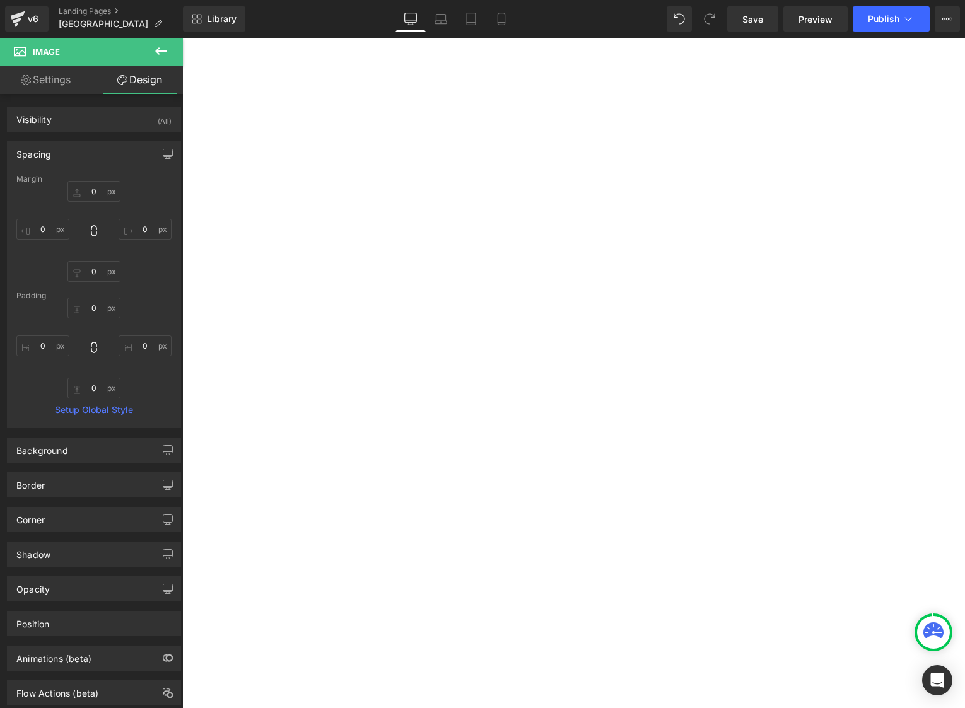
type input "0"
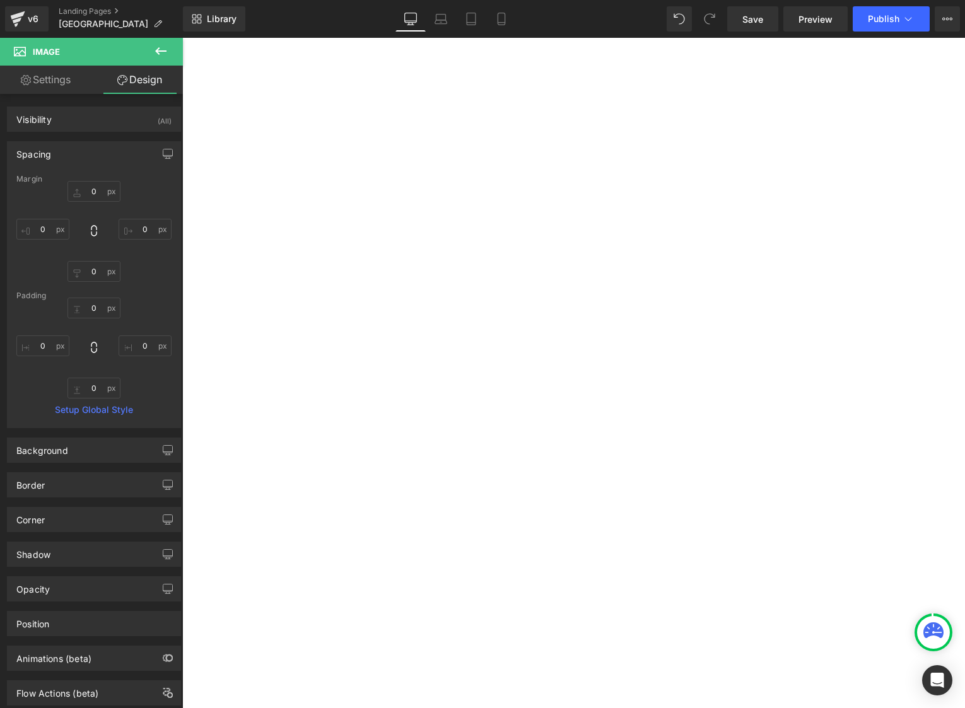
type input "0"
click at [109, 196] on input "0" at bounding box center [93, 191] width 53 height 21
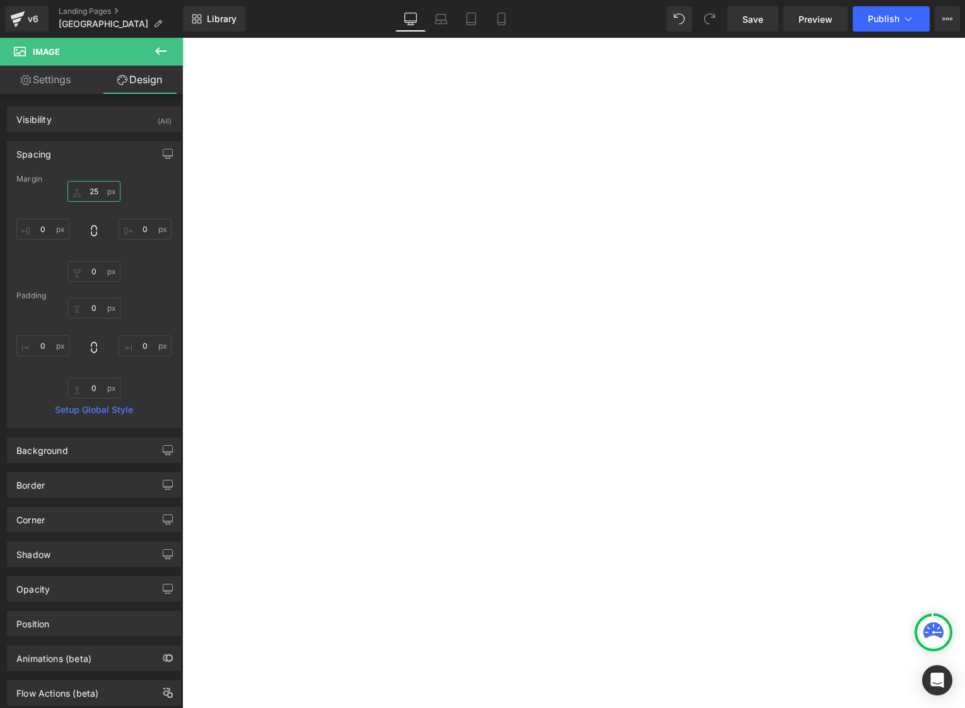
type input "25"
click at [150, 69] on link "Design" at bounding box center [139, 80] width 91 height 28
click at [133, 77] on link "Design" at bounding box center [139, 80] width 91 height 28
click at [165, 46] on icon at bounding box center [160, 51] width 15 height 15
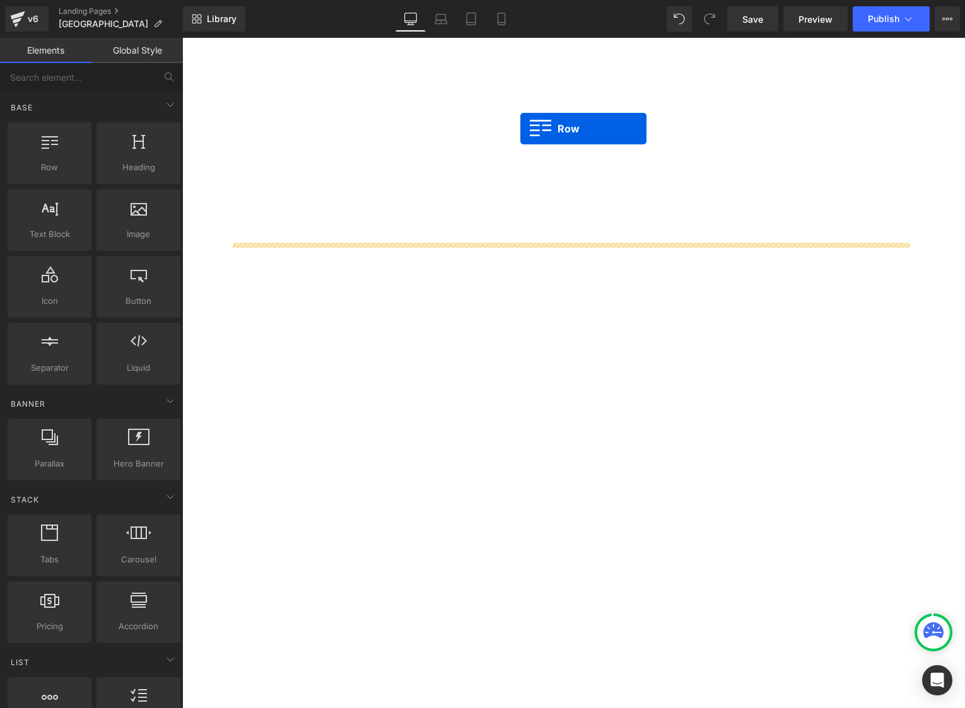
drag, startPoint x: 214, startPoint y: 88, endPoint x: 520, endPoint y: 129, distance: 309.1
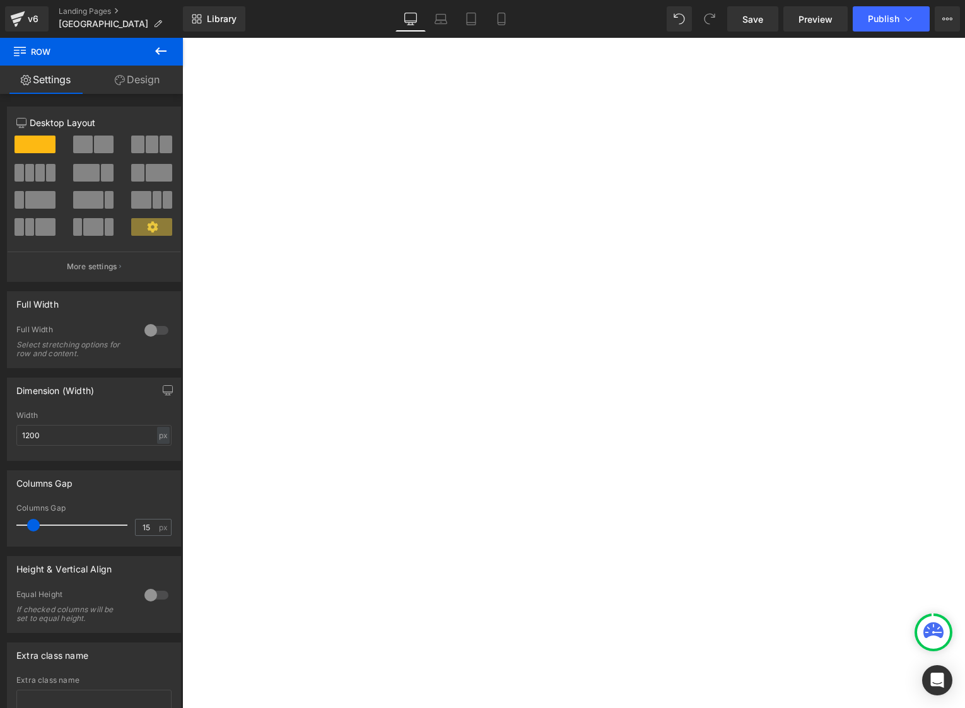
click at [157, 46] on icon at bounding box center [160, 51] width 15 height 15
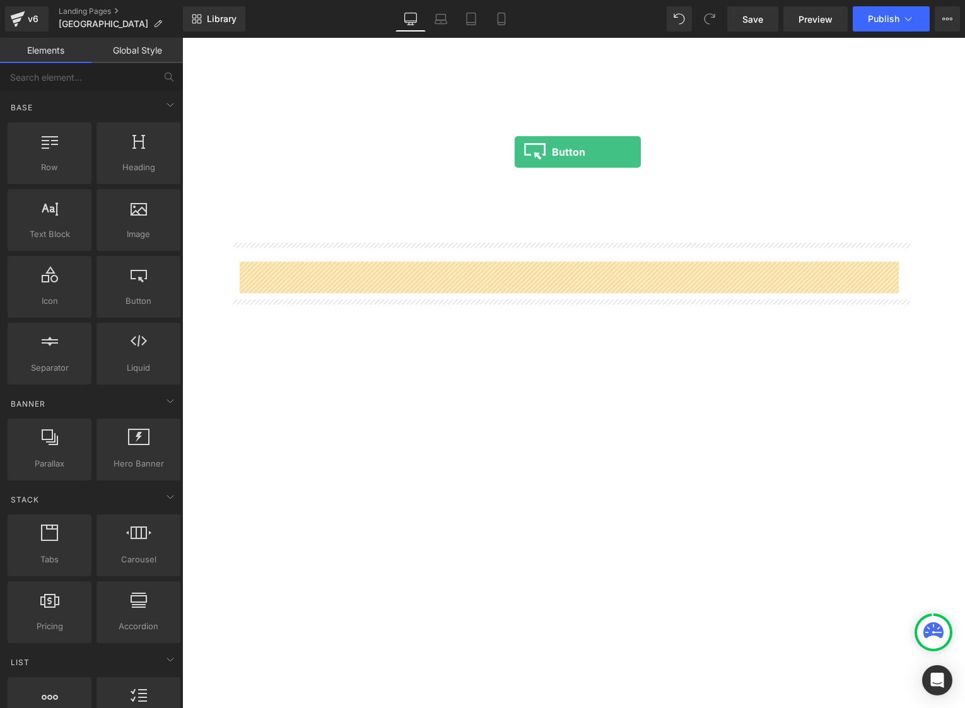
drag, startPoint x: 306, startPoint y: 221, endPoint x: 514, endPoint y: 152, distance: 219.7
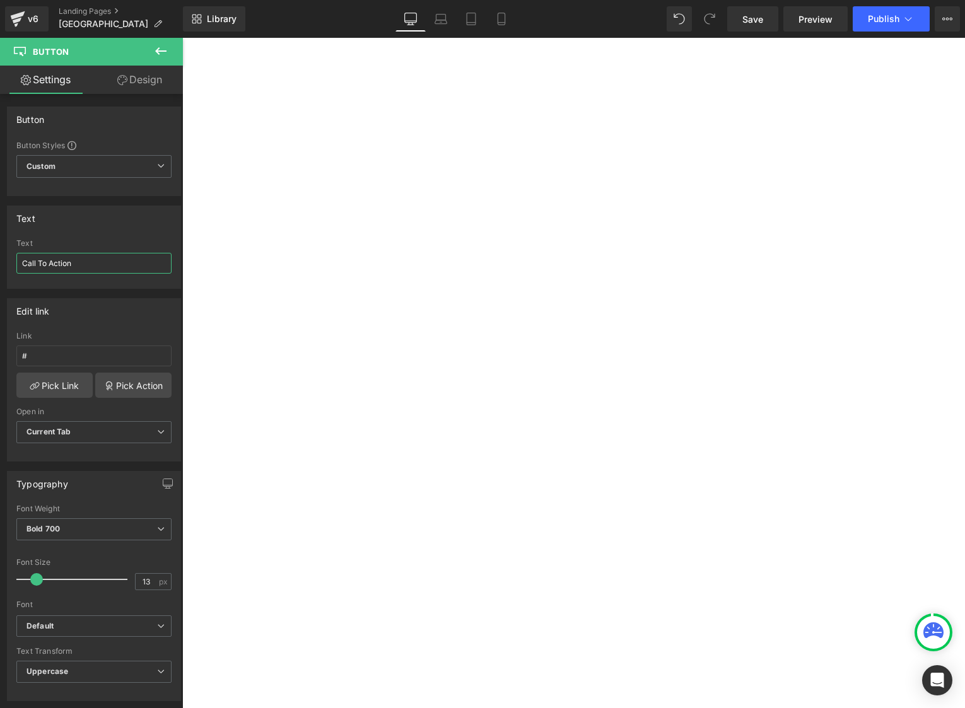
drag, startPoint x: 100, startPoint y: 265, endPoint x: -21, endPoint y: 251, distance: 121.9
click at [0, 251] on html "Button You are previewing how the will restyle your page. You can not edit Elem…" at bounding box center [482, 354] width 965 height 708
drag, startPoint x: 134, startPoint y: 268, endPoint x: -21, endPoint y: 281, distance: 156.2
click at [0, 281] on html "Button You are previewing how the will restyle your page. You can not edit Elem…" at bounding box center [482, 354] width 965 height 708
type input "MERIDIAN SPEEDWAY WEBSITE"
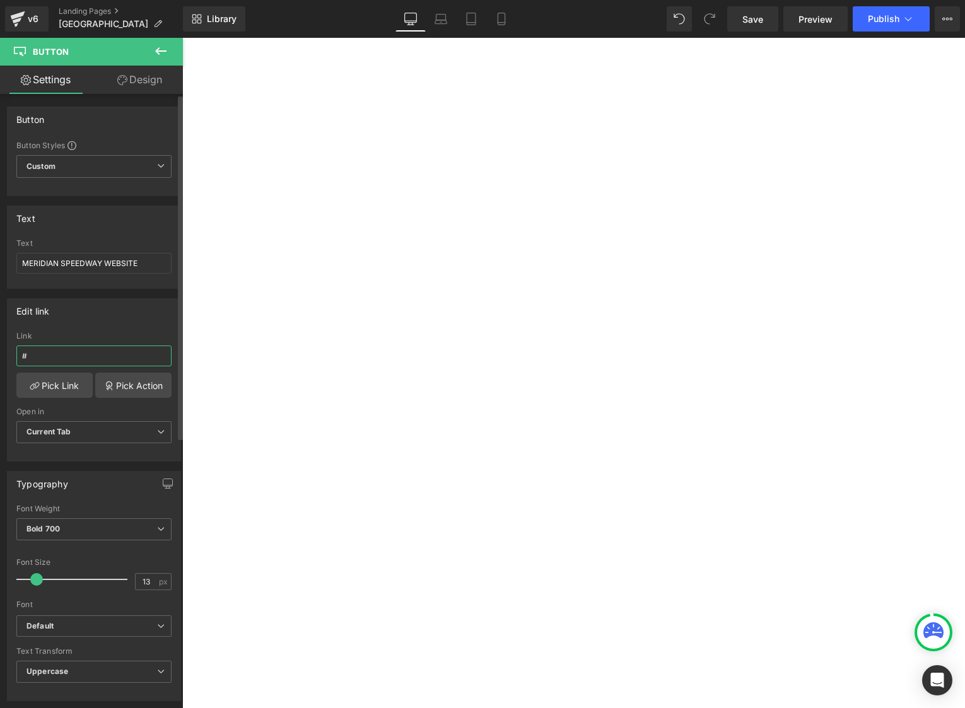
click at [78, 351] on input "#" at bounding box center [93, 356] width 155 height 21
paste input "https://www.meridianspeedway.net/"
type input "#https://www.meridianspeedway.net/"
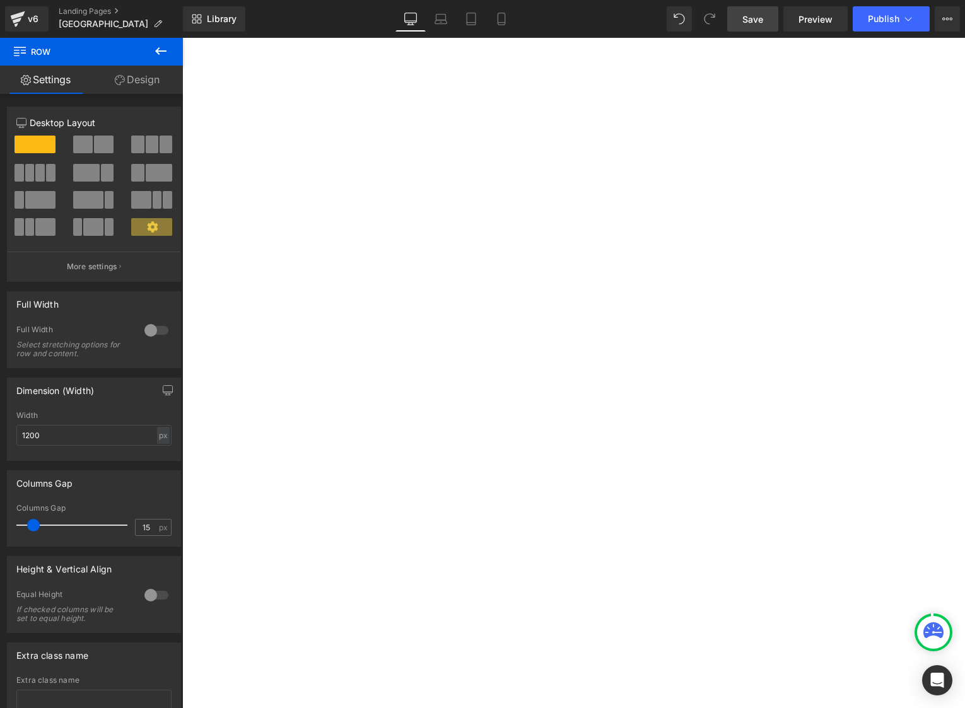
drag, startPoint x: 758, startPoint y: 31, endPoint x: 615, endPoint y: 784, distance: 766.2
click at [758, 31] on link "Save" at bounding box center [752, 18] width 51 height 25
click at [875, 26] on button "Publish" at bounding box center [890, 18] width 77 height 25
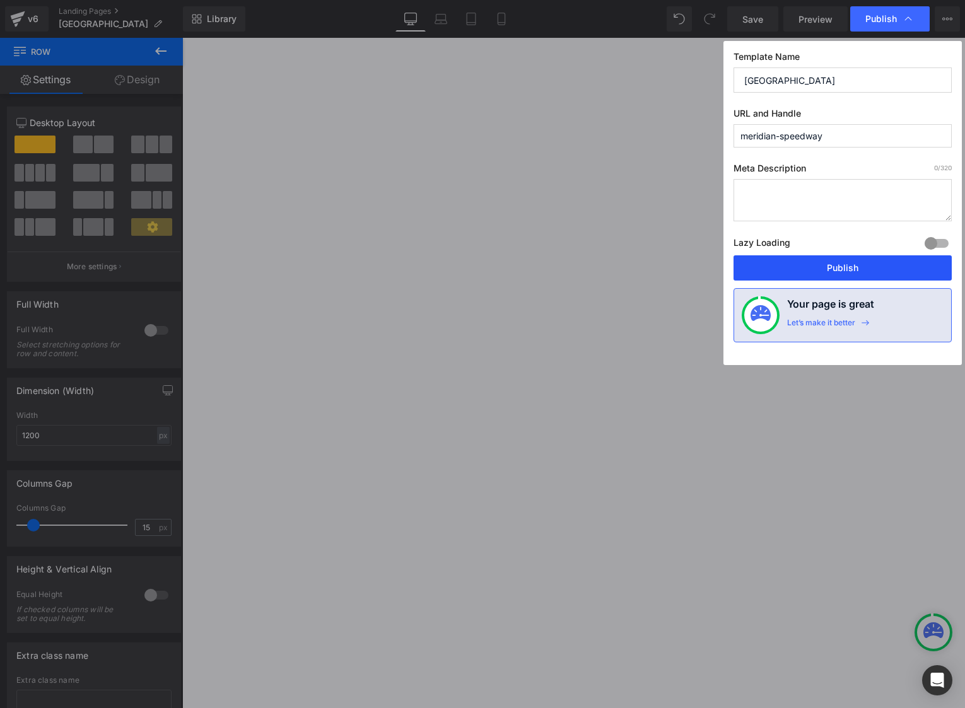
click at [825, 264] on button "Publish" at bounding box center [842, 267] width 218 height 25
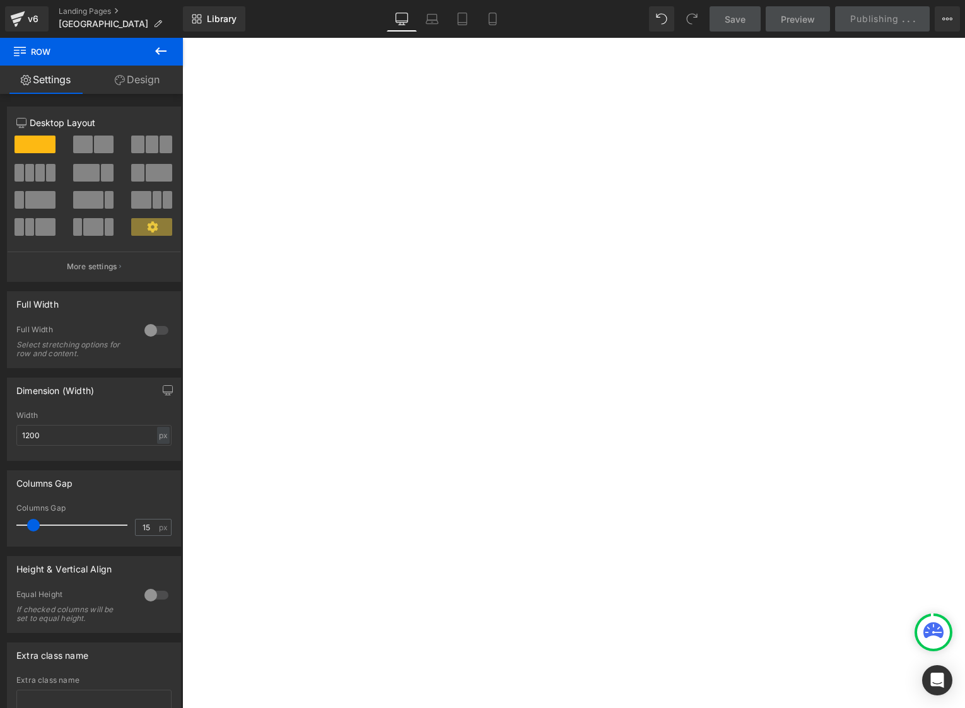
scroll to position [3239, 0]
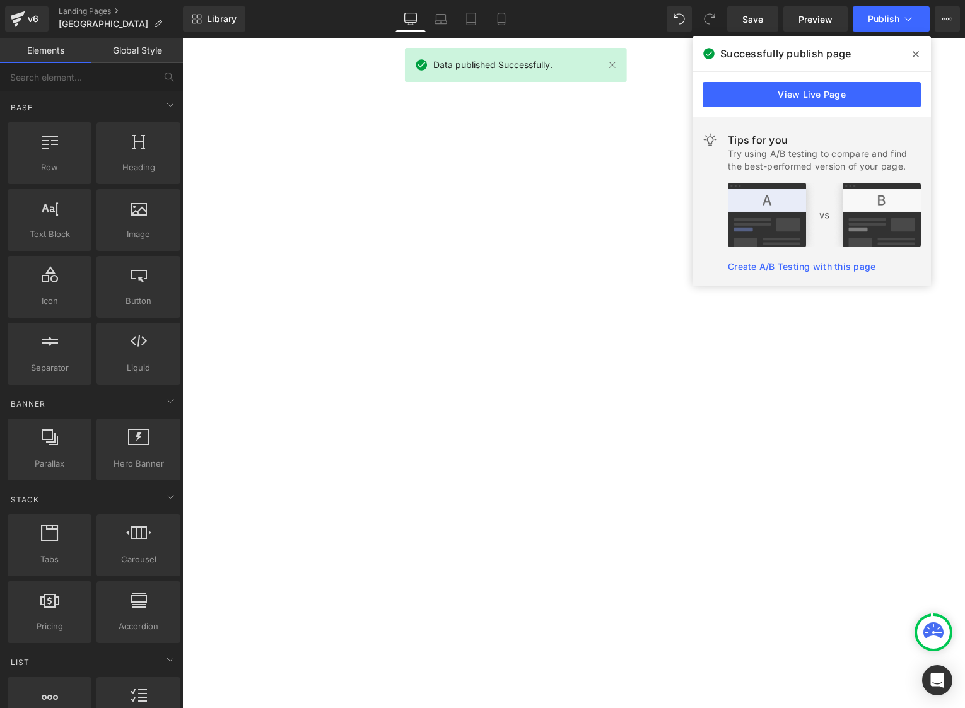
scroll to position [2902, 0]
click at [756, 11] on link "Save" at bounding box center [752, 18] width 51 height 25
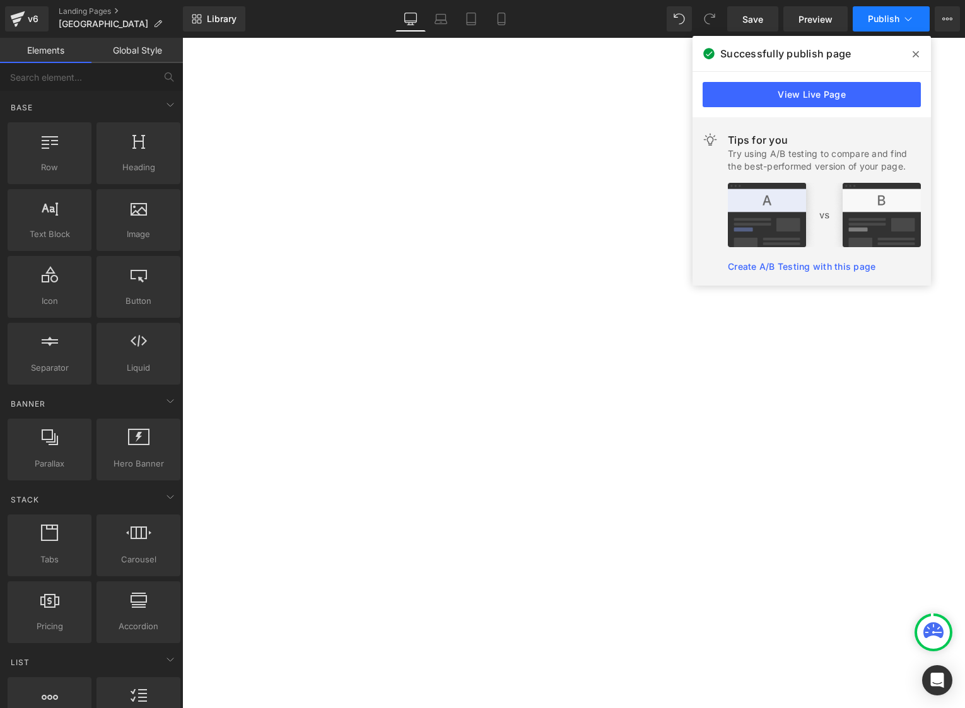
click at [895, 14] on span "Publish" at bounding box center [884, 19] width 32 height 10
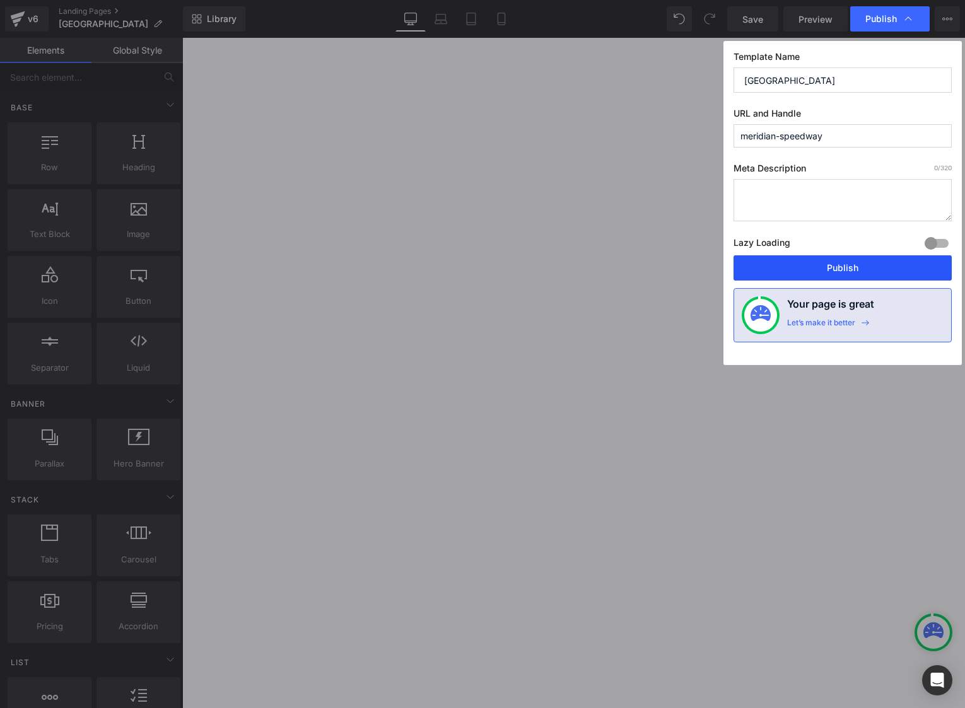
drag, startPoint x: 848, startPoint y: 272, endPoint x: 664, endPoint y: 347, distance: 198.8
click at [848, 272] on button "Publish" at bounding box center [842, 267] width 218 height 25
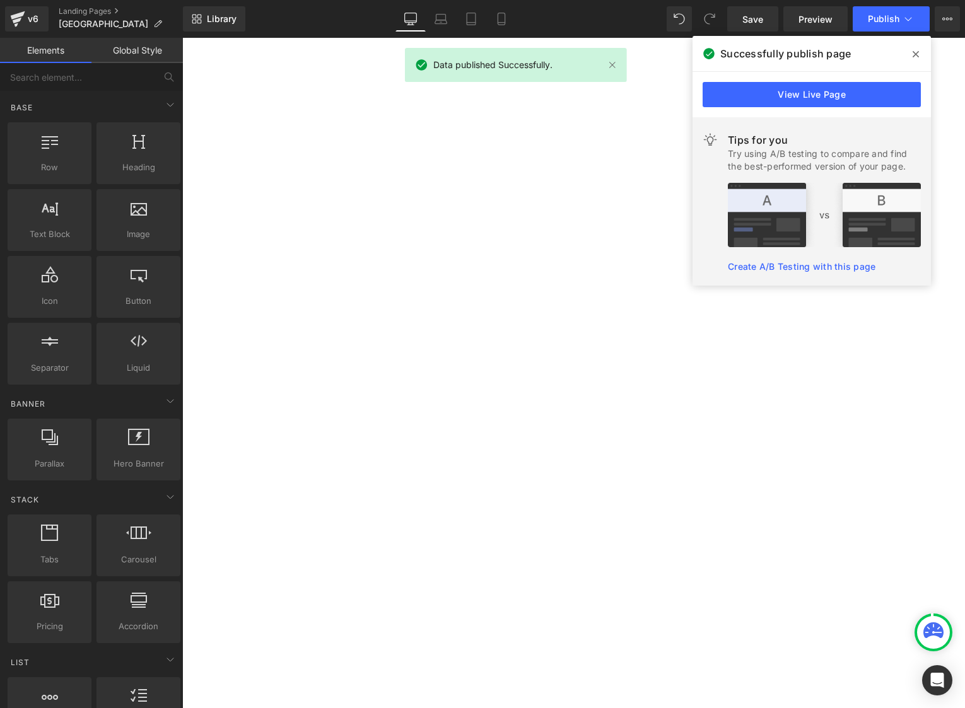
click at [919, 53] on span at bounding box center [915, 54] width 20 height 20
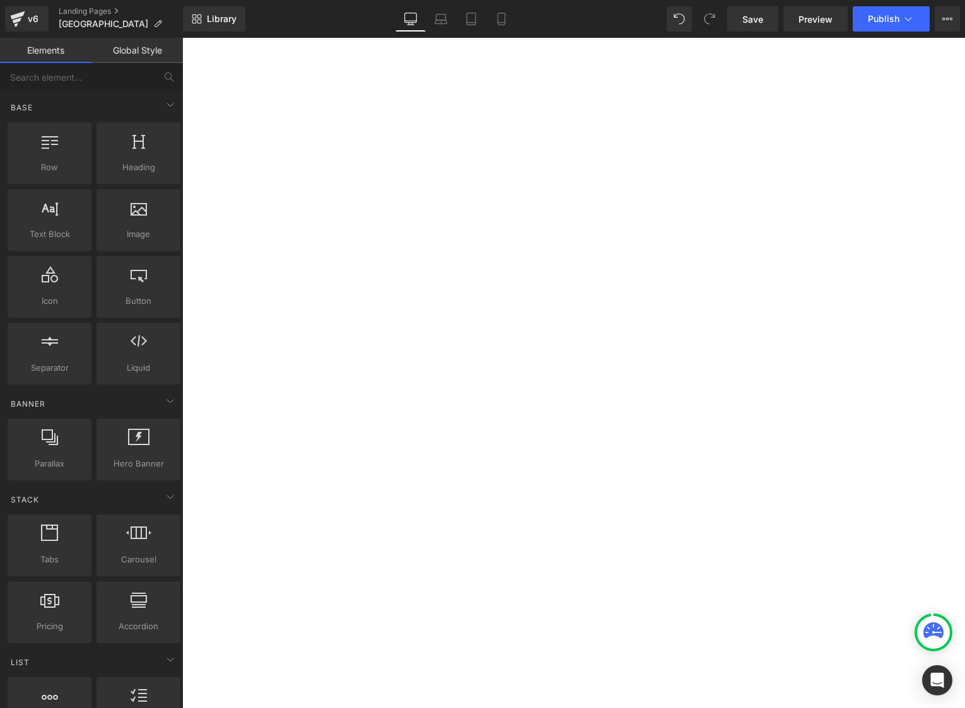
scroll to position [0, 0]
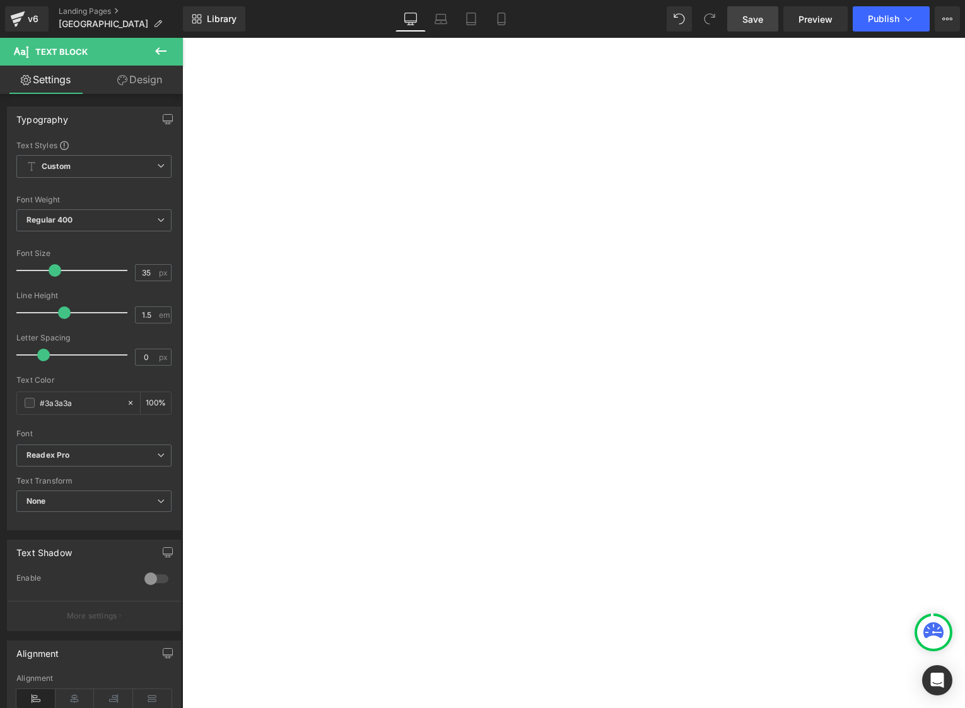
click at [750, 16] on span "Save" at bounding box center [752, 19] width 21 height 13
click at [881, 10] on button "Publish" at bounding box center [890, 18] width 77 height 25
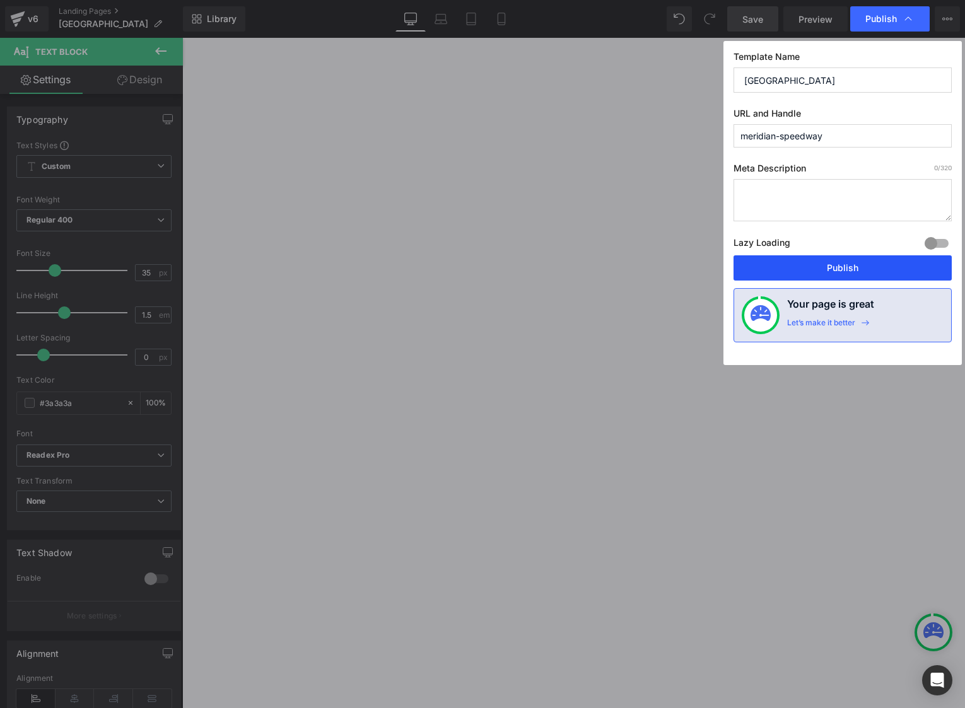
click at [799, 265] on button "Publish" at bounding box center [842, 267] width 218 height 25
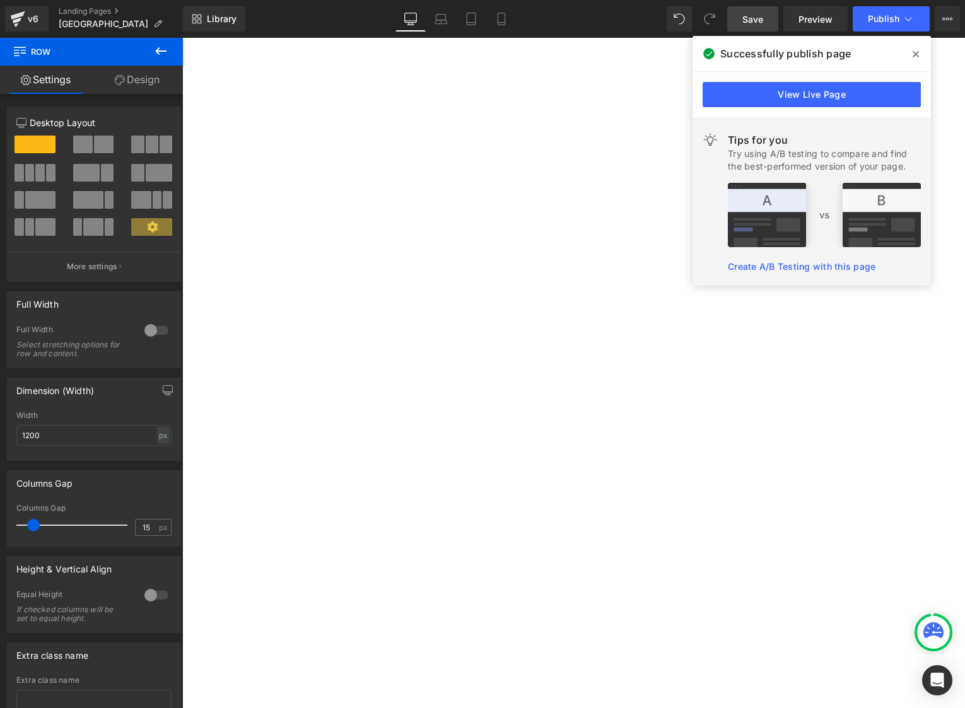
click at [912, 54] on icon at bounding box center [915, 54] width 6 height 10
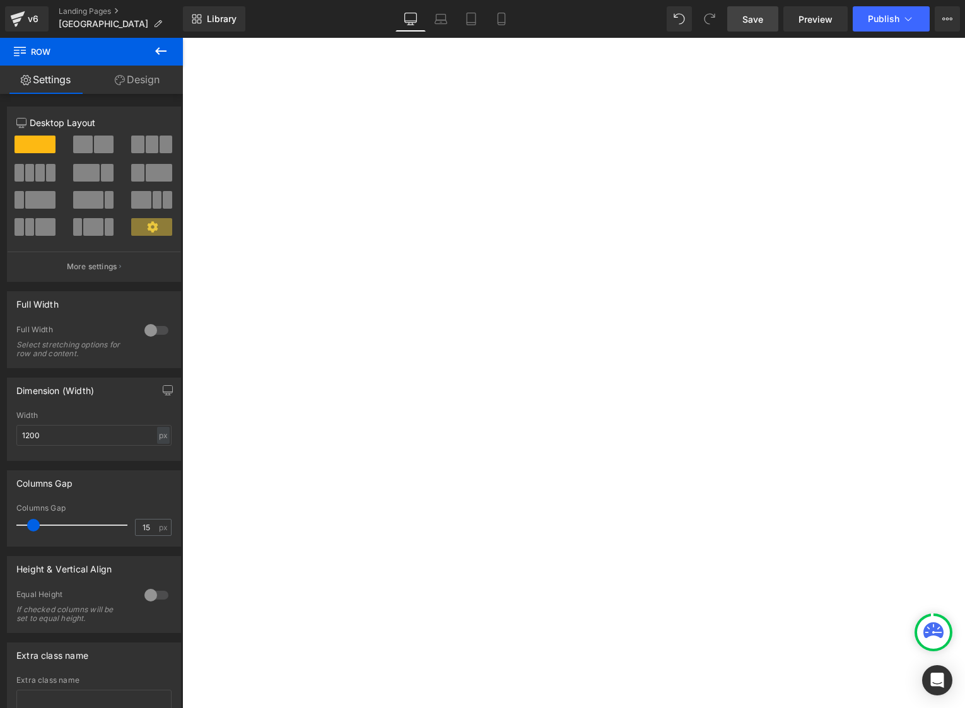
scroll to position [504, 0]
drag, startPoint x: 381, startPoint y: 61, endPoint x: 450, endPoint y: 110, distance: 84.5
click at [158, 51] on icon at bounding box center [160, 51] width 11 height 8
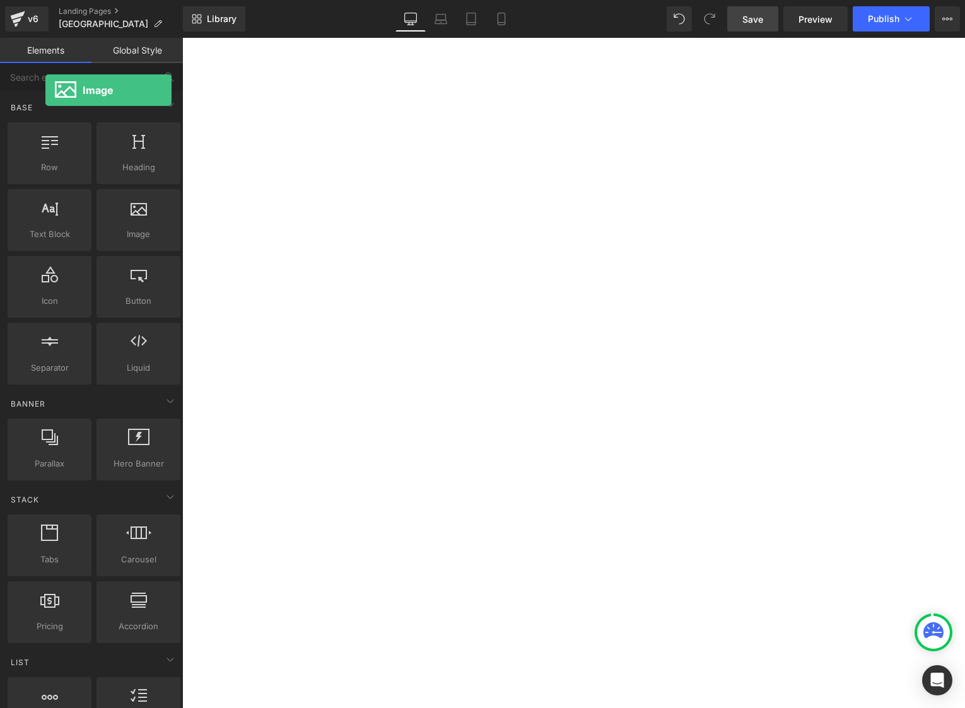
drag, startPoint x: 180, startPoint y: 288, endPoint x: 34, endPoint y: 59, distance: 271.1
click at [34, 59] on div "Elements Global Style Base Row rows, columns, layouts, div Heading headings, ti…" at bounding box center [91, 376] width 183 height 677
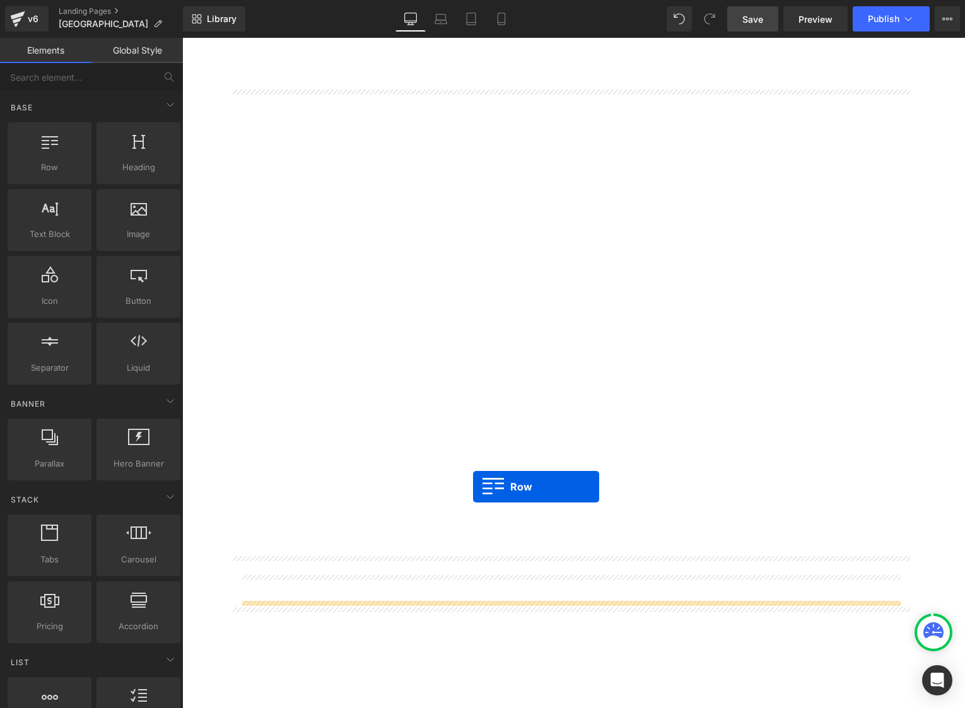
drag, startPoint x: 226, startPoint y: 88, endPoint x: 473, endPoint y: 487, distance: 469.1
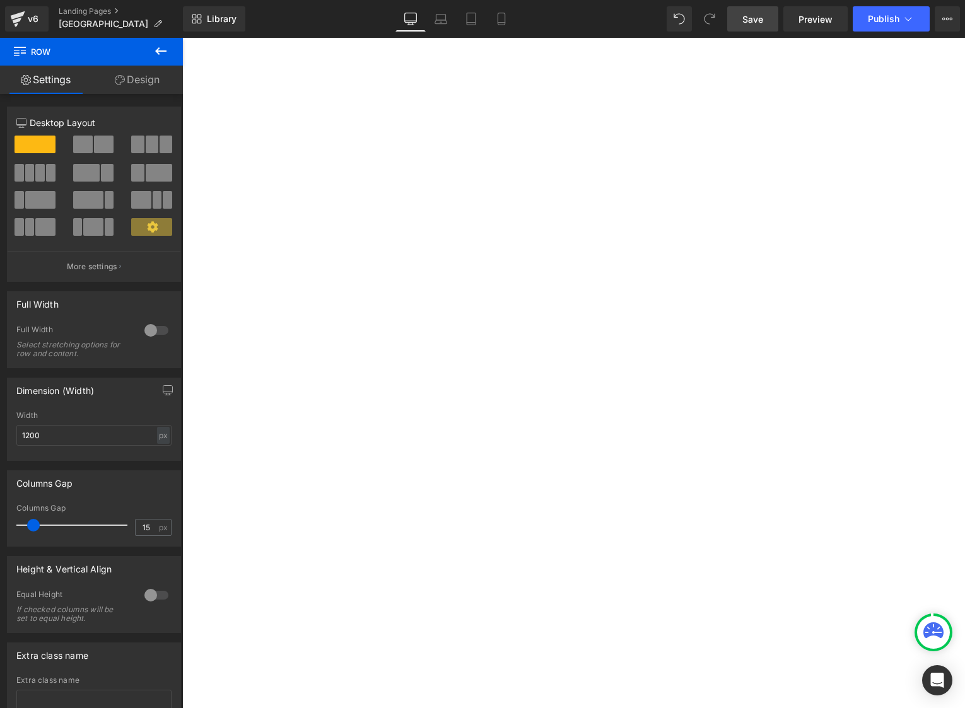
click at [165, 44] on icon at bounding box center [160, 51] width 15 height 15
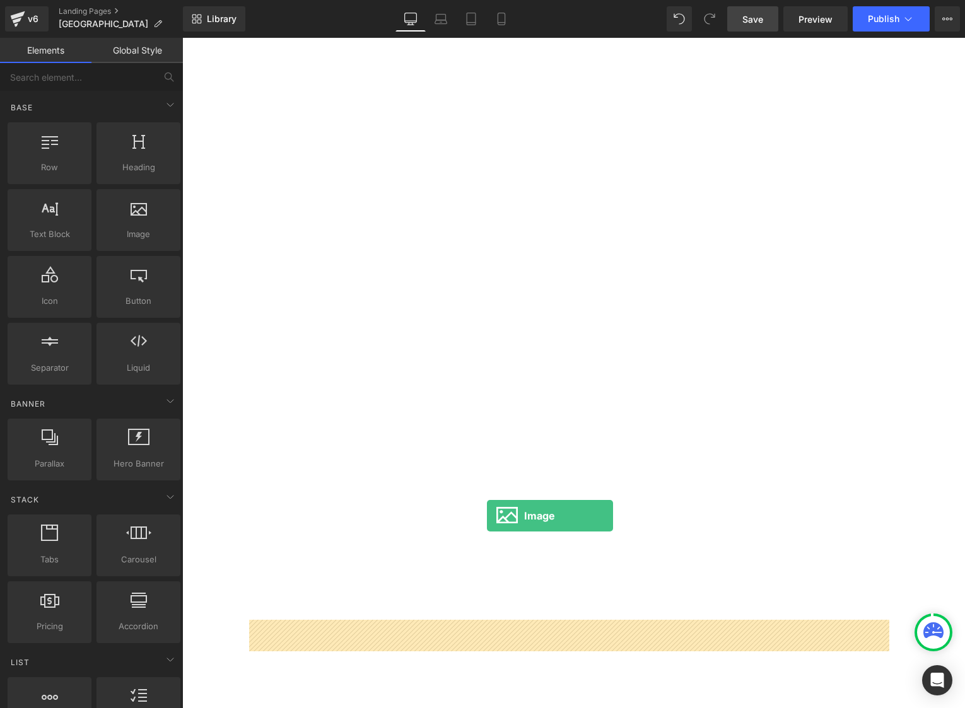
drag, startPoint x: 318, startPoint y: 153, endPoint x: 487, endPoint y: 516, distance: 400.3
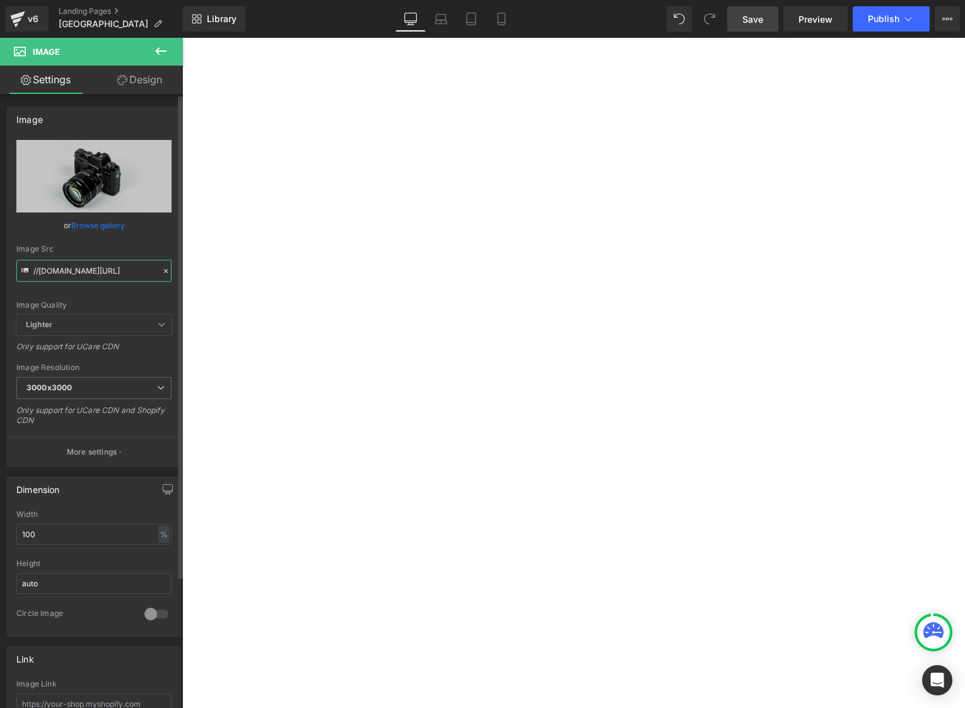
click at [105, 271] on input "//d1um8515vdn9kb.cloudfront.net/images/parallax.jpg" at bounding box center [93, 271] width 155 height 22
paste input "https://cdn.shopify.com/s/files/1/0552/5425/3750/files/GP30_Slug_Set.png?v=1758…"
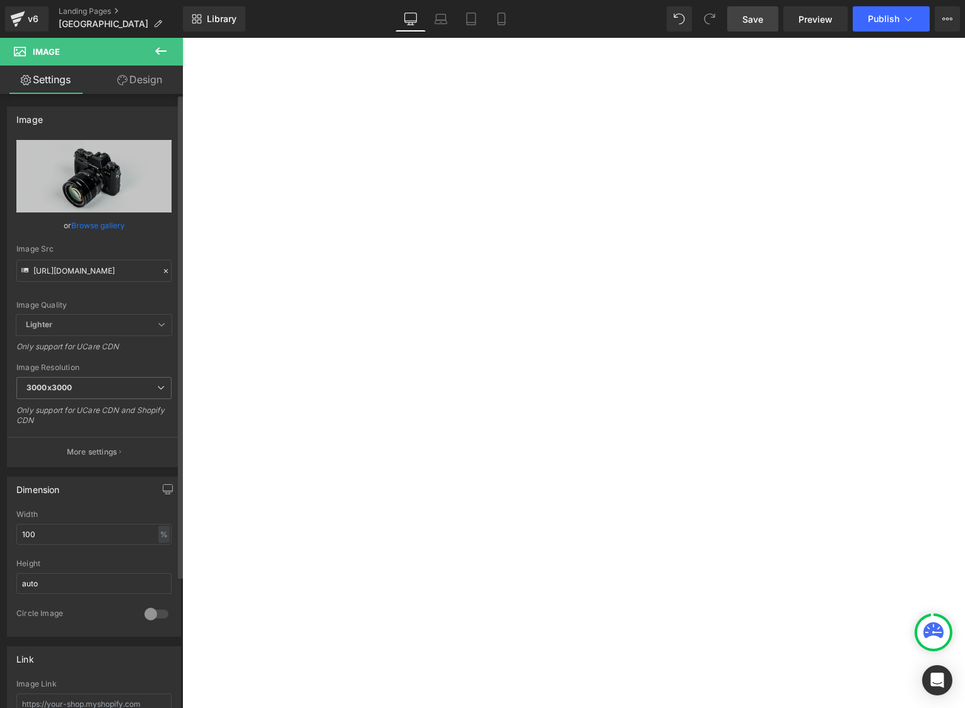
click at [136, 298] on div "Image Quality Lighter Lightest Lighter Lighter Lightest Only support for UCare …" at bounding box center [93, 227] width 155 height 175
type input "https://cdn.shopify.com/s/files/1/0552/5425/3750/files/GP30_Slug_Set_3000x3000.…"
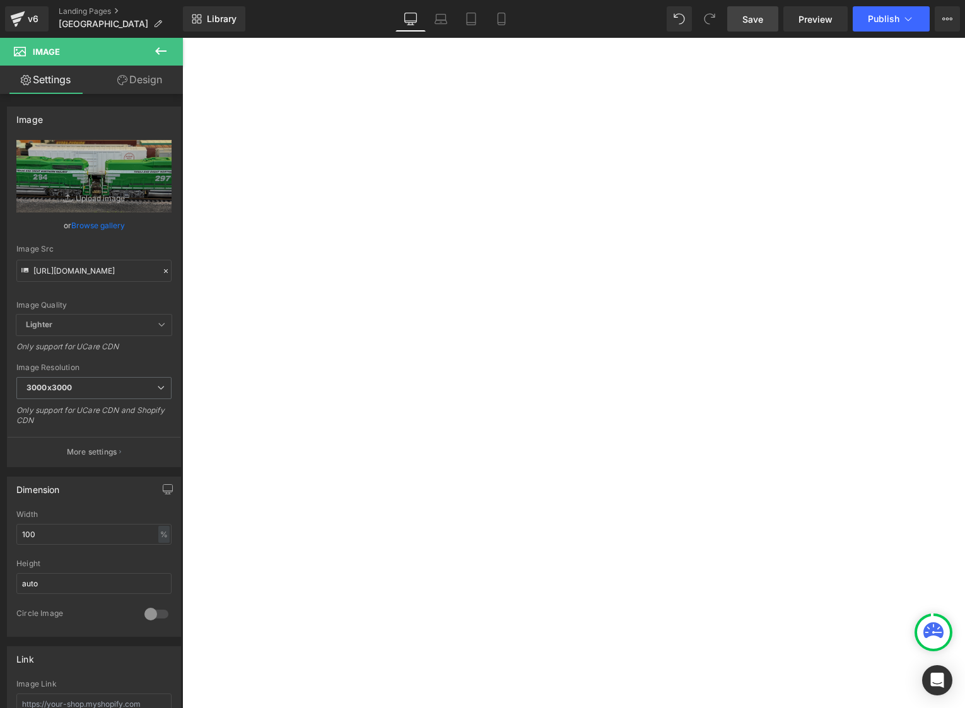
scroll to position [3026, 0]
drag, startPoint x: 741, startPoint y: 17, endPoint x: 847, endPoint y: 36, distance: 108.2
click at [741, 17] on link "Save" at bounding box center [752, 18] width 51 height 25
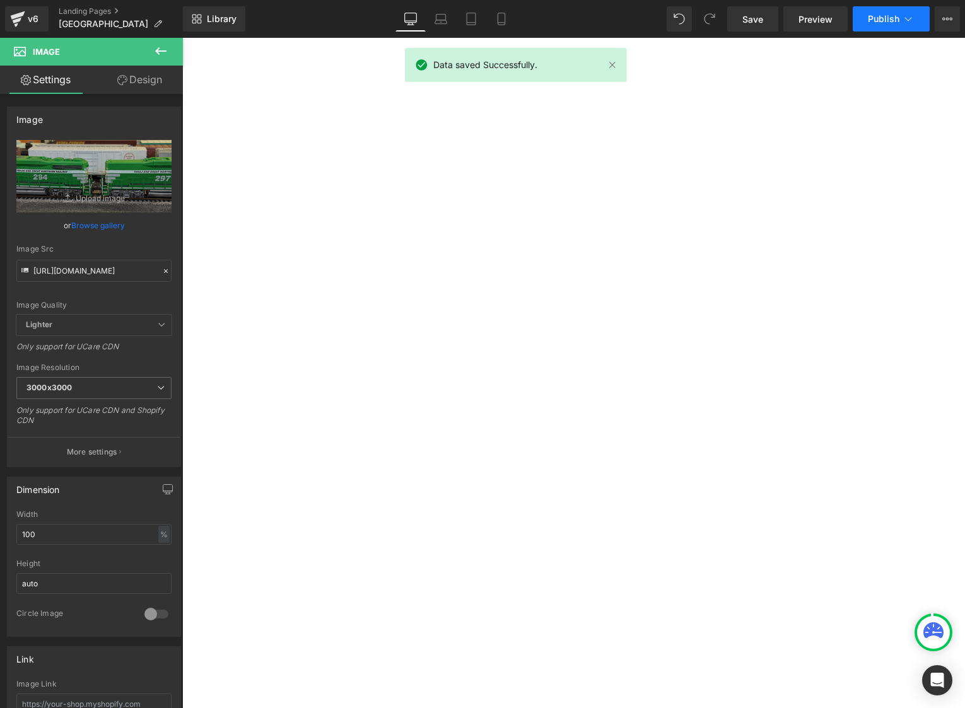
click at [895, 14] on span "Publish" at bounding box center [884, 19] width 32 height 10
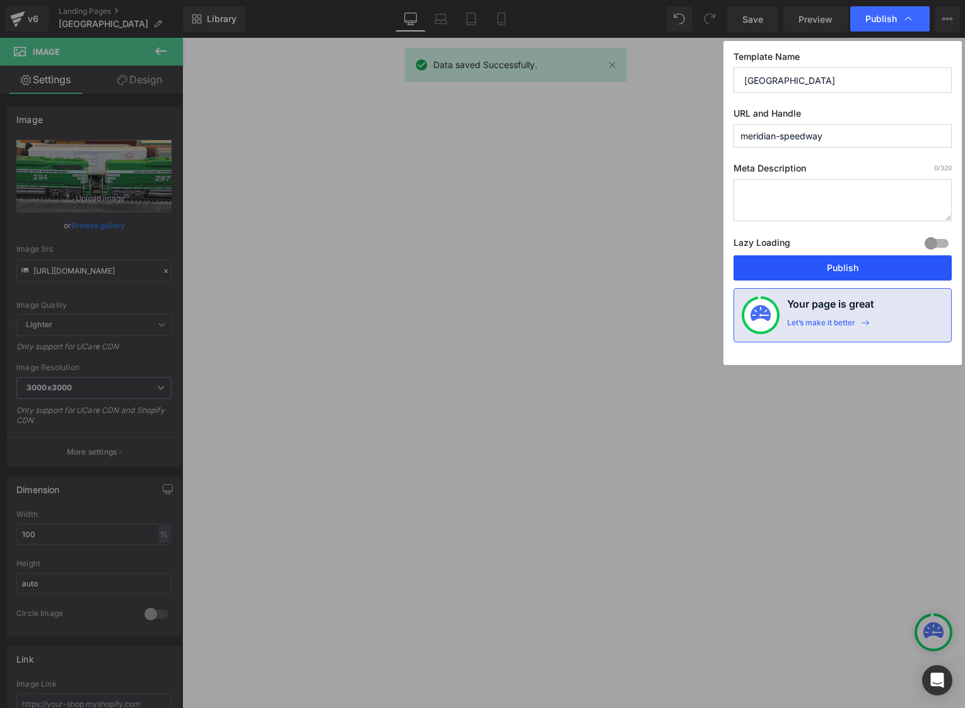
click at [822, 273] on button "Publish" at bounding box center [842, 267] width 218 height 25
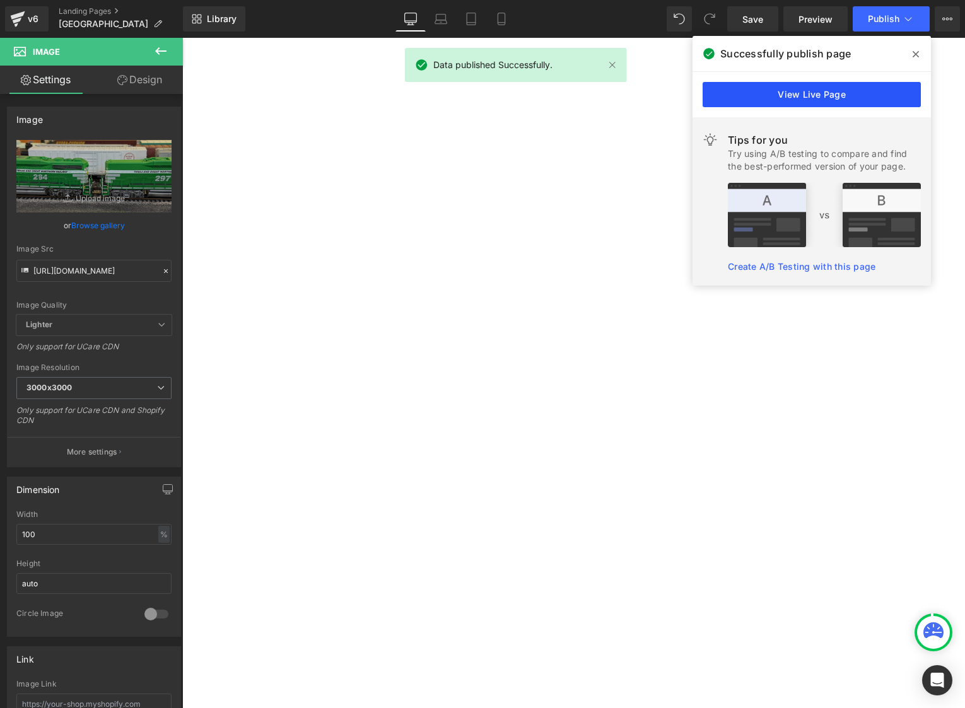
click at [806, 98] on link "View Live Page" at bounding box center [811, 94] width 218 height 25
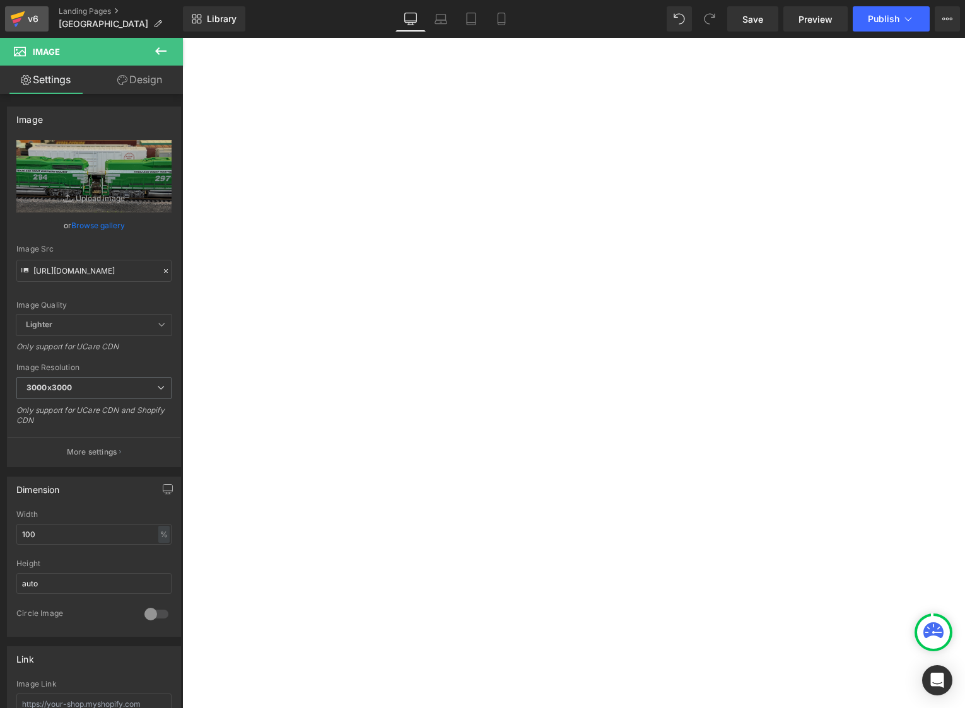
drag, startPoint x: 21, startPoint y: 27, endPoint x: 29, endPoint y: 25, distance: 8.6
click at [21, 27] on icon at bounding box center [17, 19] width 15 height 32
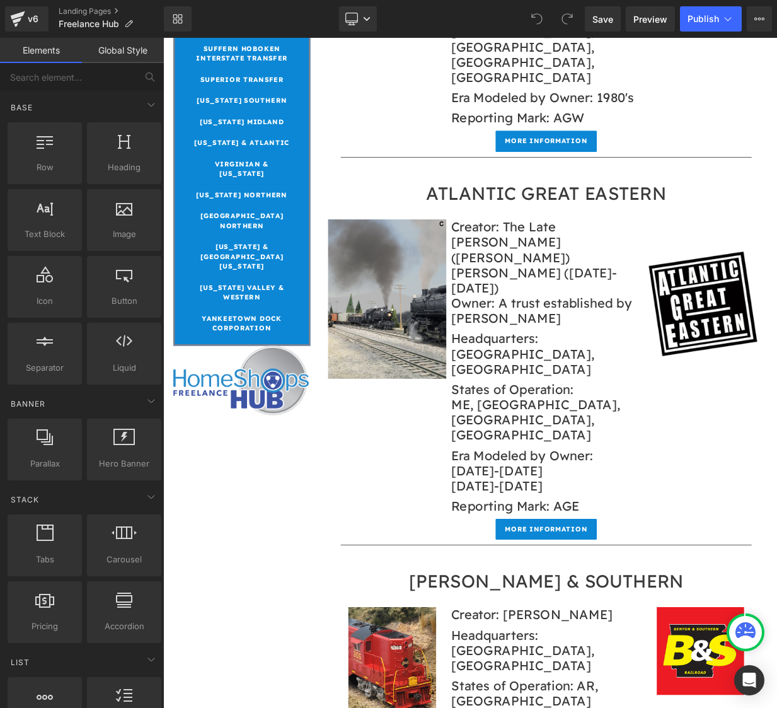
scroll to position [2354, 0]
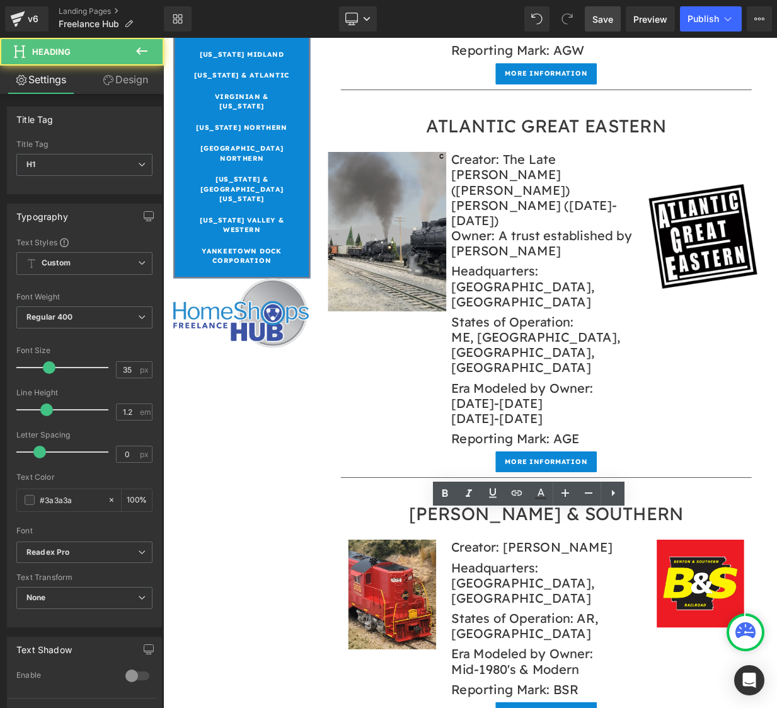
click at [610, 21] on span "Save" at bounding box center [603, 19] width 21 height 13
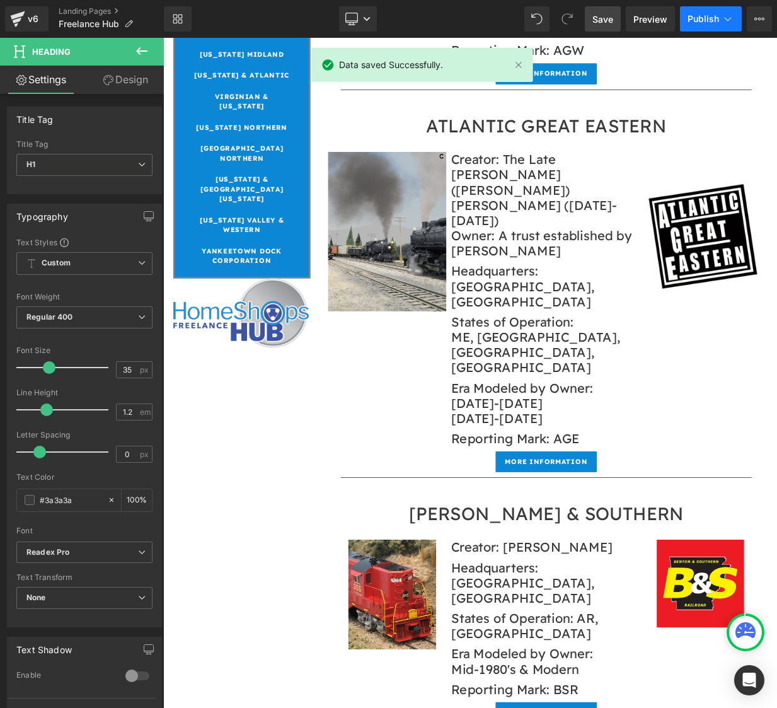
click at [710, 25] on button "Publish" at bounding box center [711, 18] width 62 height 25
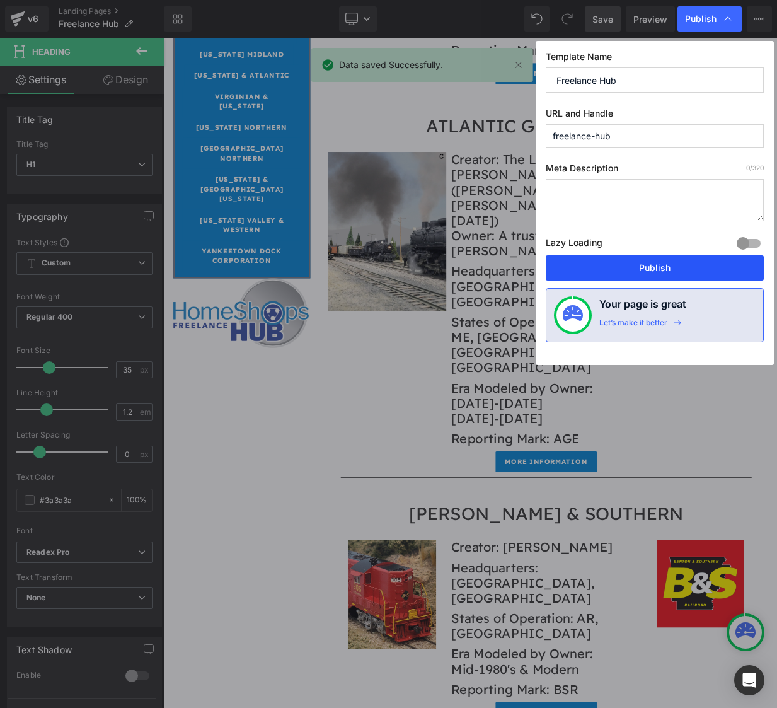
click at [661, 268] on button "Publish" at bounding box center [655, 267] width 218 height 25
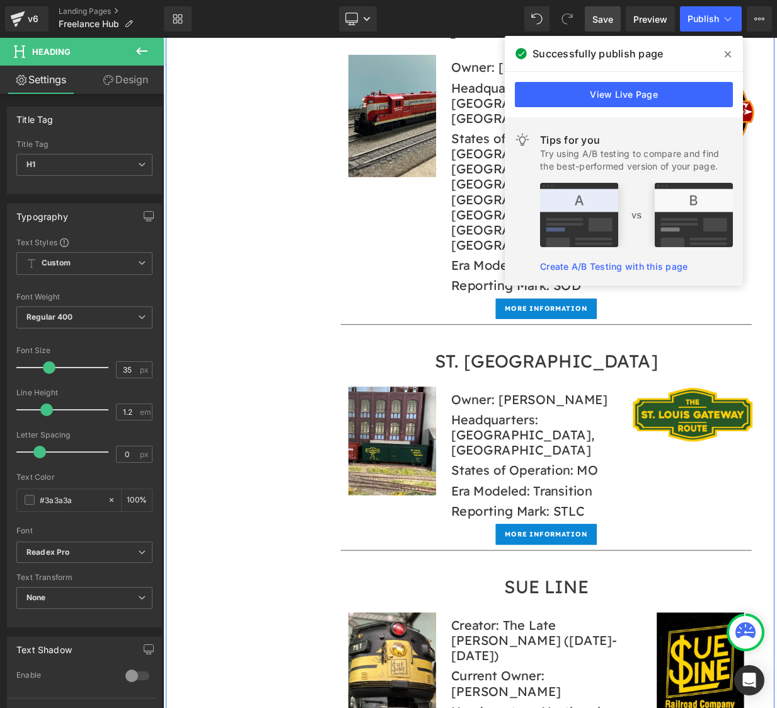
scroll to position [16601, 0]
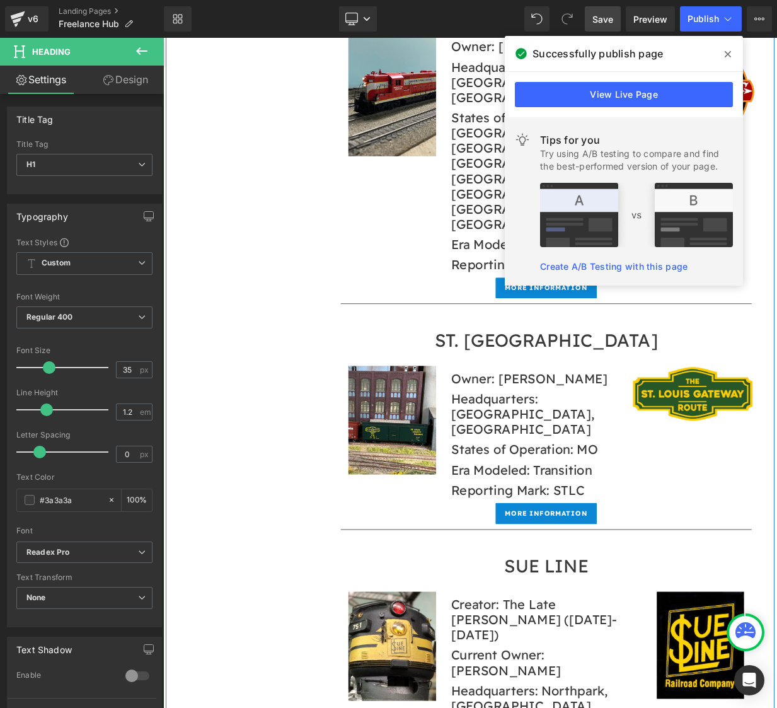
drag, startPoint x: 465, startPoint y: 468, endPoint x: 475, endPoint y: 474, distance: 10.7
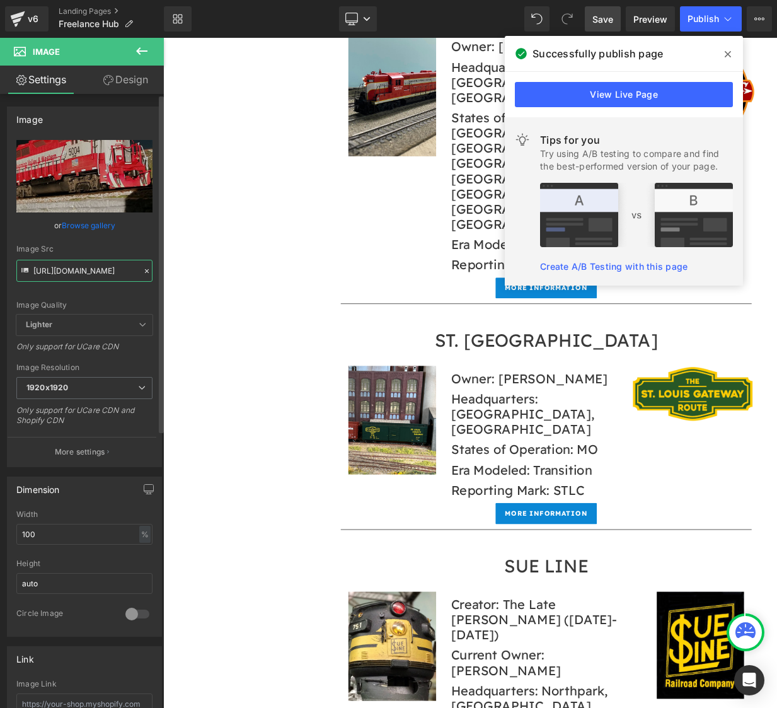
click at [81, 262] on input "[URL][DOMAIN_NAME]" at bounding box center [84, 271] width 136 height 22
paste input "YDC_Thumb_d18b479b-cf27-456d-b8f9-ded98d9fb10c.png?v=1758413429"
type input "[URL][DOMAIN_NAME]"
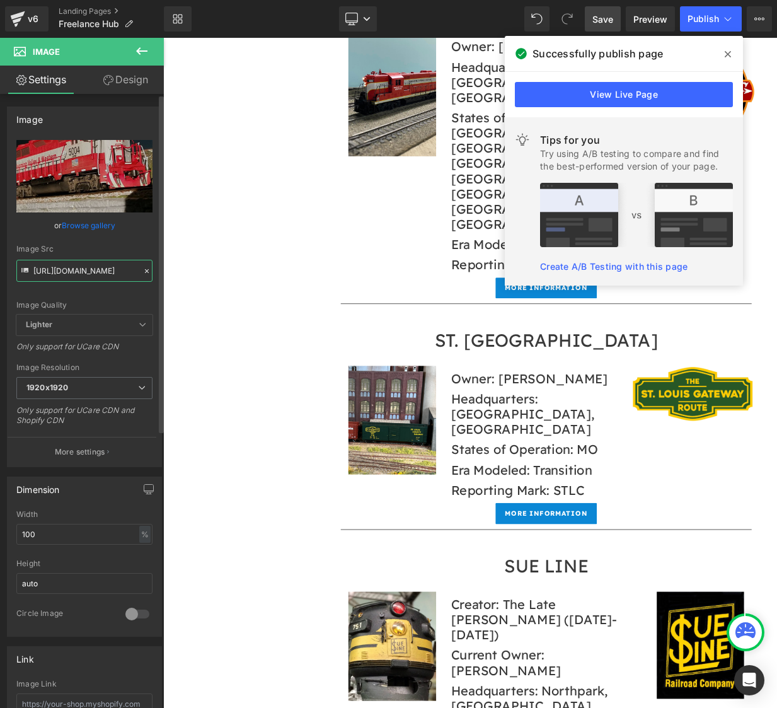
scroll to position [0, 375]
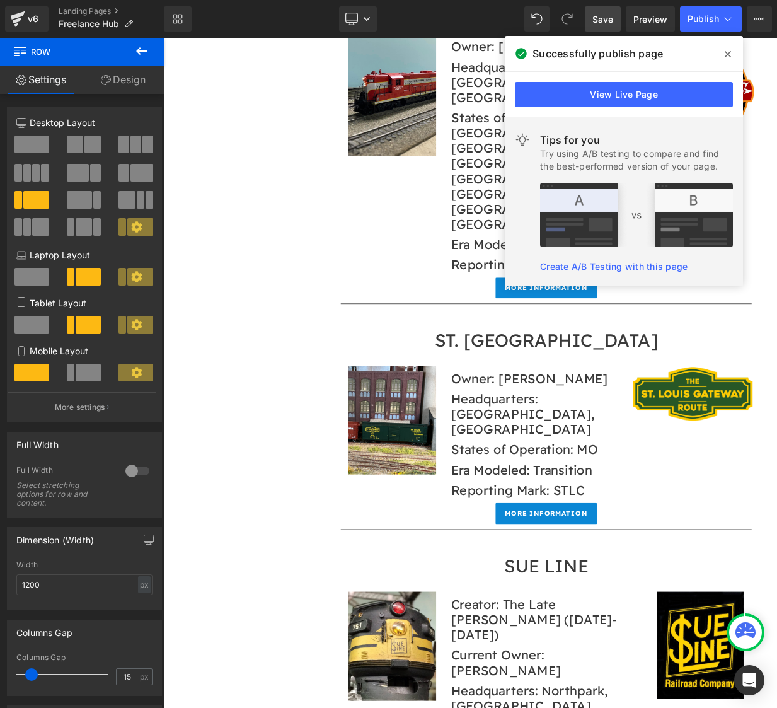
drag, startPoint x: 725, startPoint y: 54, endPoint x: 719, endPoint y: 78, distance: 24.6
click at [725, 54] on icon at bounding box center [728, 54] width 6 height 10
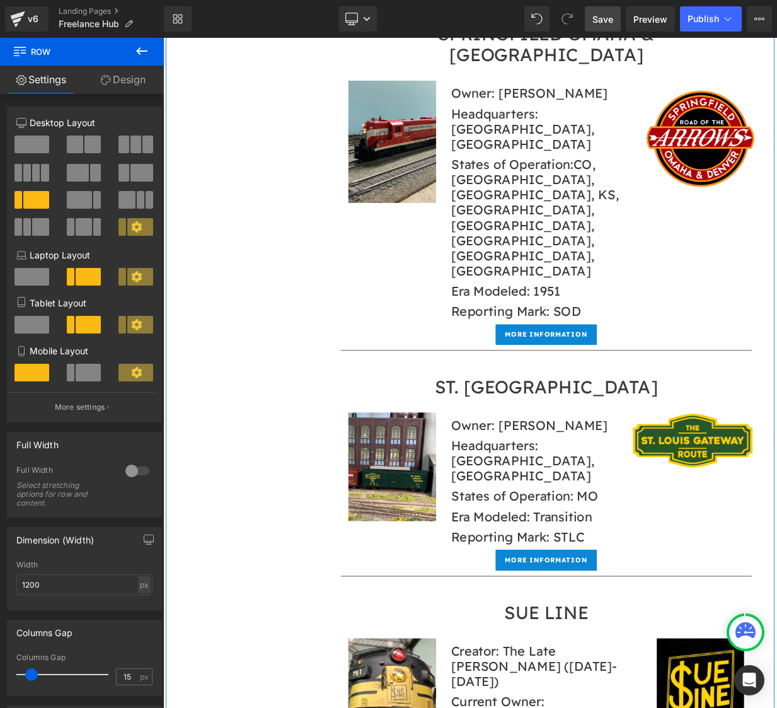
scroll to position [16601, 0]
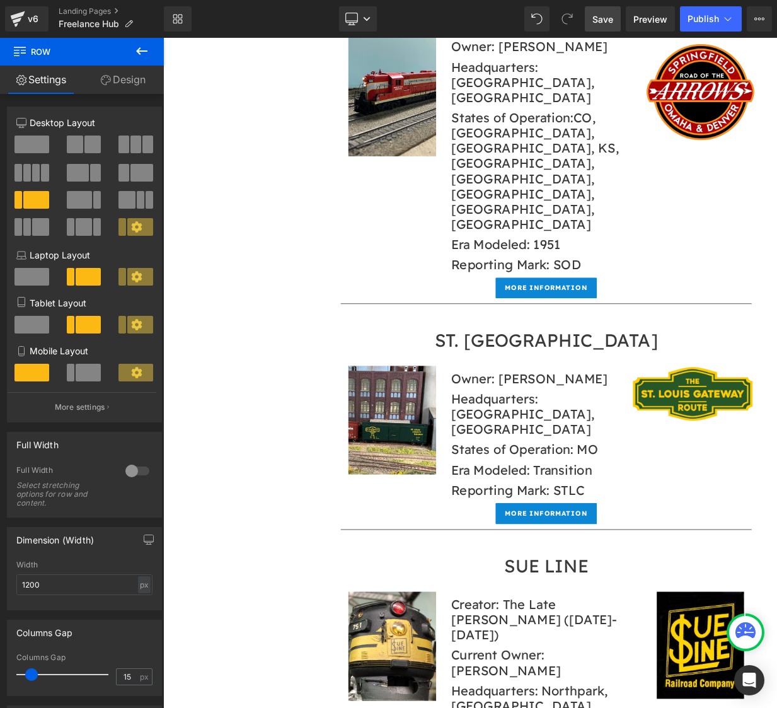
click at [602, 13] on span "Save" at bounding box center [603, 19] width 21 height 13
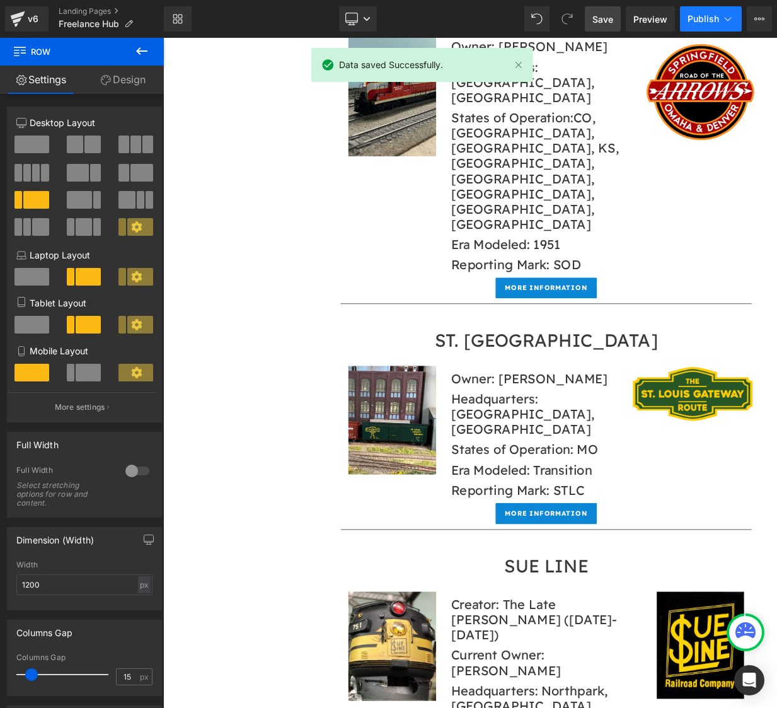
click at [698, 15] on span "Publish" at bounding box center [704, 19] width 32 height 10
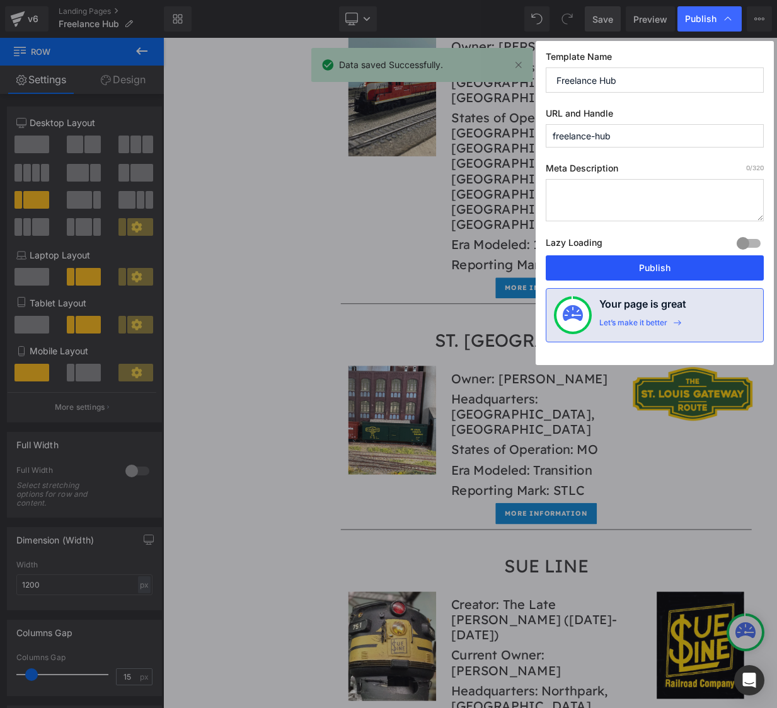
click at [657, 255] on button "Publish" at bounding box center [655, 267] width 218 height 25
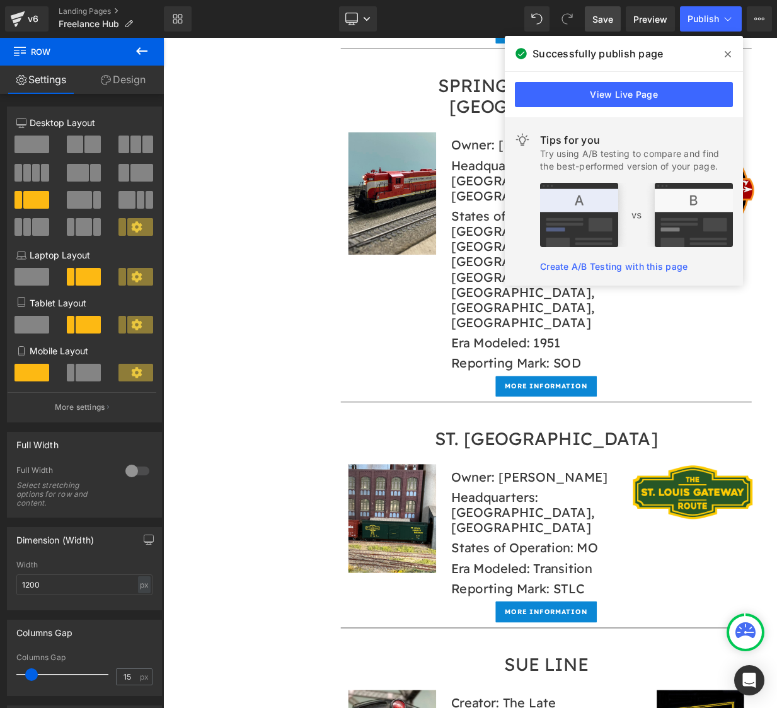
scroll to position [16446, 0]
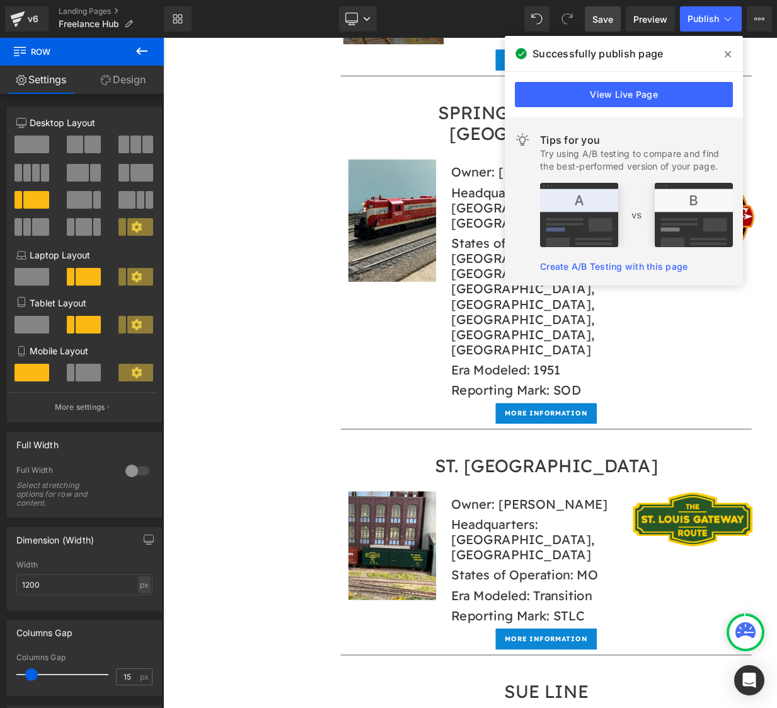
click at [730, 52] on icon at bounding box center [728, 54] width 6 height 6
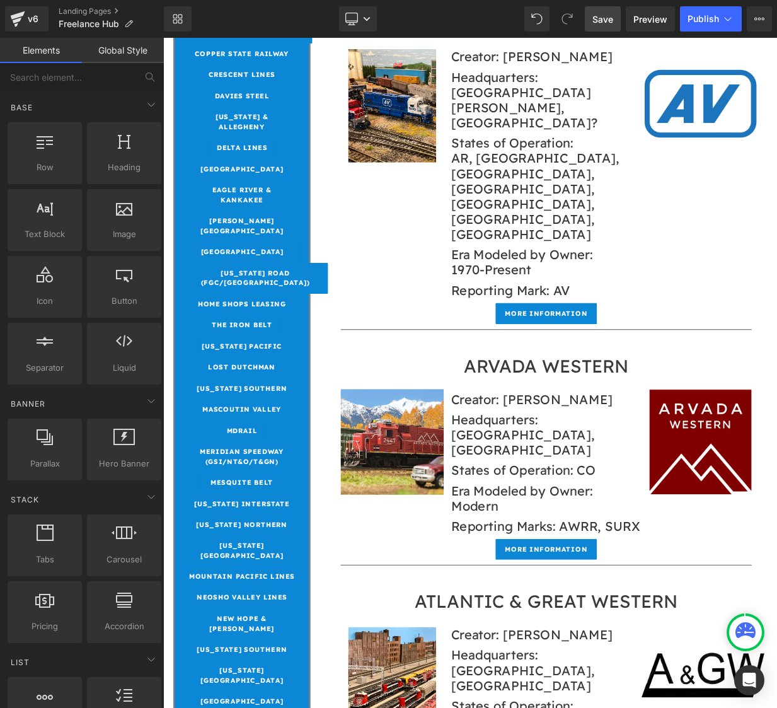
scroll to position [1061, 0]
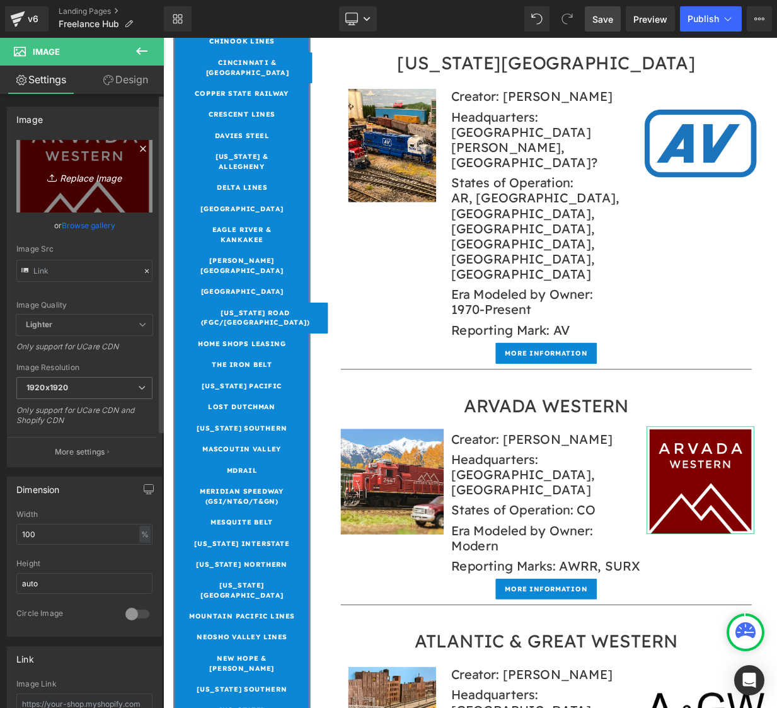
click at [93, 197] on link "Replace Image" at bounding box center [84, 176] width 136 height 73
